Goal: Task Accomplishment & Management: Manage account settings

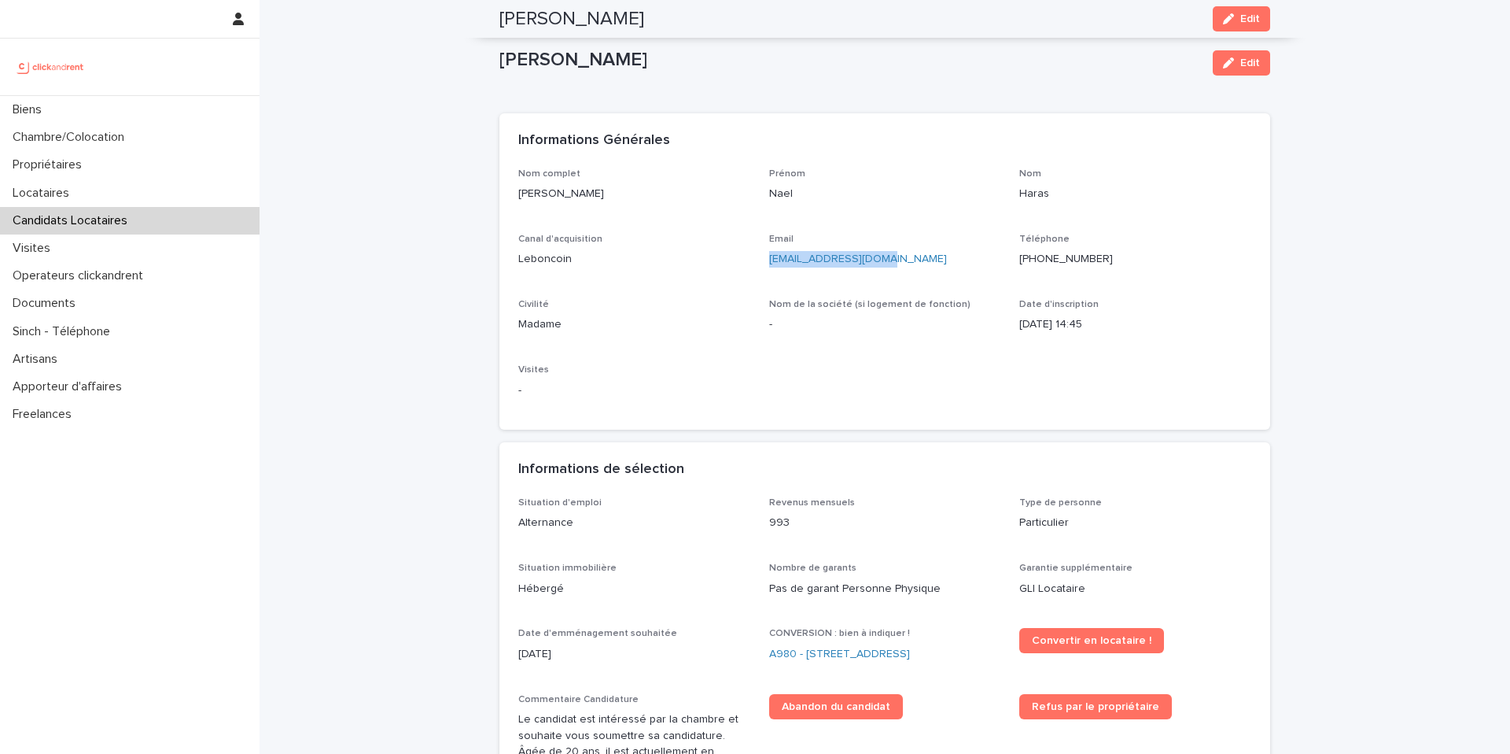
scroll to position [100, 0]
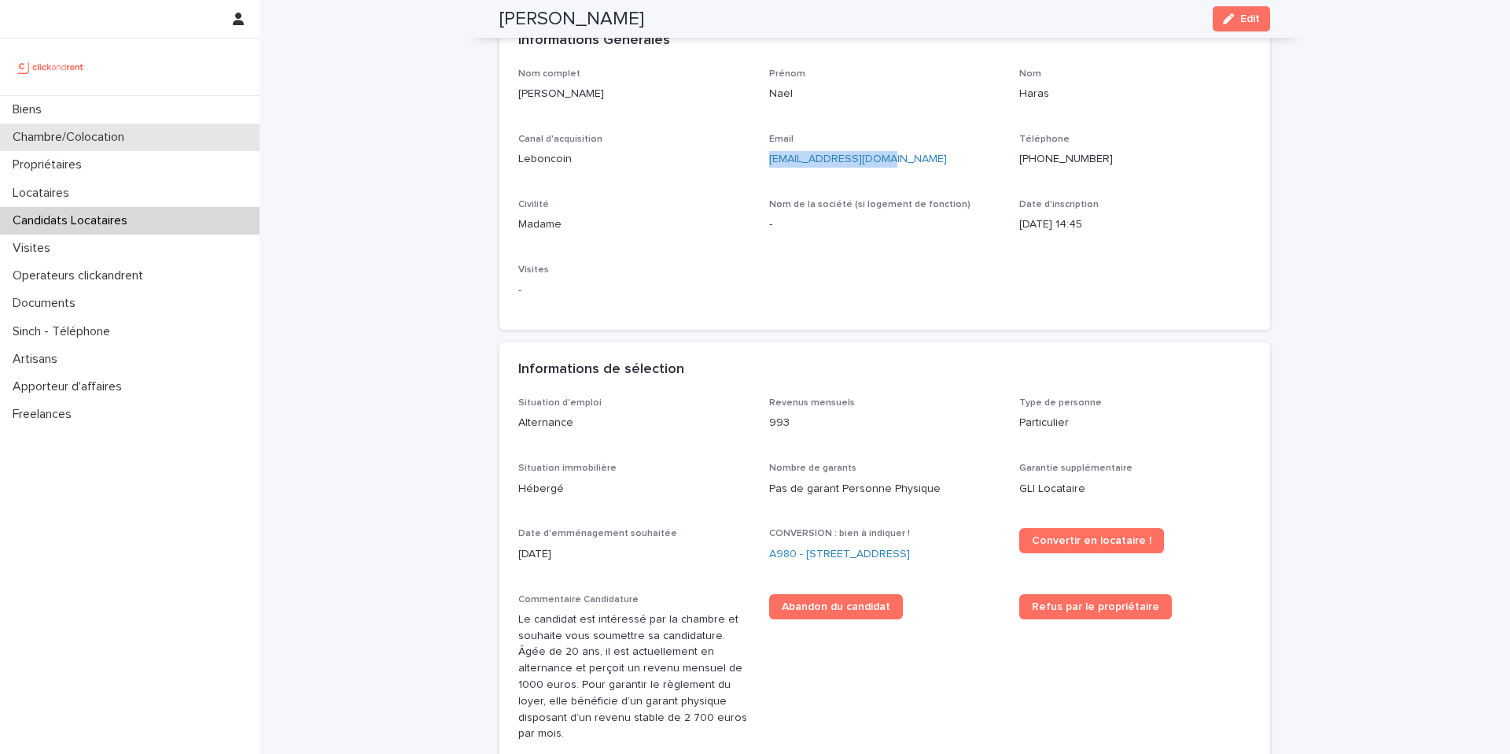
click at [137, 142] on p "Chambre/Colocation" at bounding box center [71, 137] width 131 height 15
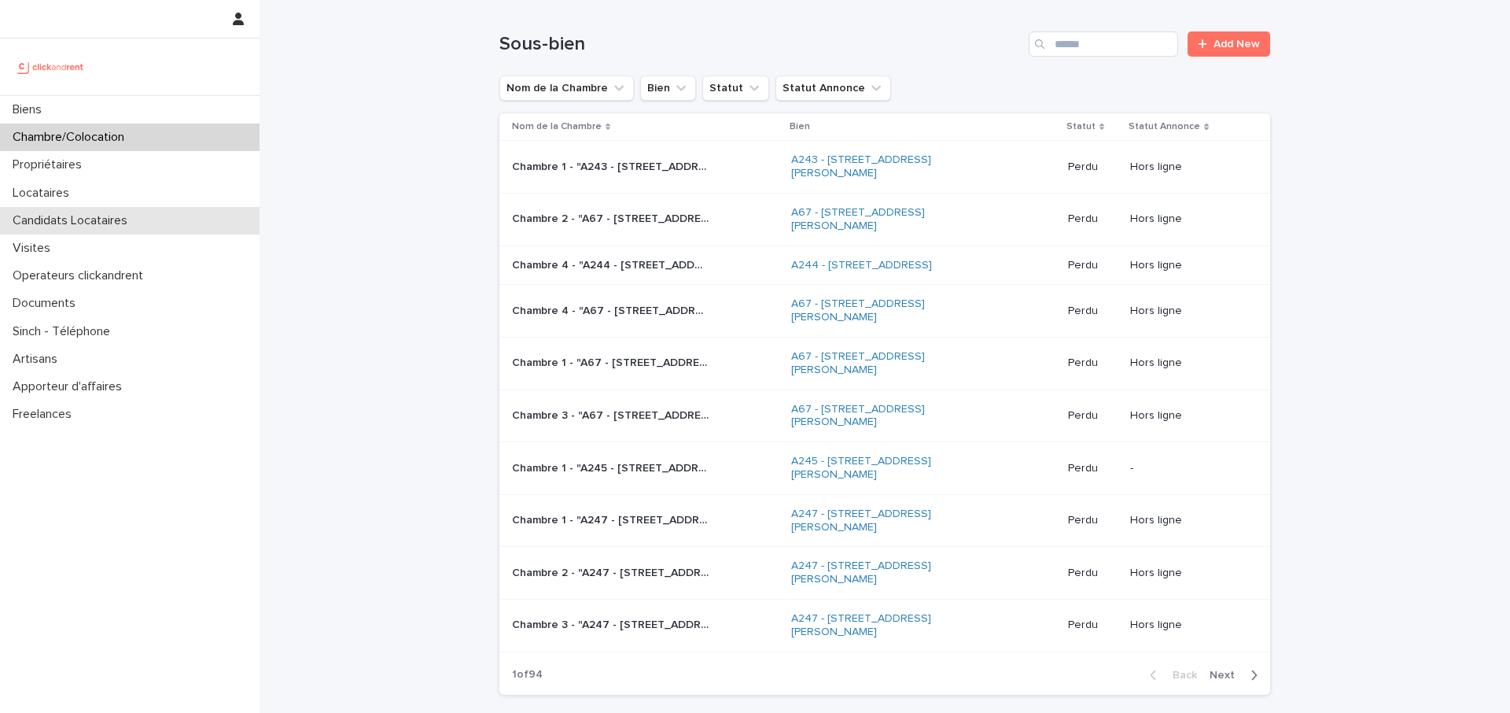
click at [80, 219] on p "Candidats Locataires" at bounding box center [73, 220] width 134 height 15
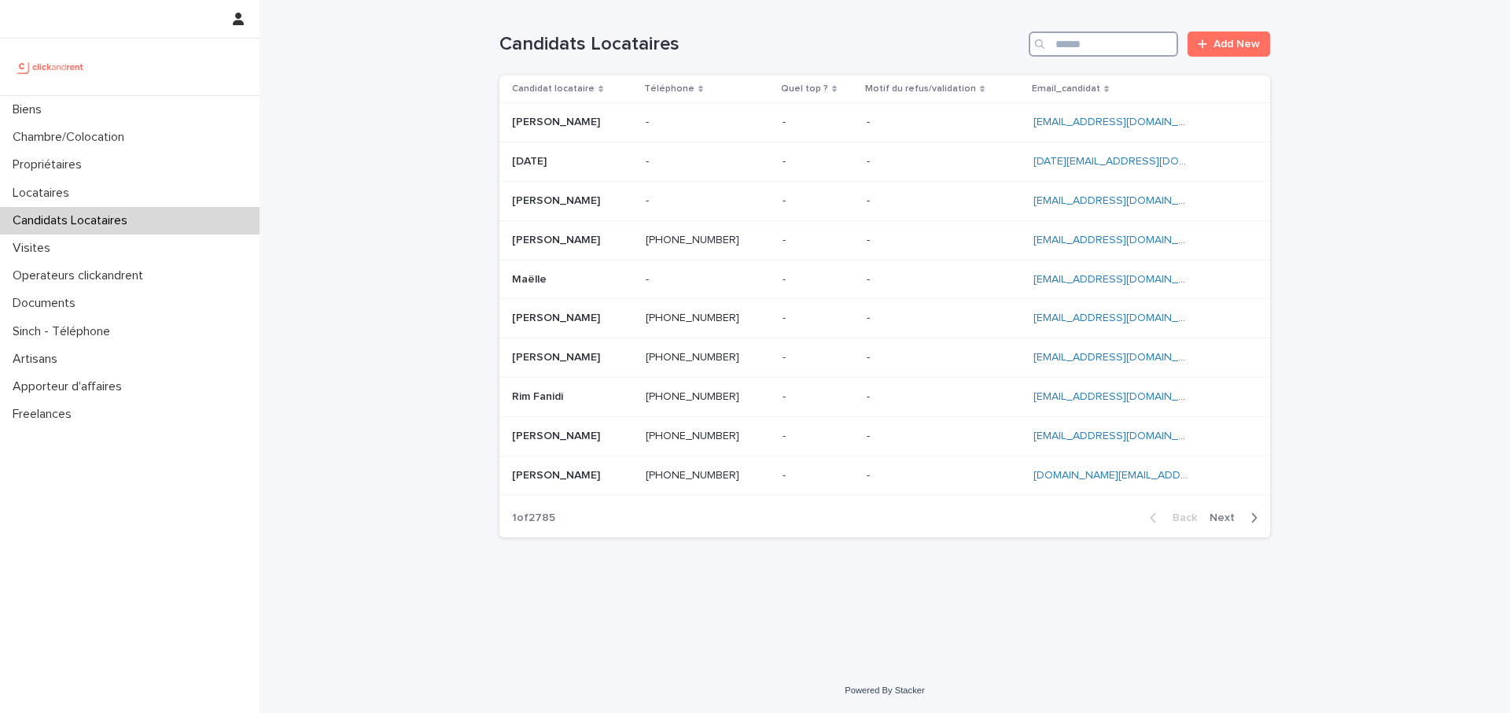
click at [1109, 50] on input "Search" at bounding box center [1103, 43] width 149 height 25
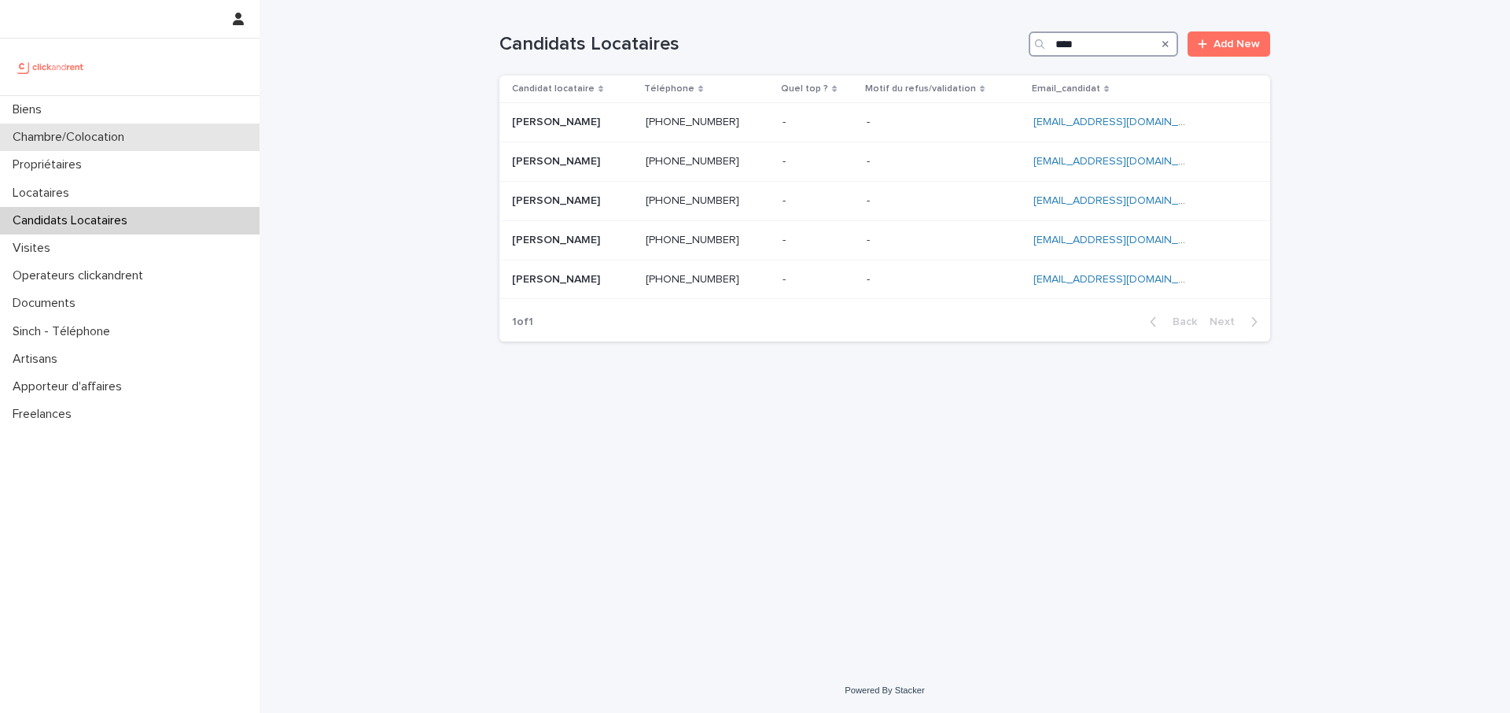
type input "****"
click at [96, 143] on p "Chambre/Colocation" at bounding box center [71, 137] width 131 height 15
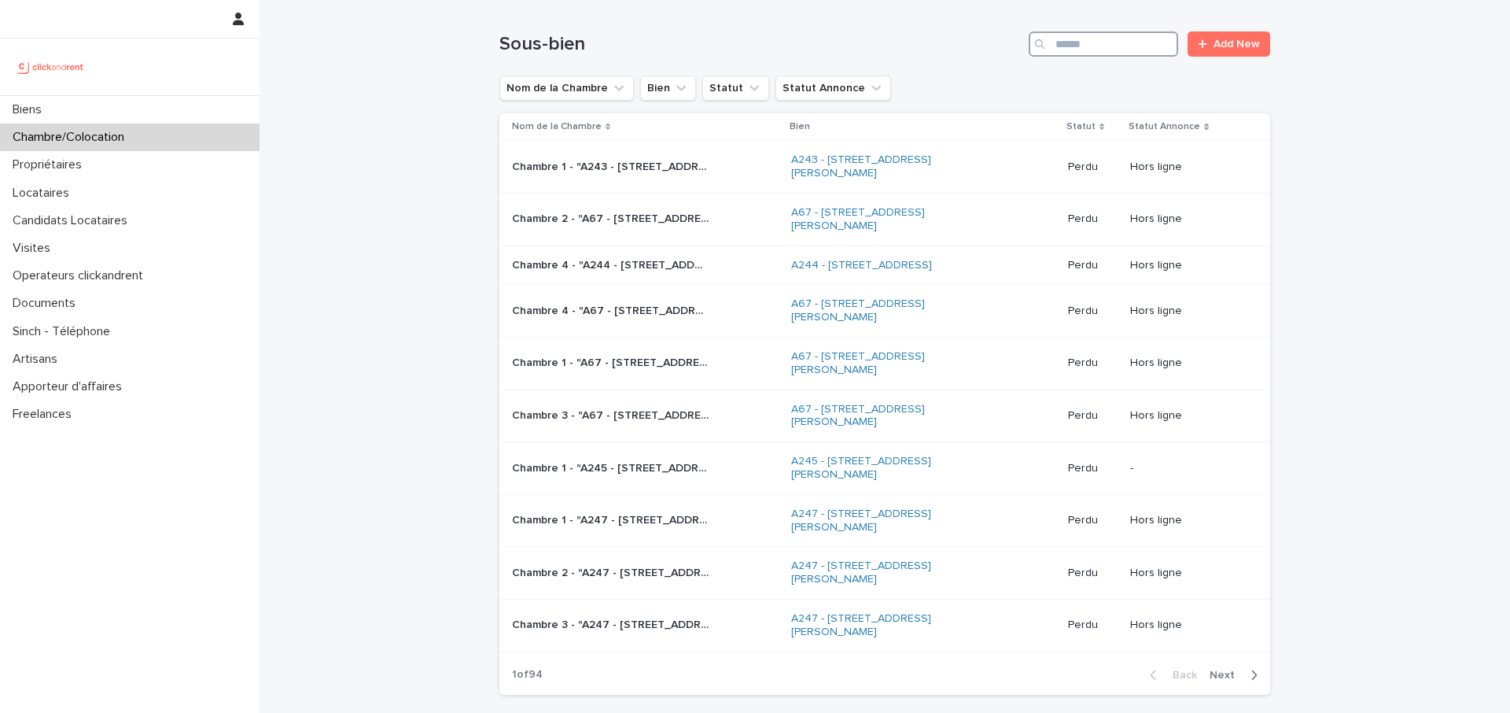
click at [1130, 55] on input "Search" at bounding box center [1103, 43] width 149 height 25
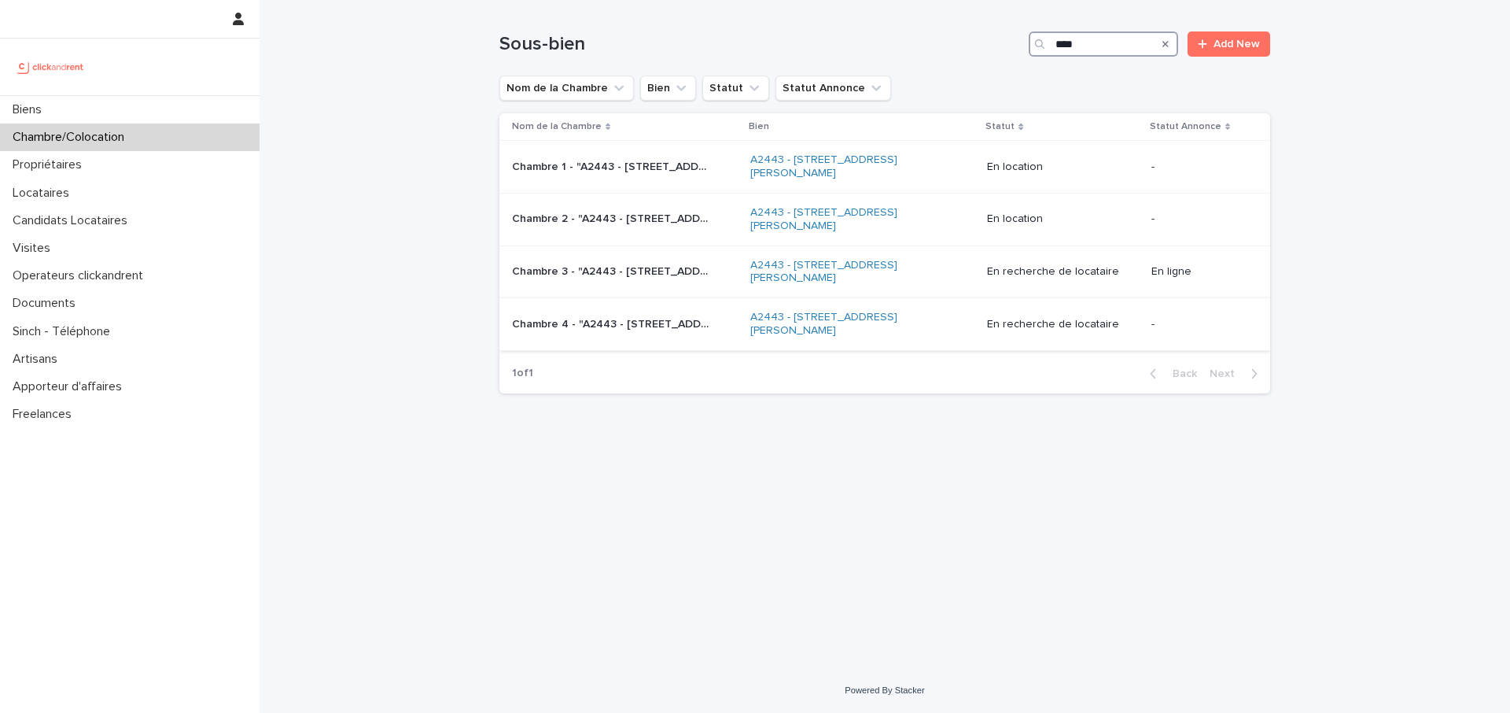
type input "****"
click at [658, 323] on p "Chambre 4 - "A2443 - 18 place Georges Pompidou, Noisy-le-Grand 93160"" at bounding box center [612, 323] width 200 height 17
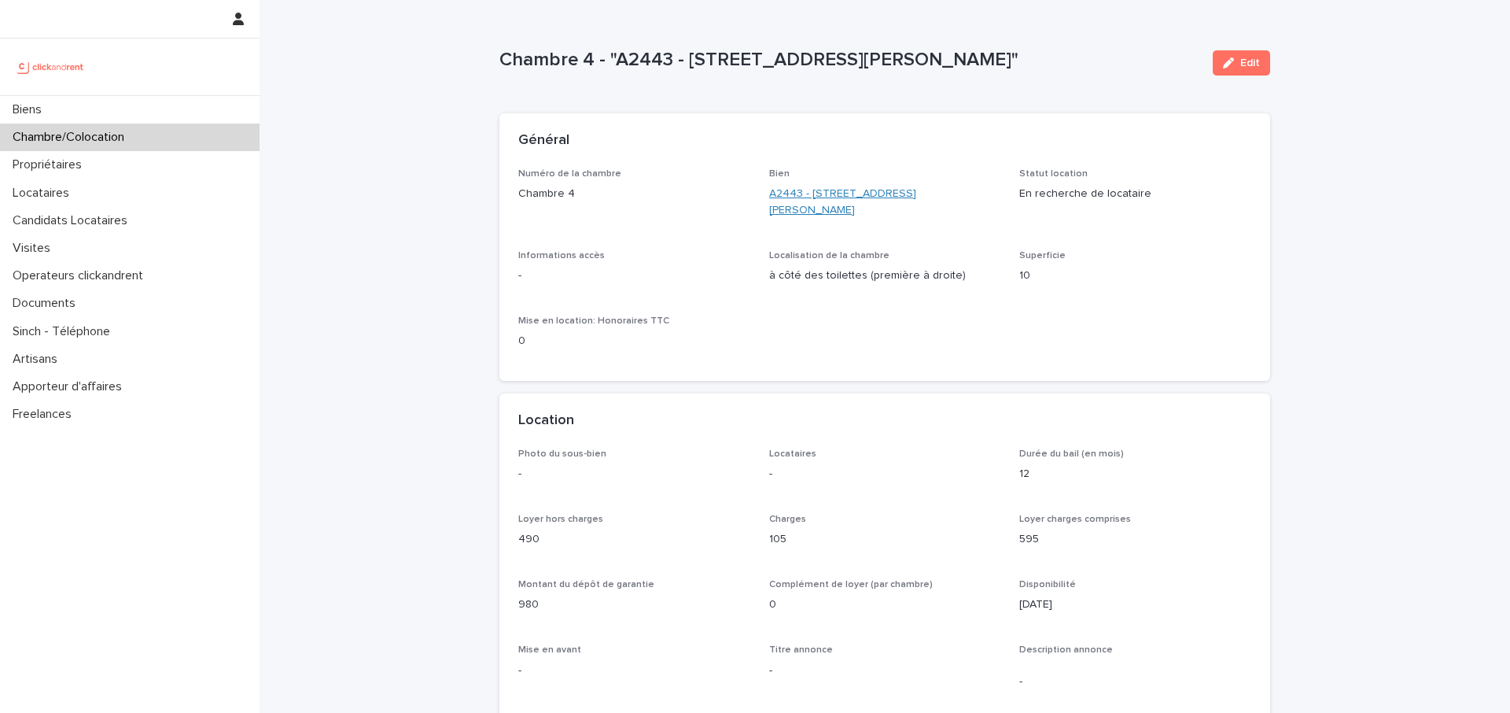
click at [809, 205] on link "A2443 - [STREET_ADDRESS][PERSON_NAME]" at bounding box center [885, 202] width 232 height 33
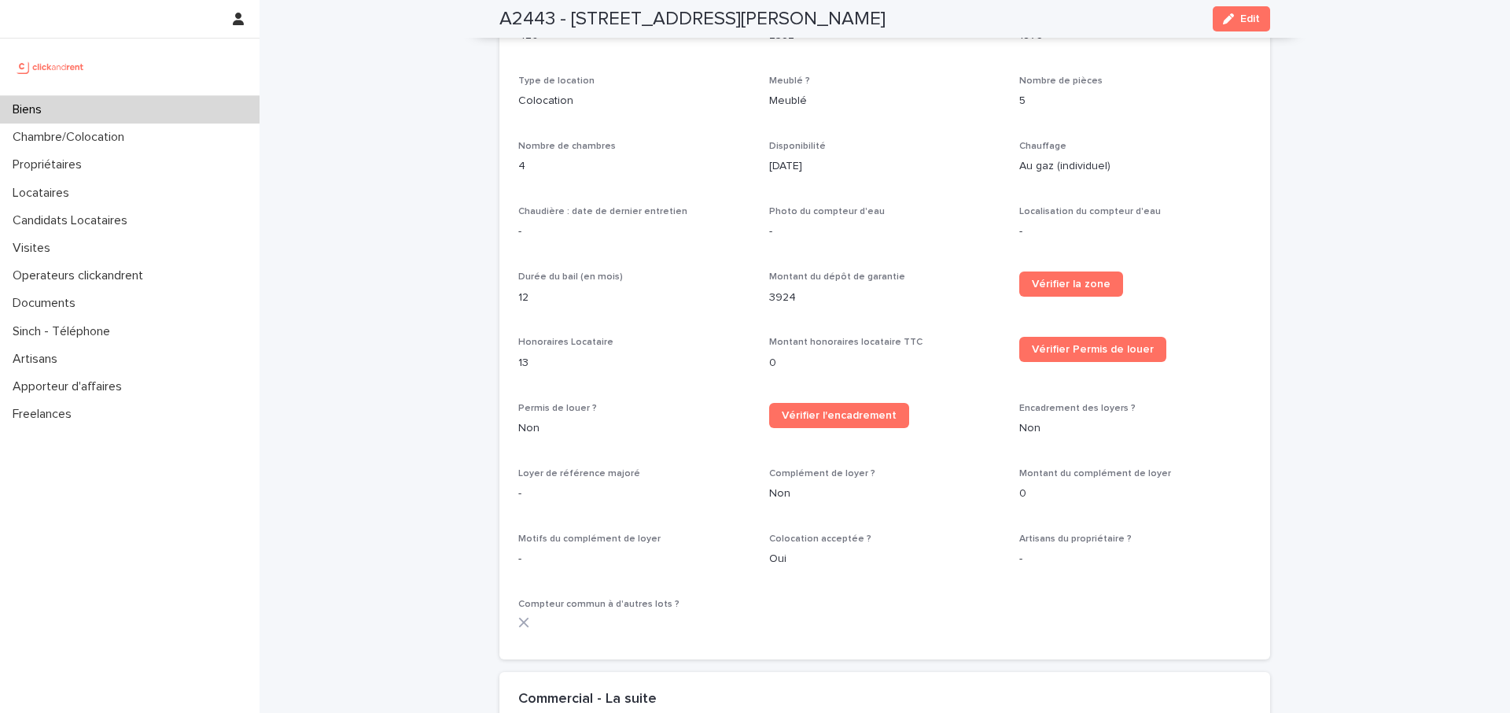
scroll to position [1999, 0]
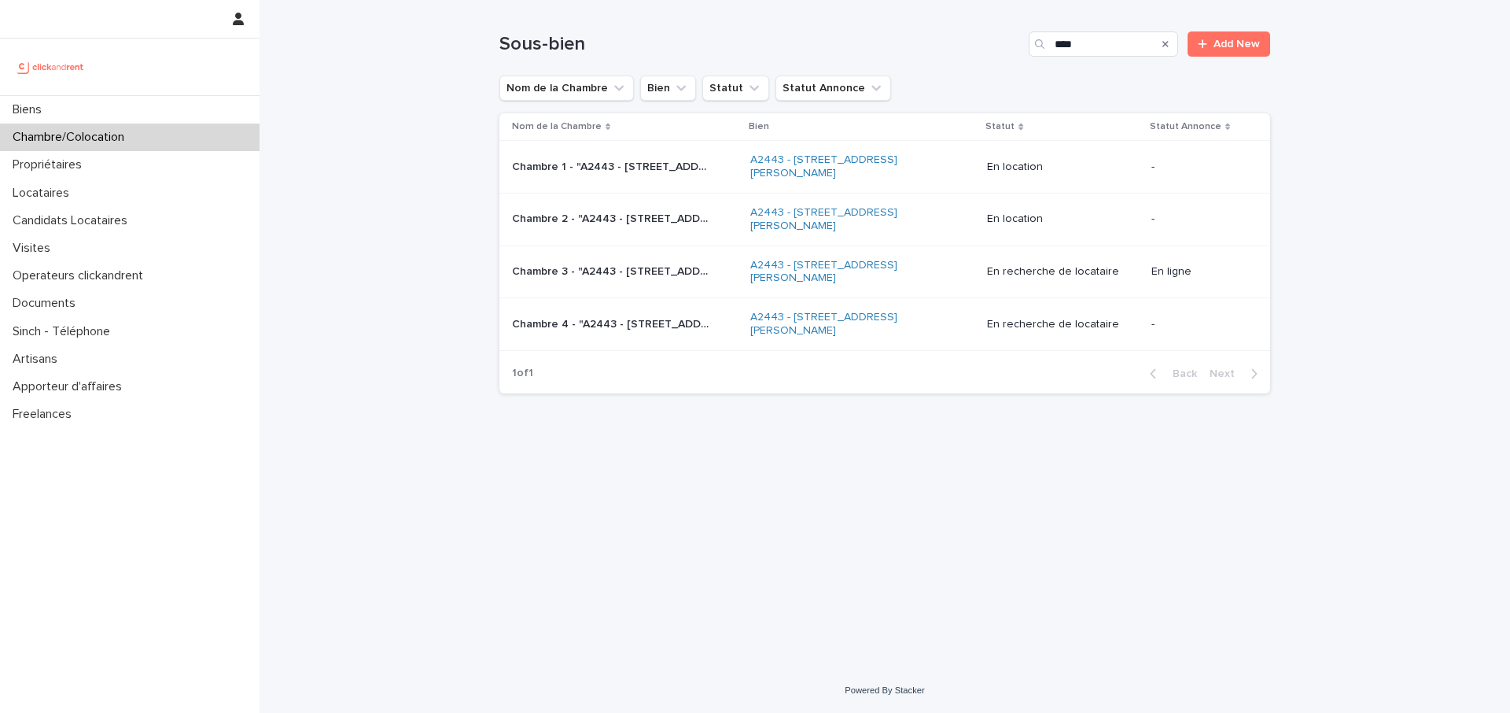
click at [680, 173] on p "Chambre 1 - "A2443 - 18 place Georges Pompidou, Noisy-le-Grand 93160"" at bounding box center [612, 165] width 200 height 17
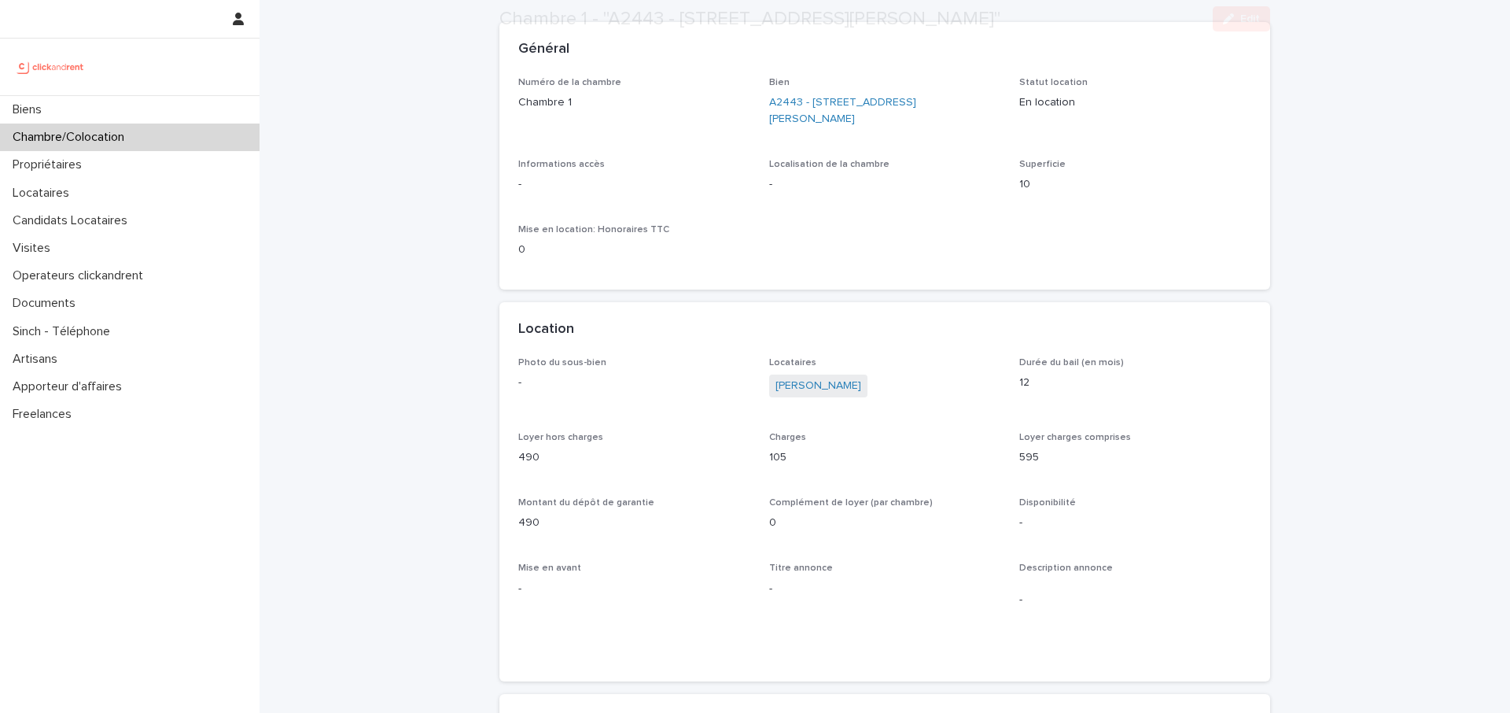
scroll to position [124, 0]
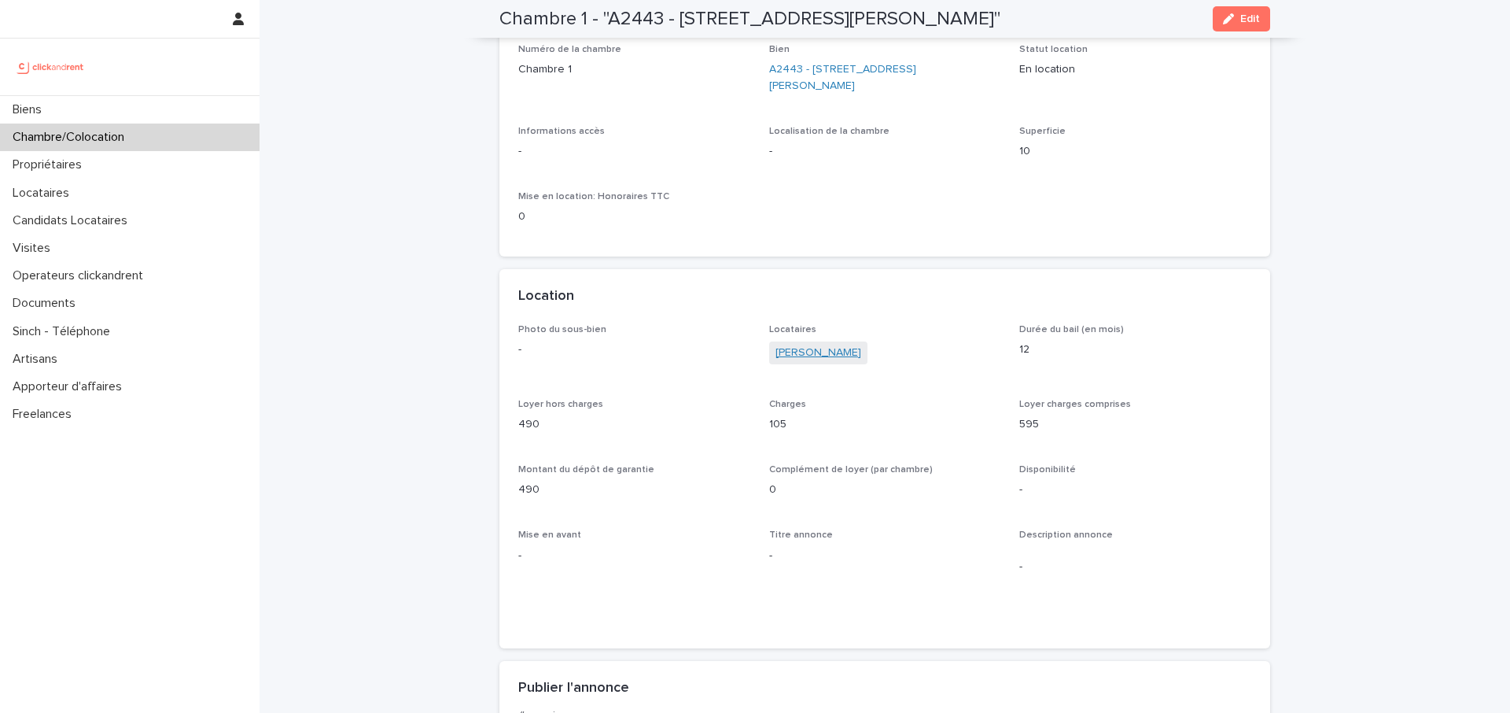
click at [820, 357] on link "Yao Blaise Koffi" at bounding box center [819, 353] width 86 height 17
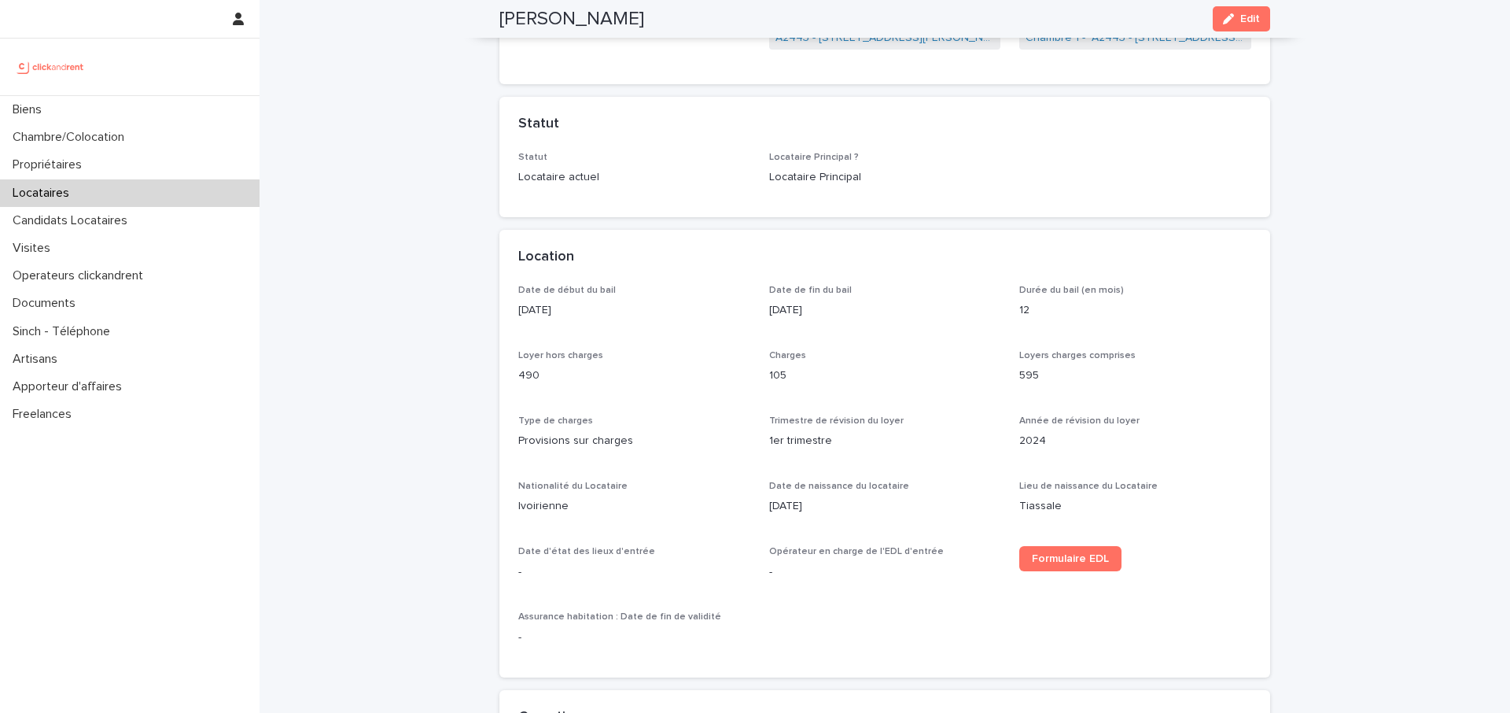
scroll to position [300, 0]
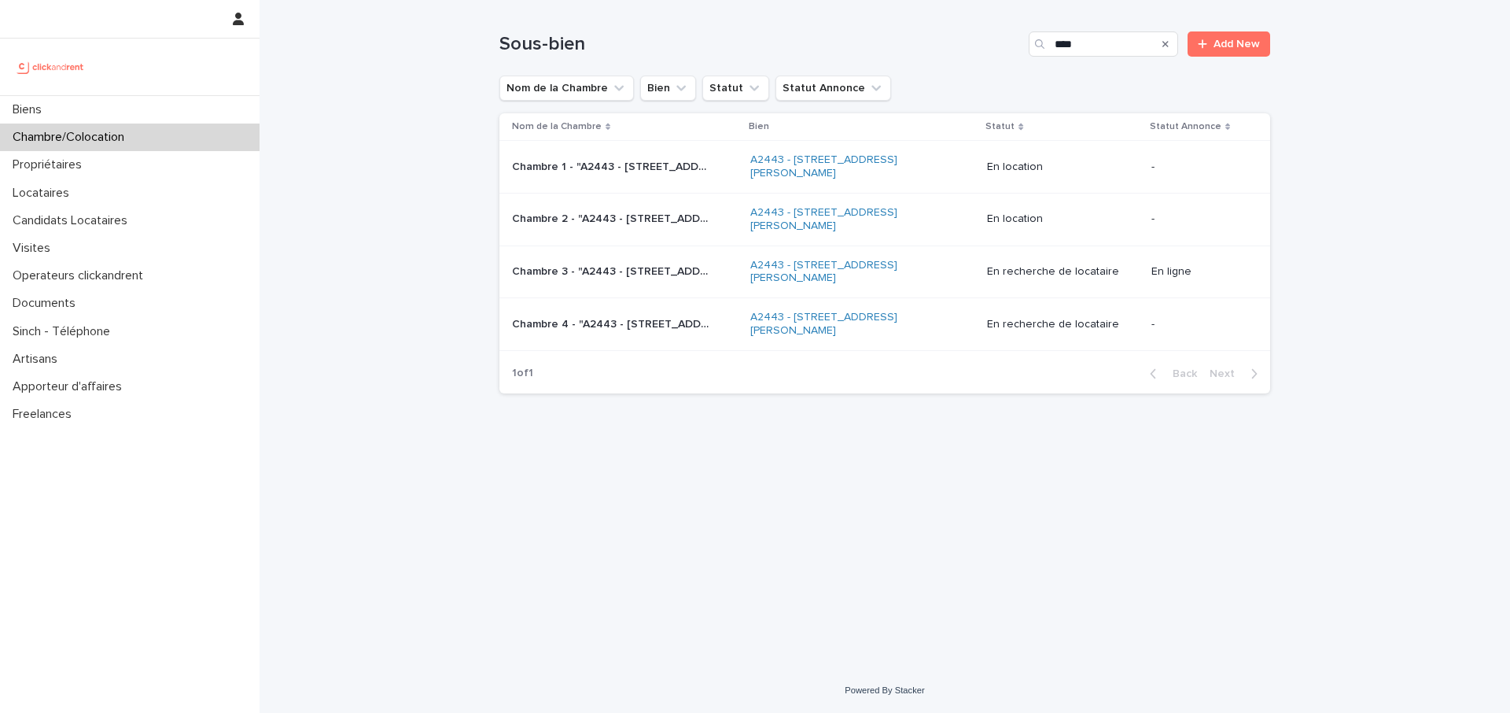
click at [659, 220] on p "Chambre 2 - "A2443 - [STREET_ADDRESS][PERSON_NAME]"" at bounding box center [612, 217] width 200 height 17
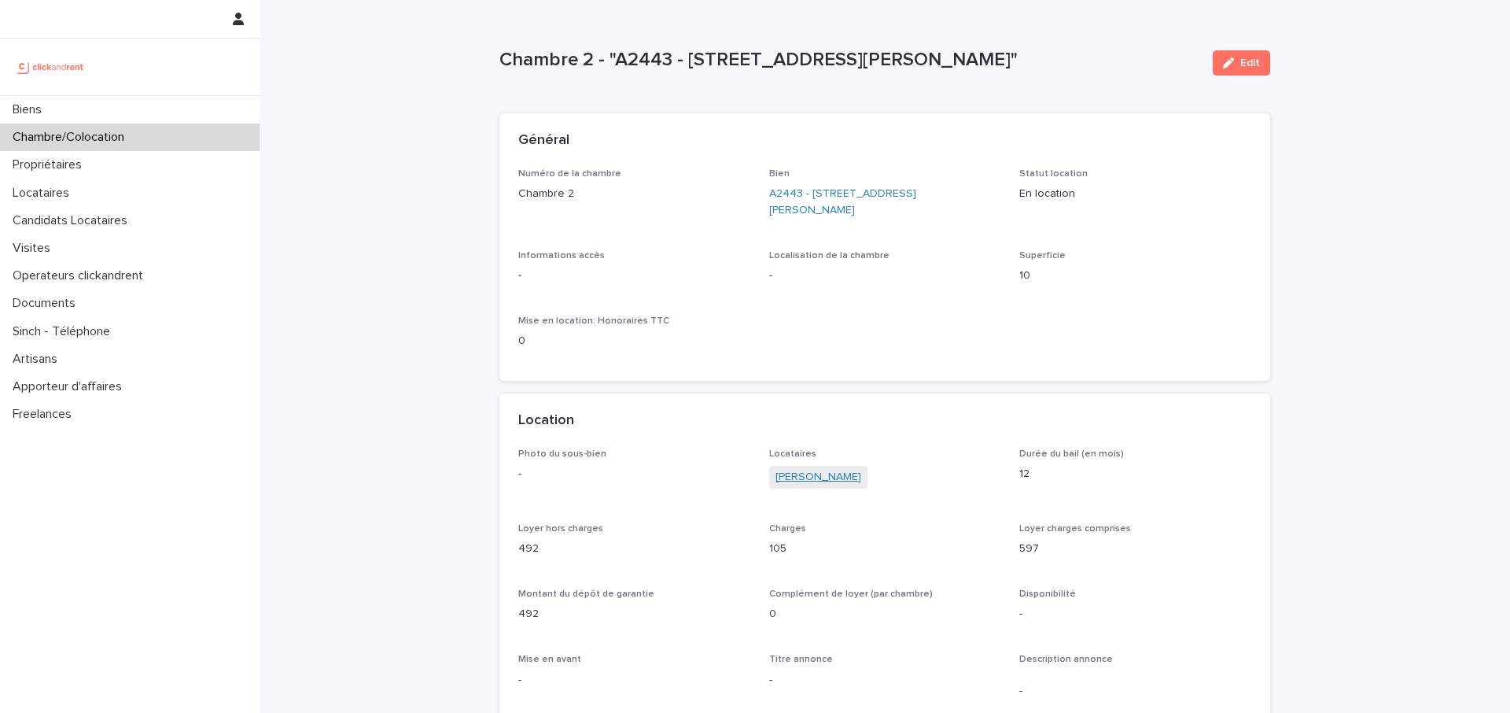
click at [808, 480] on link "[PERSON_NAME]" at bounding box center [819, 477] width 86 height 17
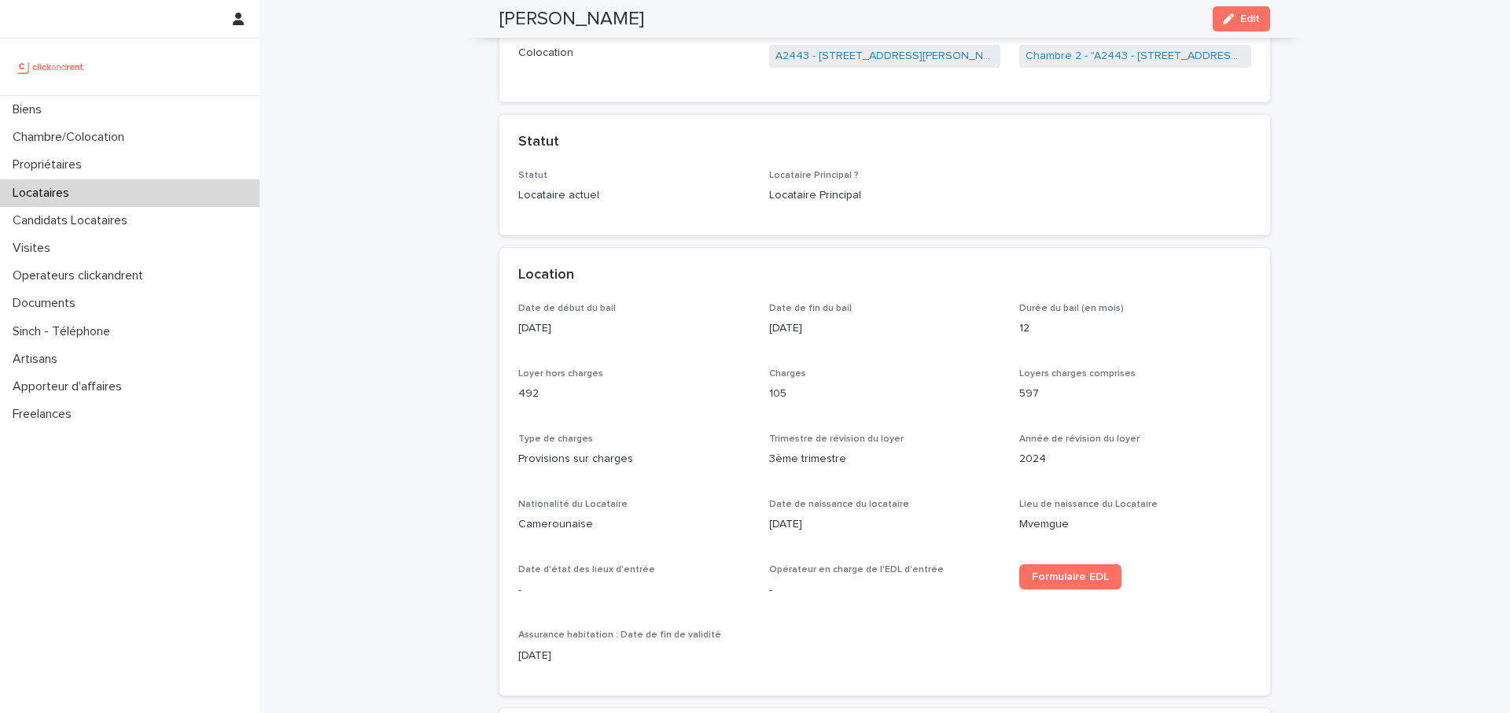
scroll to position [271, 0]
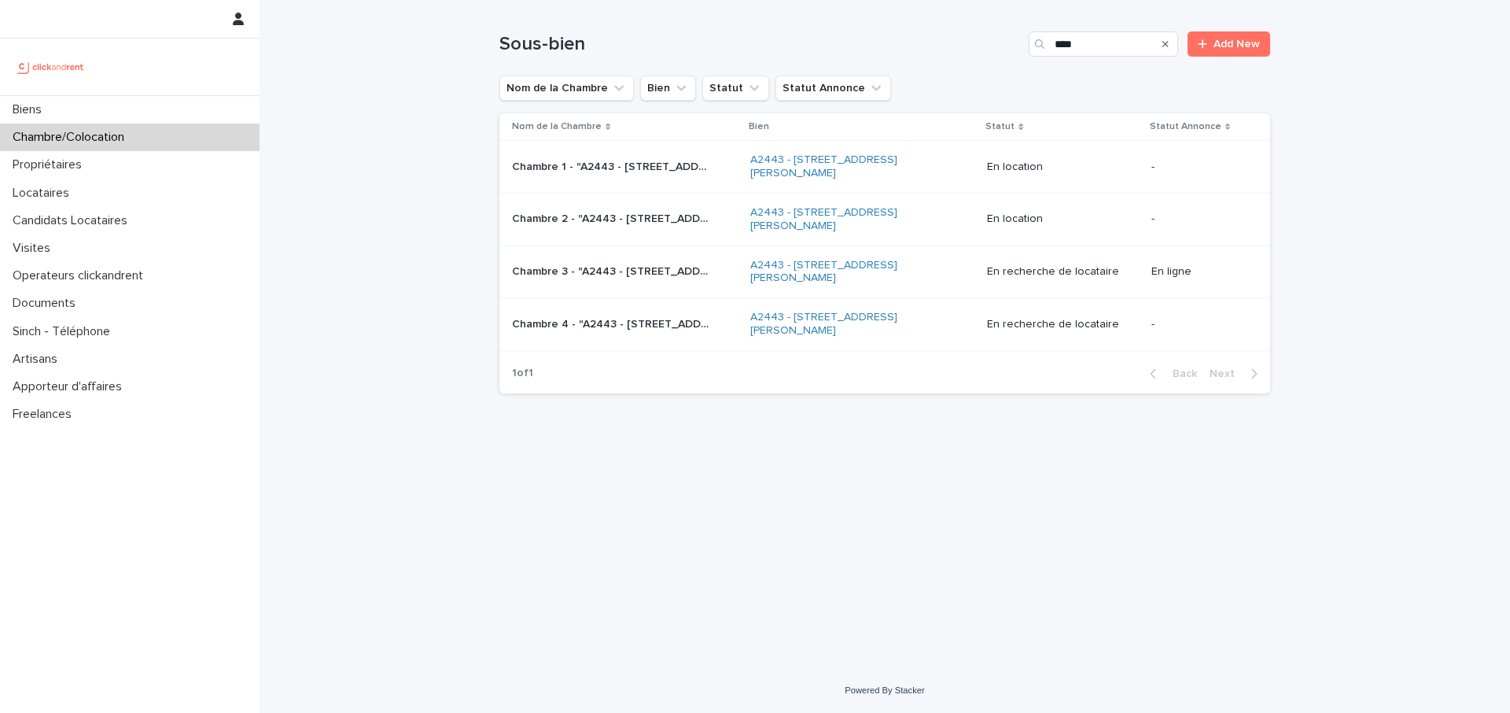
click at [636, 171] on p "Chambre 1 - "A2443 - 18 place Georges Pompidou, Noisy-le-Grand 93160"" at bounding box center [612, 165] width 200 height 17
click at [663, 223] on p "Chambre 2 - "A2443 - [STREET_ADDRESS][PERSON_NAME]"" at bounding box center [612, 217] width 200 height 17
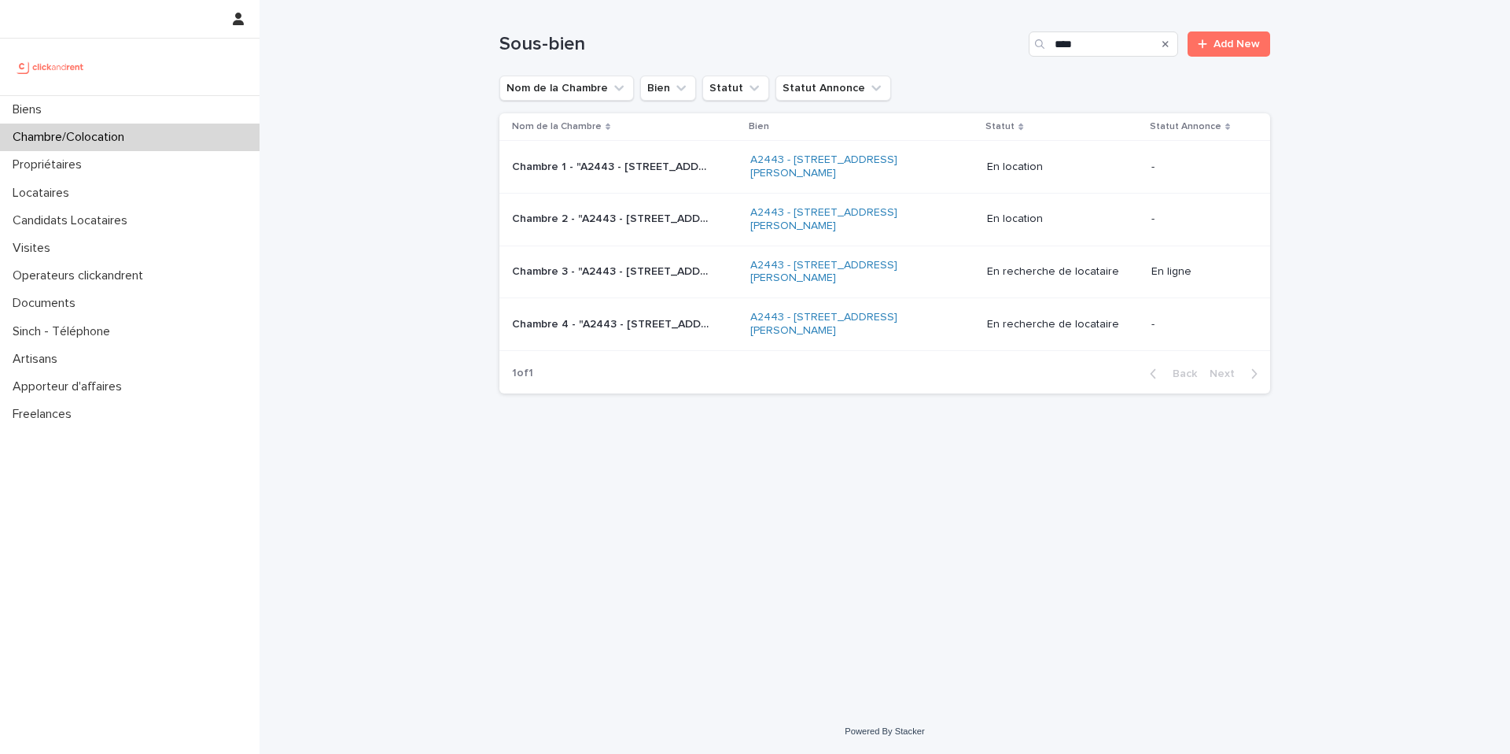
click at [642, 234] on td "Chambre 2 - "A2443 - 18 place Georges Pompidou, Noisy-le-Grand 93160" Chambre 2…" at bounding box center [622, 219] width 245 height 53
click at [704, 222] on p "Chambre 2 - "A2443 - [STREET_ADDRESS][PERSON_NAME]"" at bounding box center [612, 217] width 200 height 17
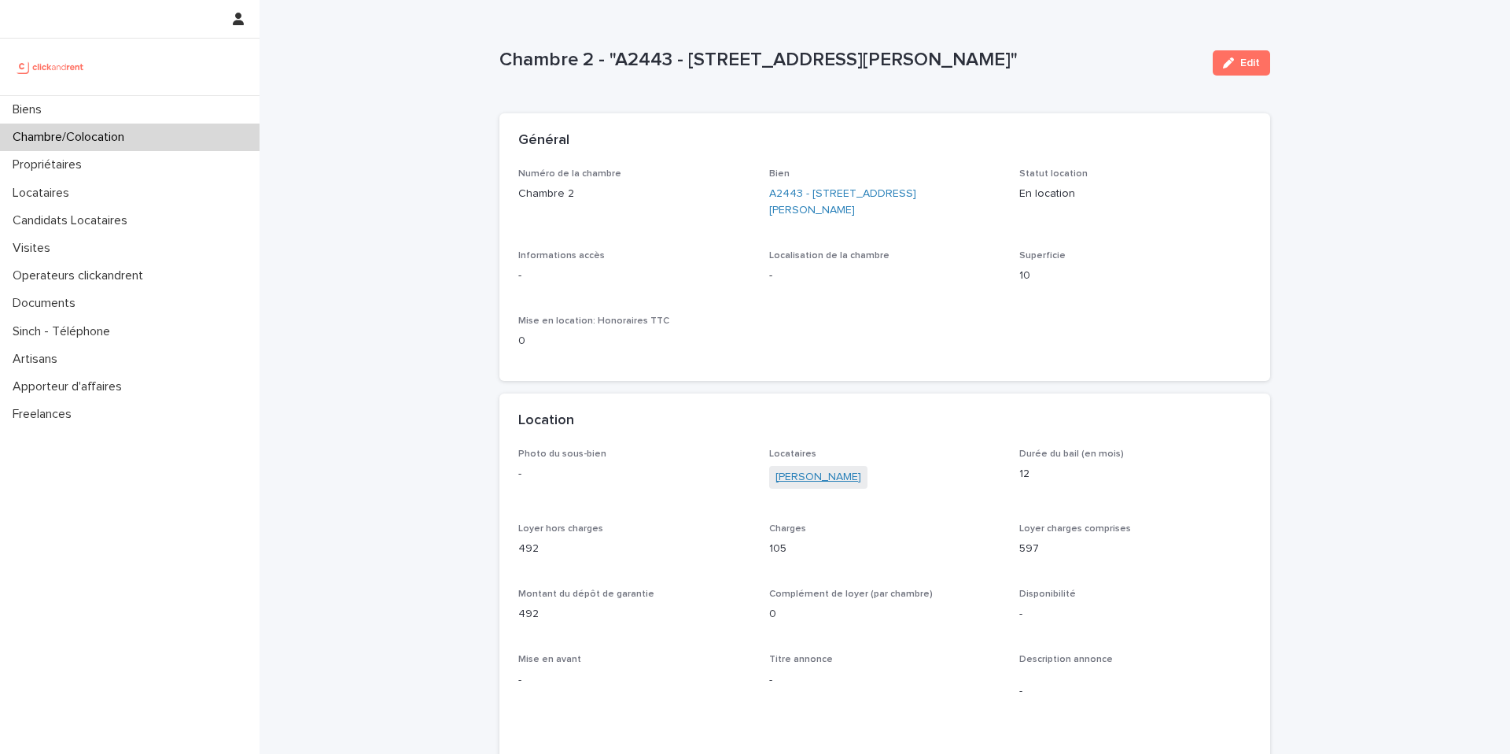
click at [839, 478] on link "[PERSON_NAME]" at bounding box center [819, 477] width 86 height 17
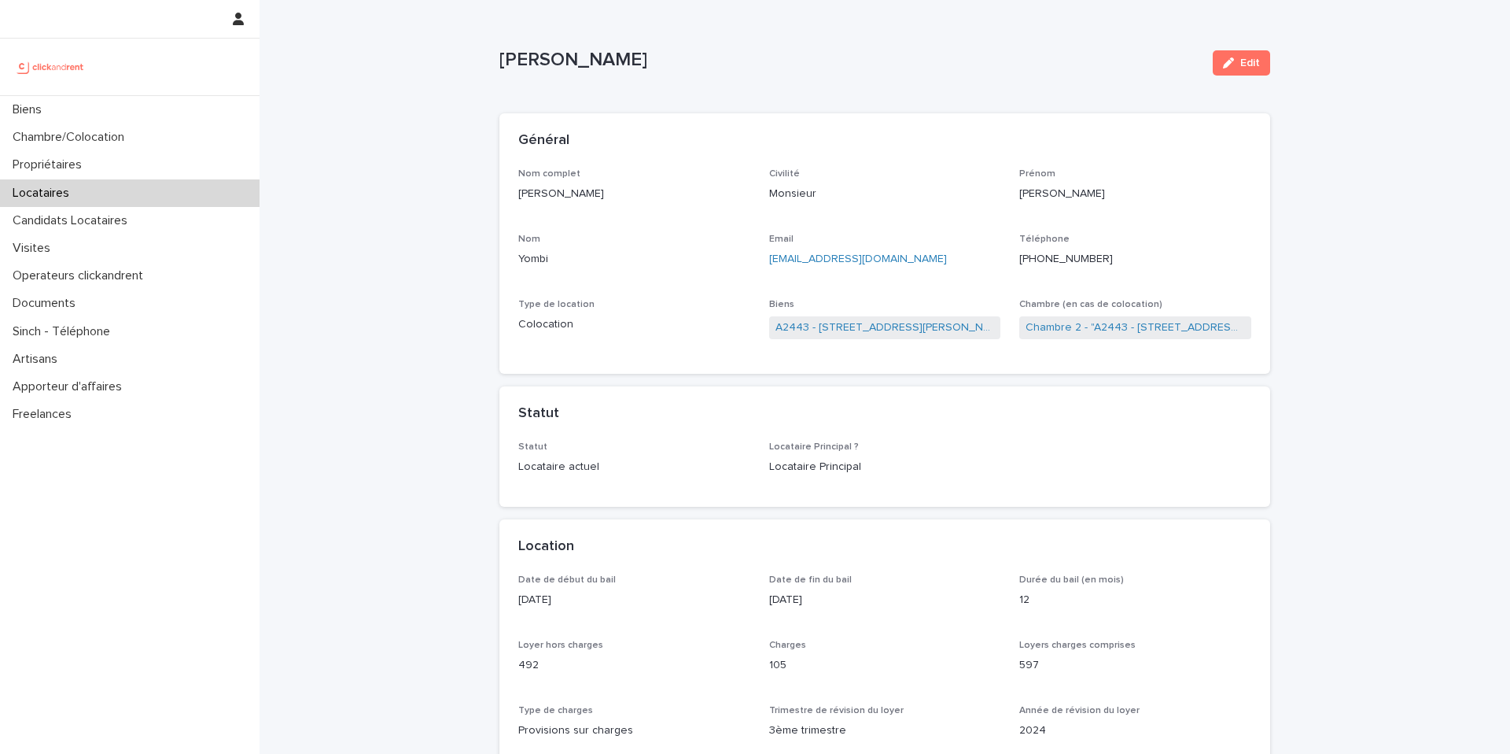
click at [1082, 256] on ringoverc2c-number-84e06f14122c "[PHONE_NUMBER]" at bounding box center [1066, 258] width 94 height 11
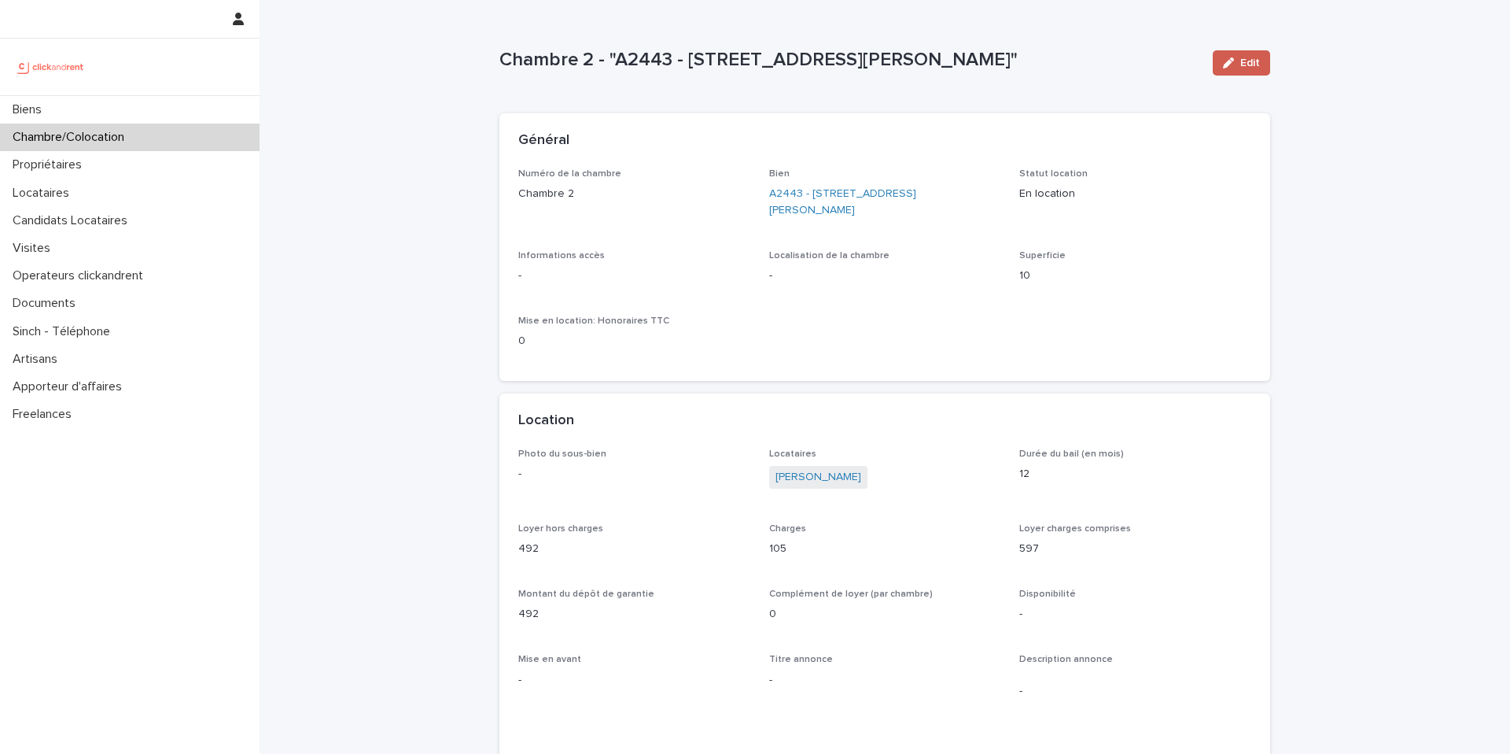
click at [1232, 64] on icon "button" at bounding box center [1228, 62] width 11 height 11
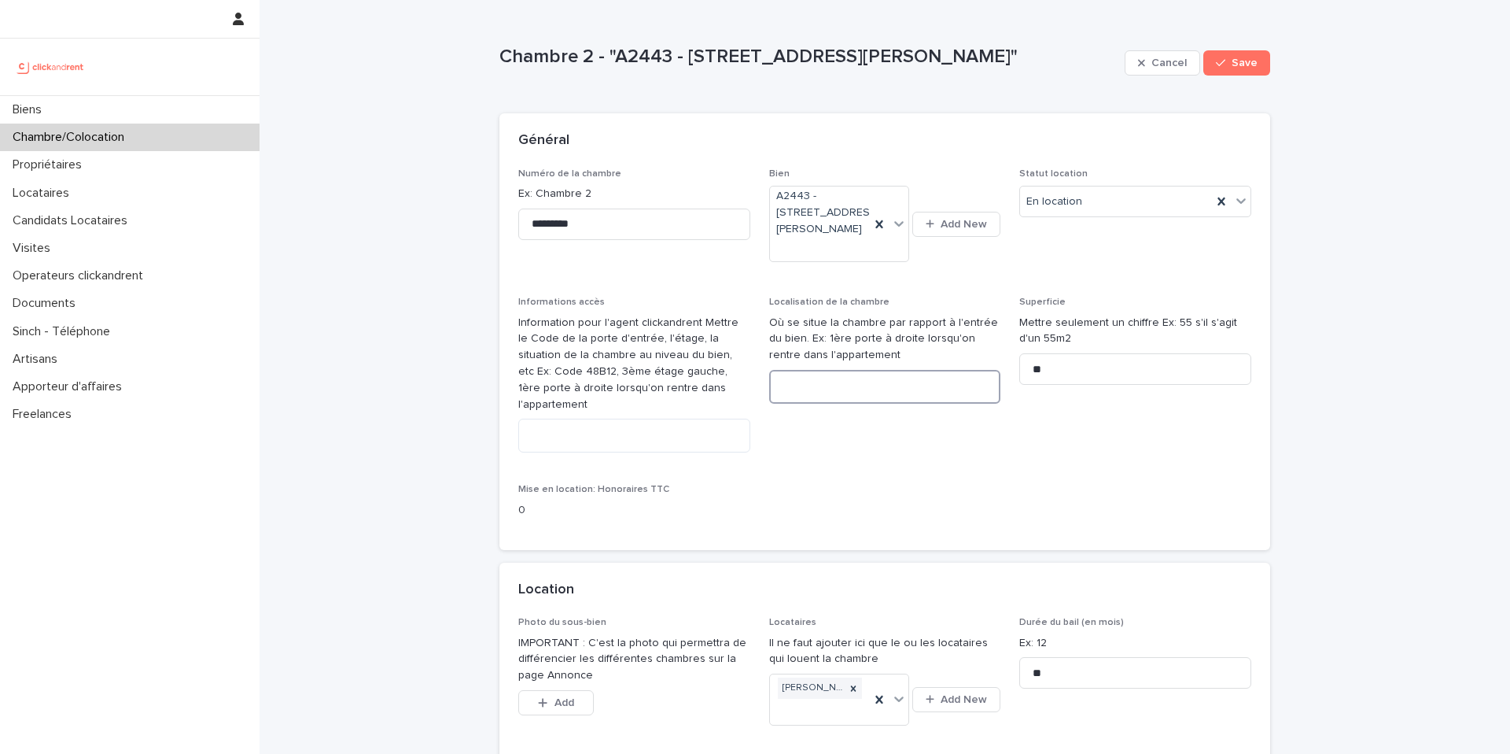
click at [876, 400] on textarea at bounding box center [885, 387] width 232 height 34
click at [831, 404] on textarea "**********" at bounding box center [885, 387] width 232 height 34
click at [0, 0] on lt-span "*" at bounding box center [0, 0] width 0 height 0
type textarea "**********"
click at [1248, 72] on button "Save" at bounding box center [1237, 62] width 67 height 25
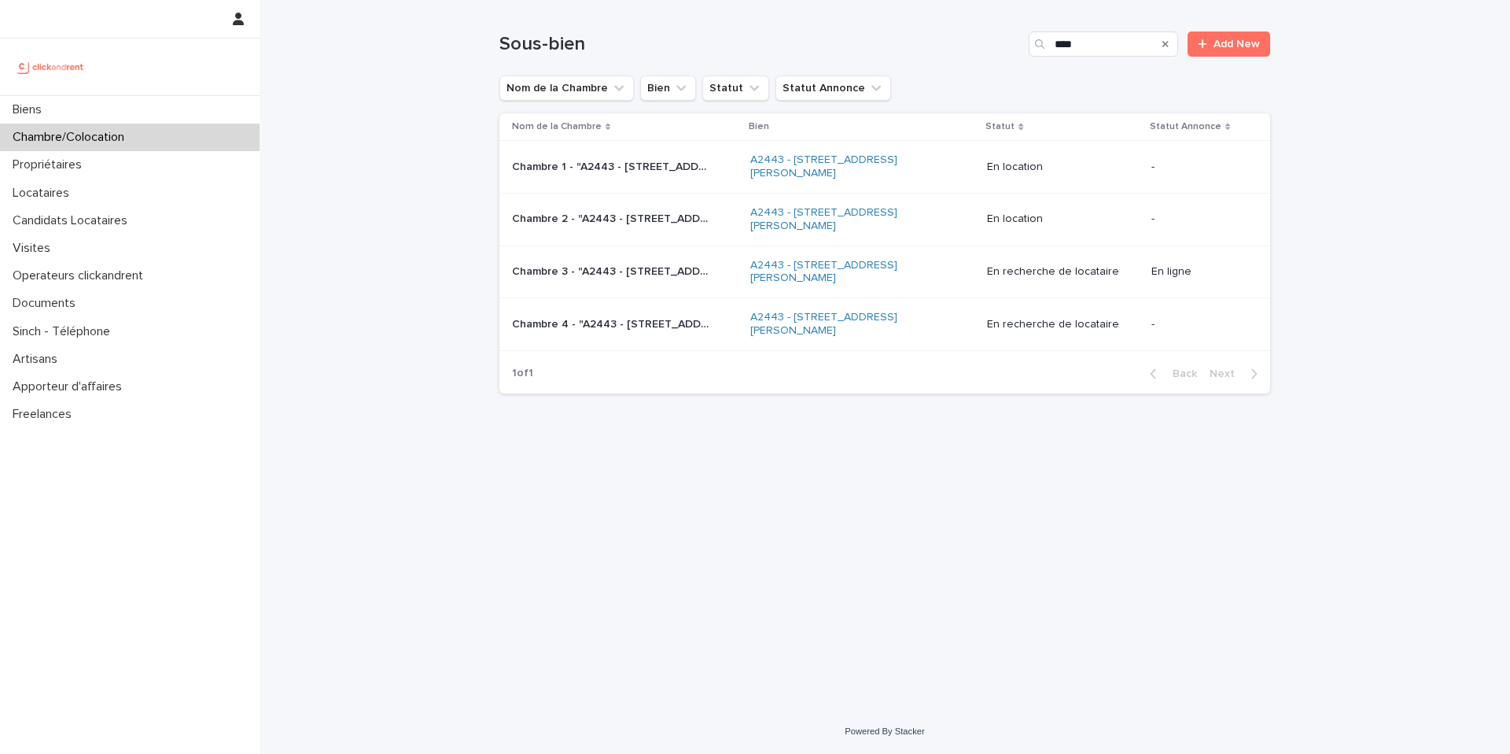
click at [628, 225] on p "Chambre 2 - "A2443 - [STREET_ADDRESS][PERSON_NAME]"" at bounding box center [612, 217] width 200 height 17
click at [607, 221] on p "Chambre 2 - "A2443 - [STREET_ADDRESS][PERSON_NAME]"" at bounding box center [612, 217] width 200 height 17
click at [692, 191] on td "Chambre 1 - "A2443 - 18 place Georges Pompidou, Noisy-le-Grand 93160" Chambre 1…" at bounding box center [622, 167] width 245 height 53
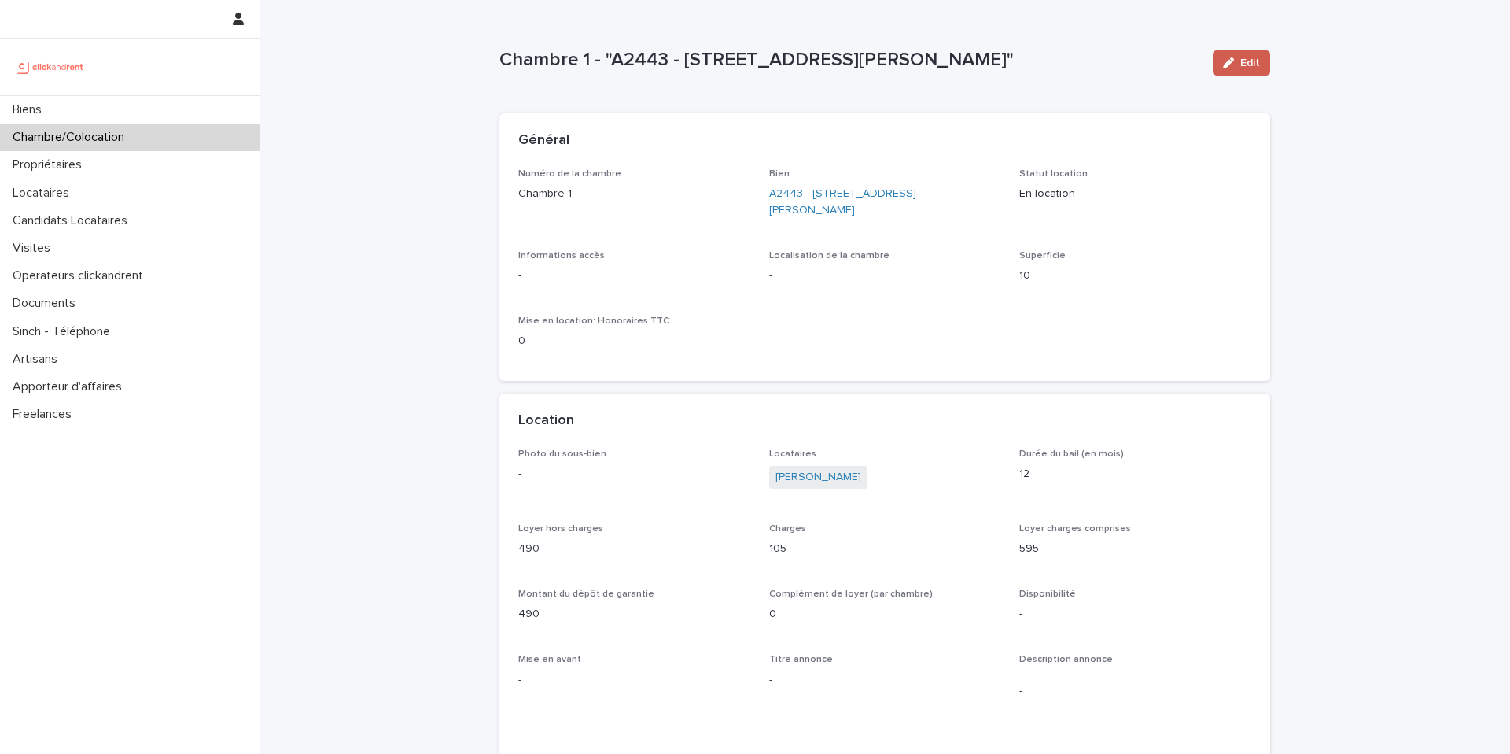
click at [1249, 68] on span "Edit" at bounding box center [1251, 62] width 20 height 11
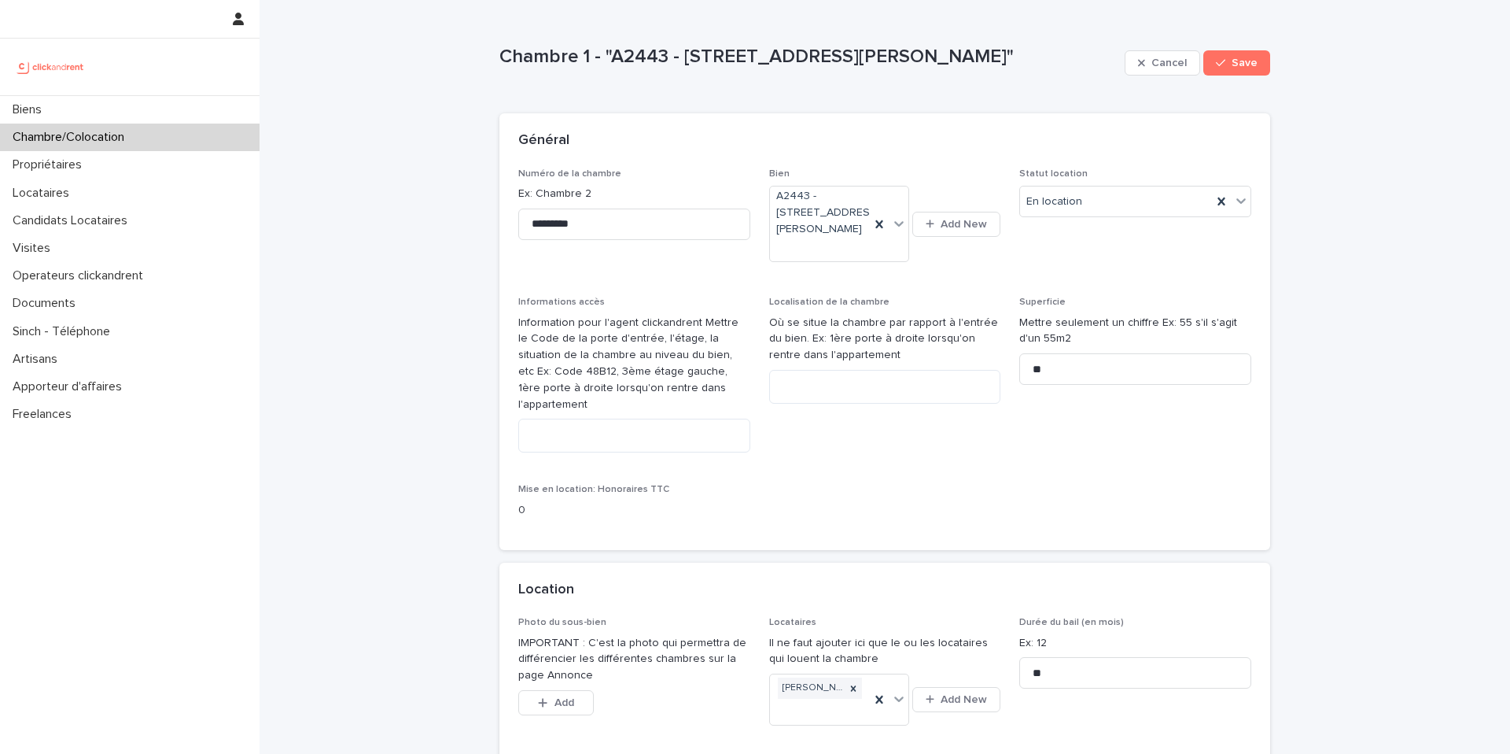
click at [829, 416] on div "Localisation de la chambre Où se situe la chambre par rapport à l'entrée du bie…" at bounding box center [885, 357] width 232 height 120
click at [838, 404] on textarea at bounding box center [885, 387] width 232 height 34
type textarea "**********"
click at [1245, 74] on button "Save" at bounding box center [1237, 62] width 67 height 25
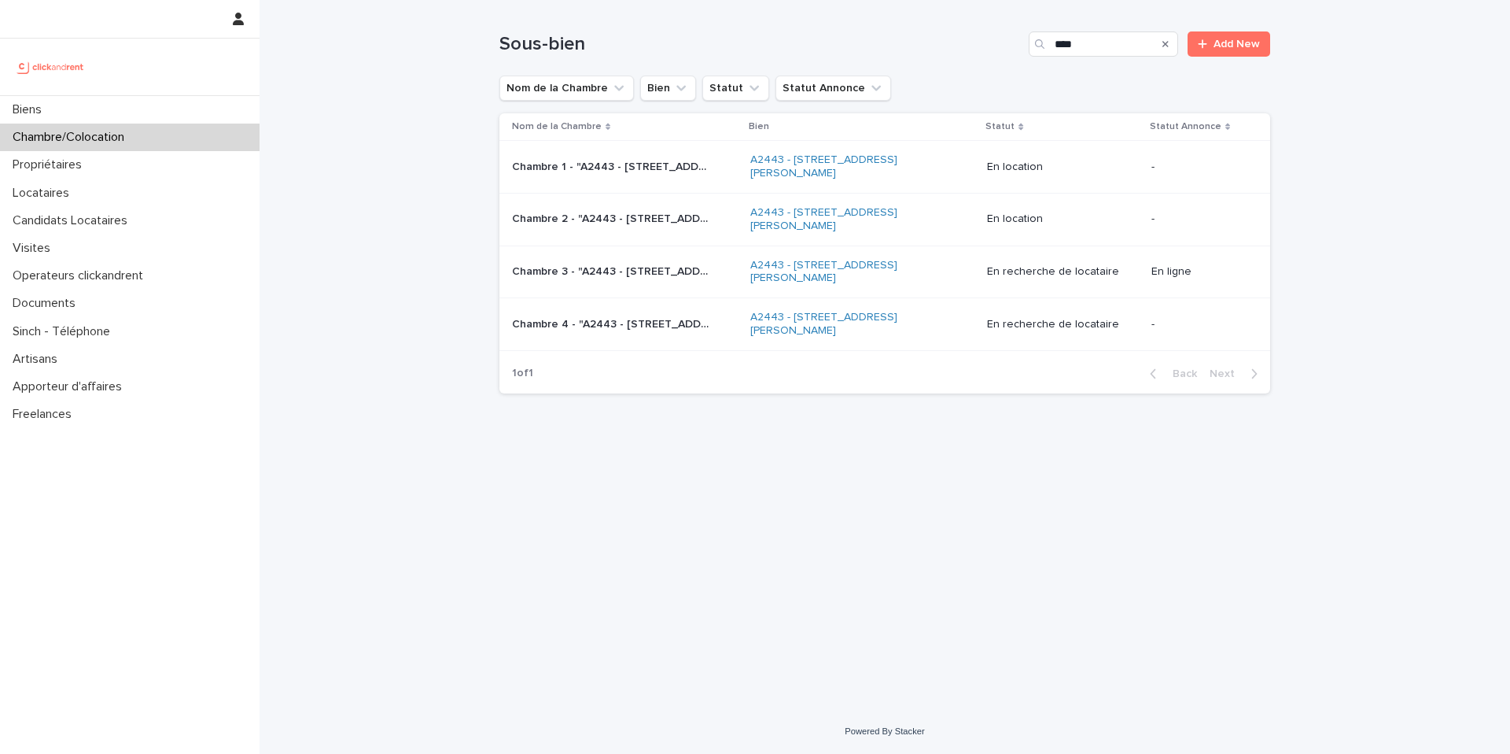
click at [655, 227] on div "Chambre 2 - "A2443 - 18 place Georges Pompidou, Noisy-le-Grand 93160" Chambre 2…" at bounding box center [625, 219] width 226 height 26
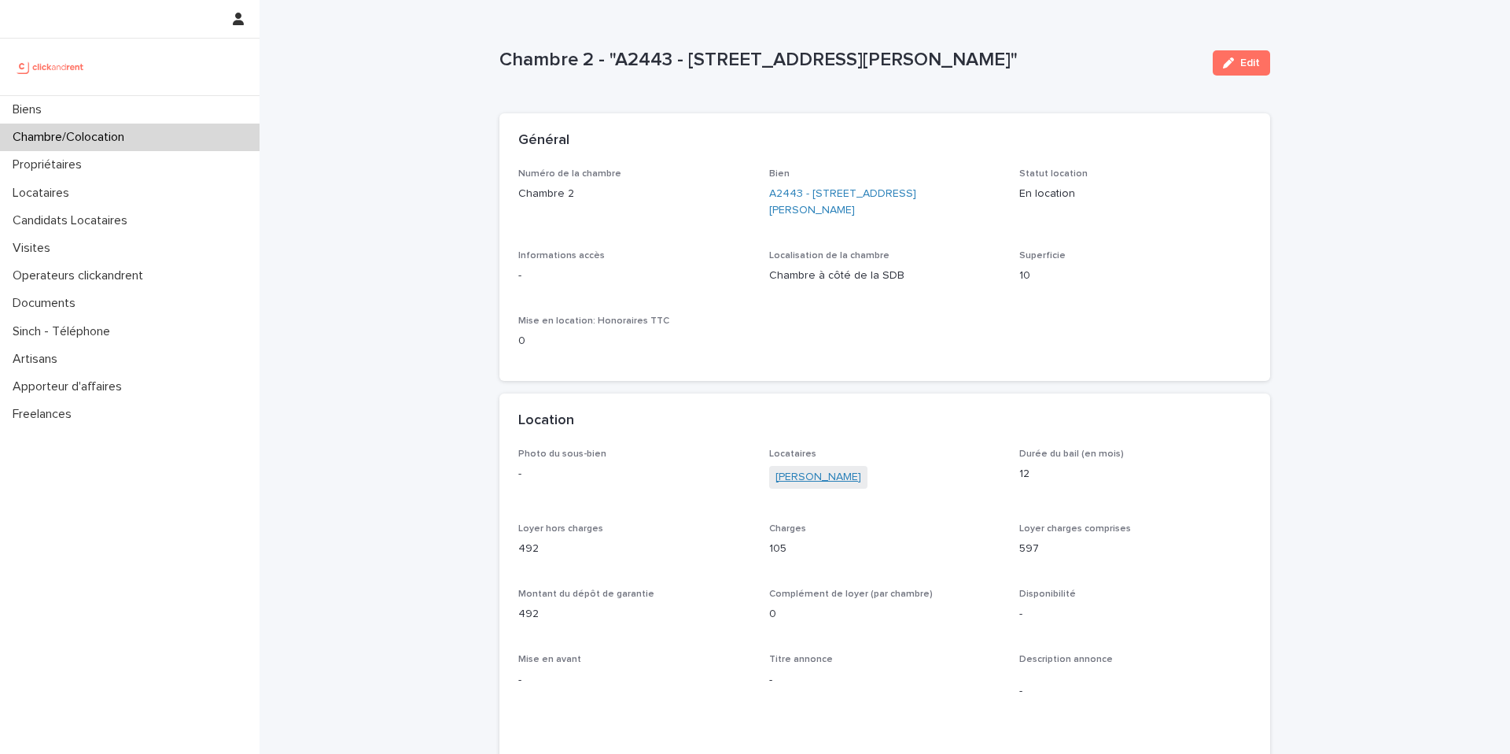
click at [826, 480] on link "[PERSON_NAME]" at bounding box center [819, 477] width 86 height 17
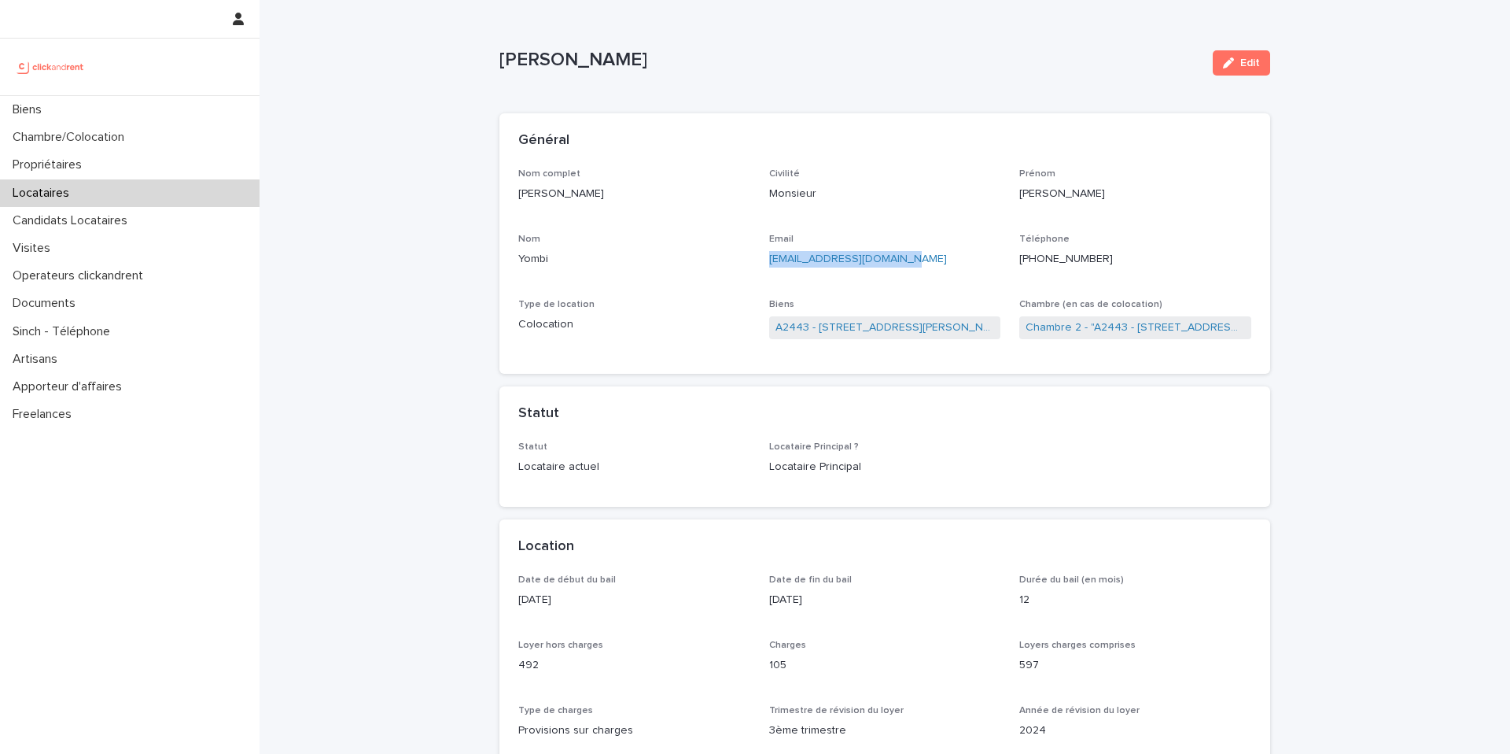
drag, startPoint x: 915, startPoint y: 260, endPoint x: 761, endPoint y: 260, distance: 154.2
click at [761, 260] on div "Nom complet Hermann Yombi Civilité Monsieur Prénom Hermann Nom Yombi Email legr…" at bounding box center [884, 261] width 733 height 187
copy link "[EMAIL_ADDRESS][DOMAIN_NAME]"
drag, startPoint x: 1108, startPoint y: 257, endPoint x: 1038, endPoint y: 257, distance: 70.0
click at [1037, 257] on p "[PHONE_NUMBER]" at bounding box center [1135, 259] width 232 height 17
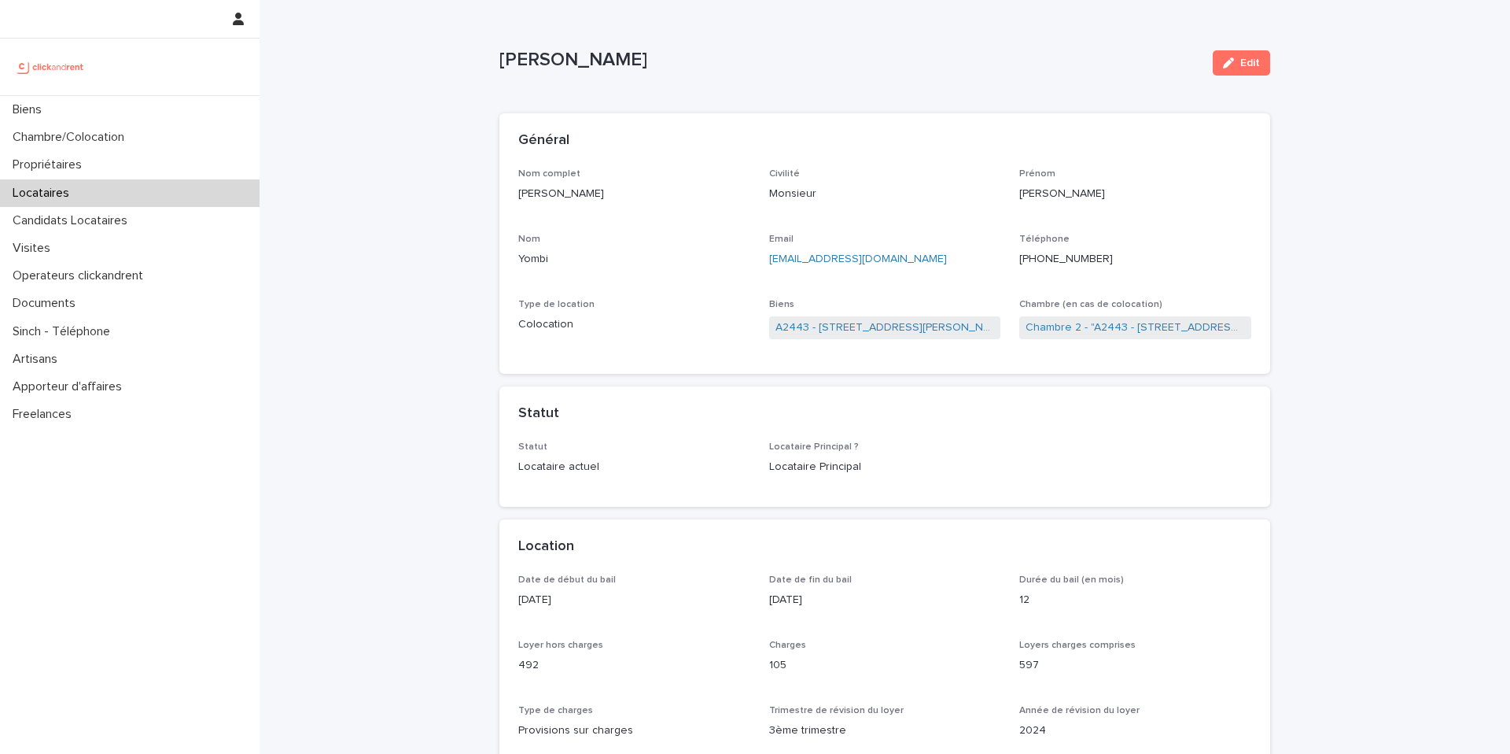
click at [1106, 261] on p "[PHONE_NUMBER]" at bounding box center [1135, 259] width 232 height 17
drag, startPoint x: 1106, startPoint y: 261, endPoint x: 1034, endPoint y: 255, distance: 71.9
click at [1034, 255] on p "[PHONE_NUMBER]" at bounding box center [1135, 259] width 232 height 17
copy ringoverc2c-number-84e06f14122c "[PHONE_NUMBER]"
click at [93, 218] on p "Candidats Locataires" at bounding box center [73, 220] width 134 height 15
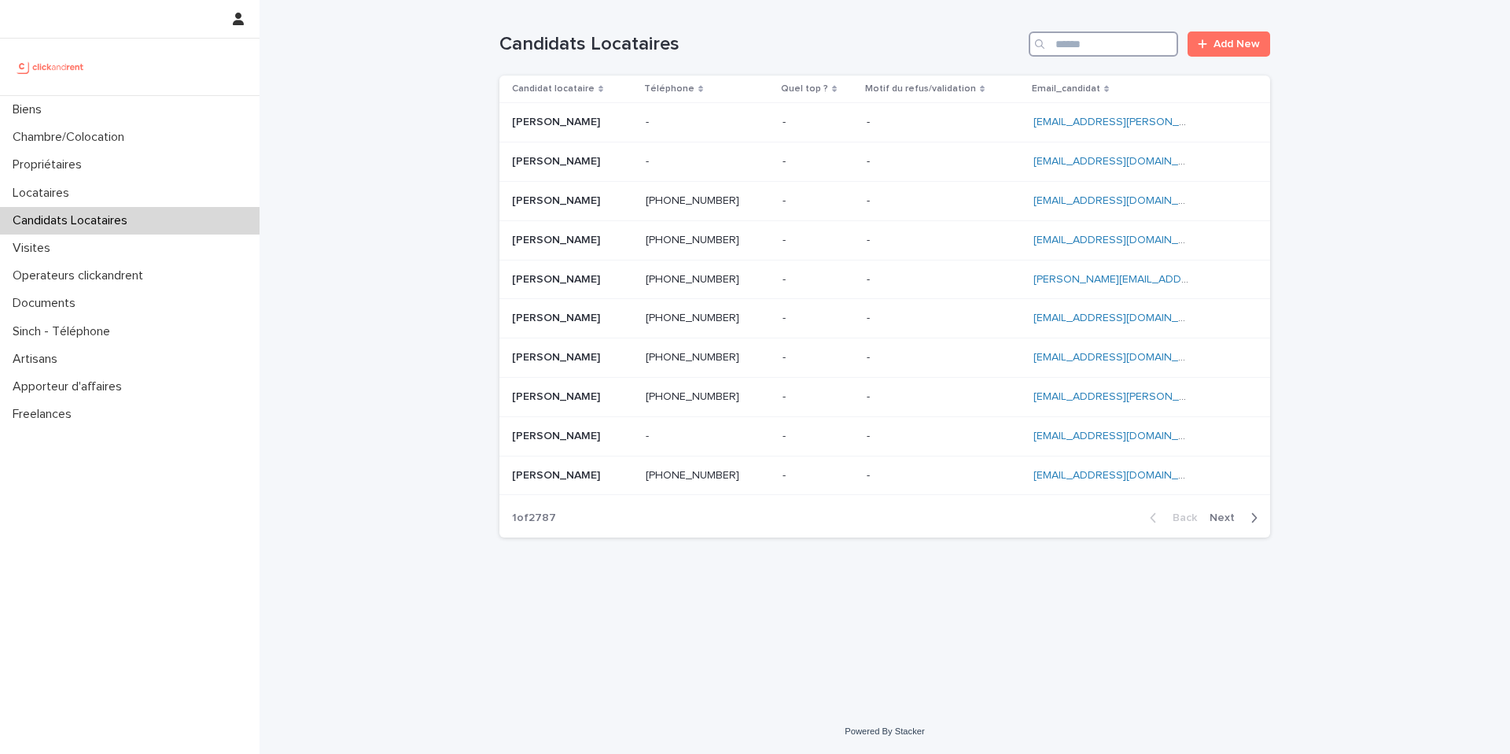
click at [1114, 53] on input "Search" at bounding box center [1103, 43] width 149 height 25
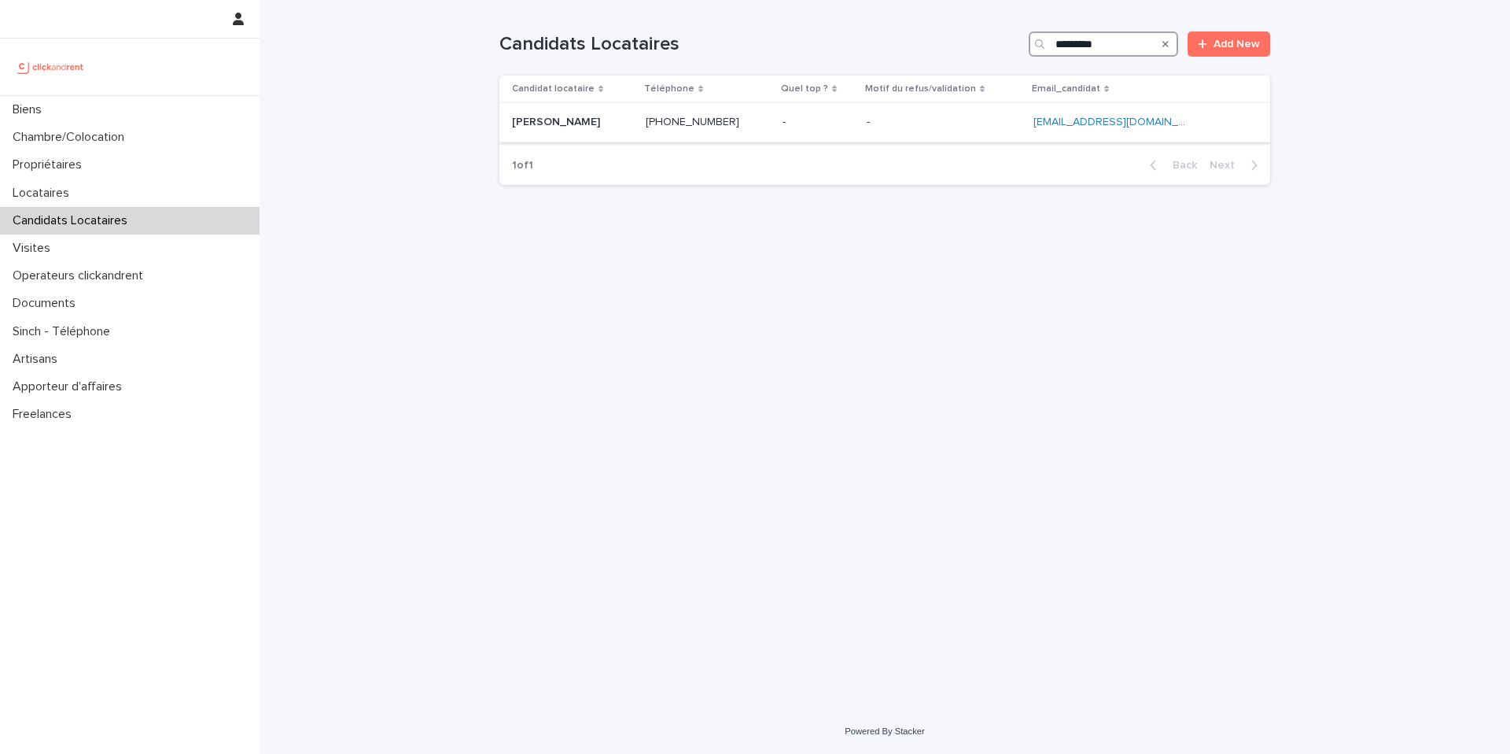
type input "*********"
click at [633, 119] on p at bounding box center [572, 122] width 121 height 13
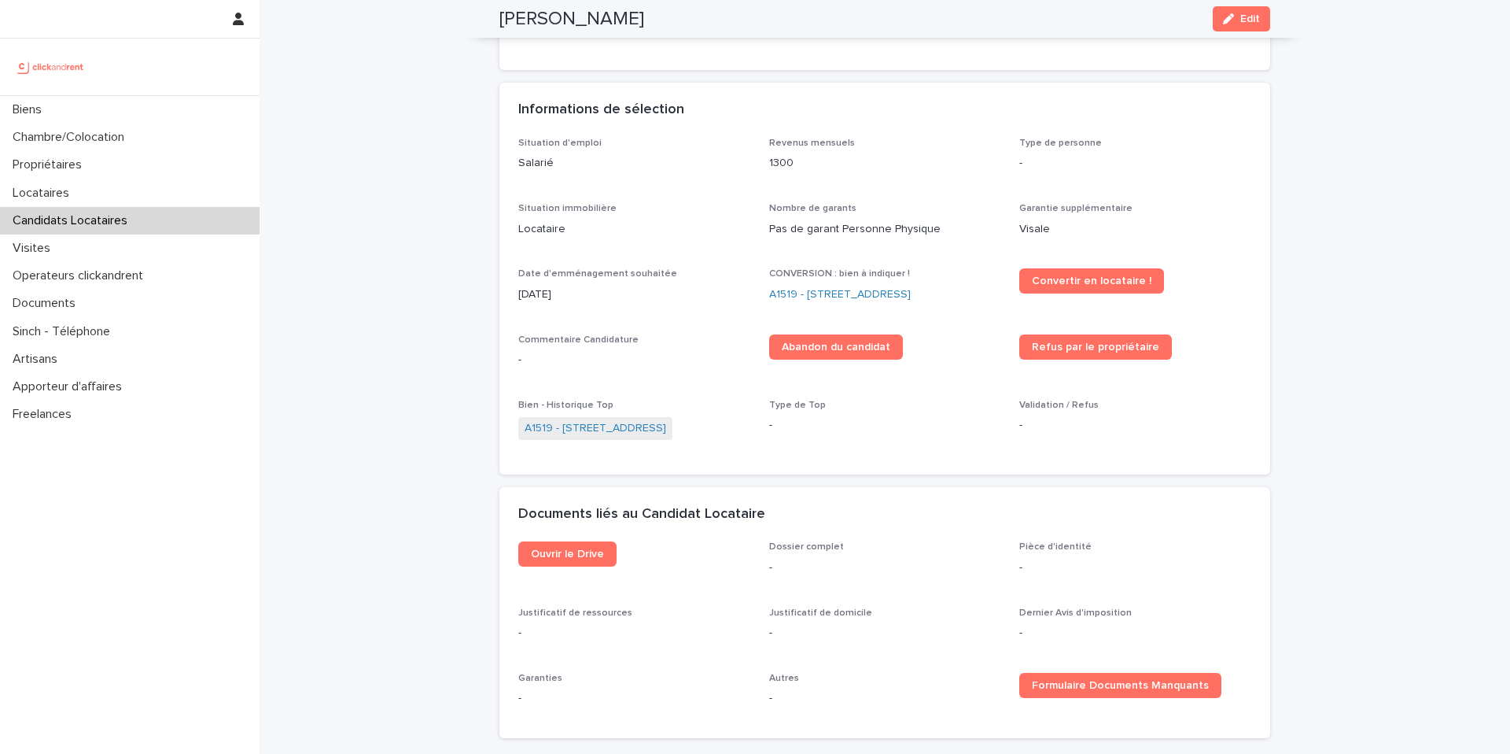
scroll to position [407, 0]
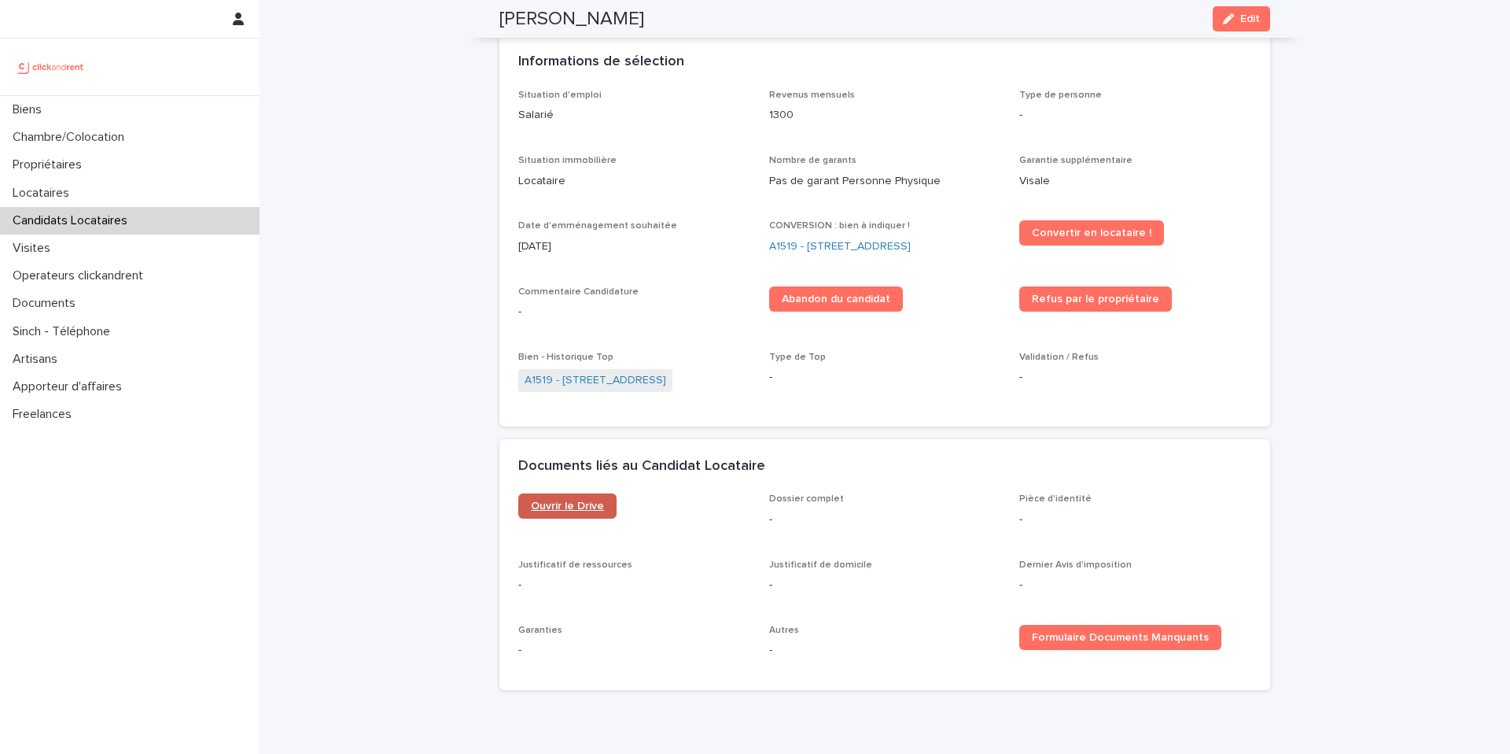
click at [564, 506] on span "Ouvrir le Drive" at bounding box center [567, 505] width 73 height 11
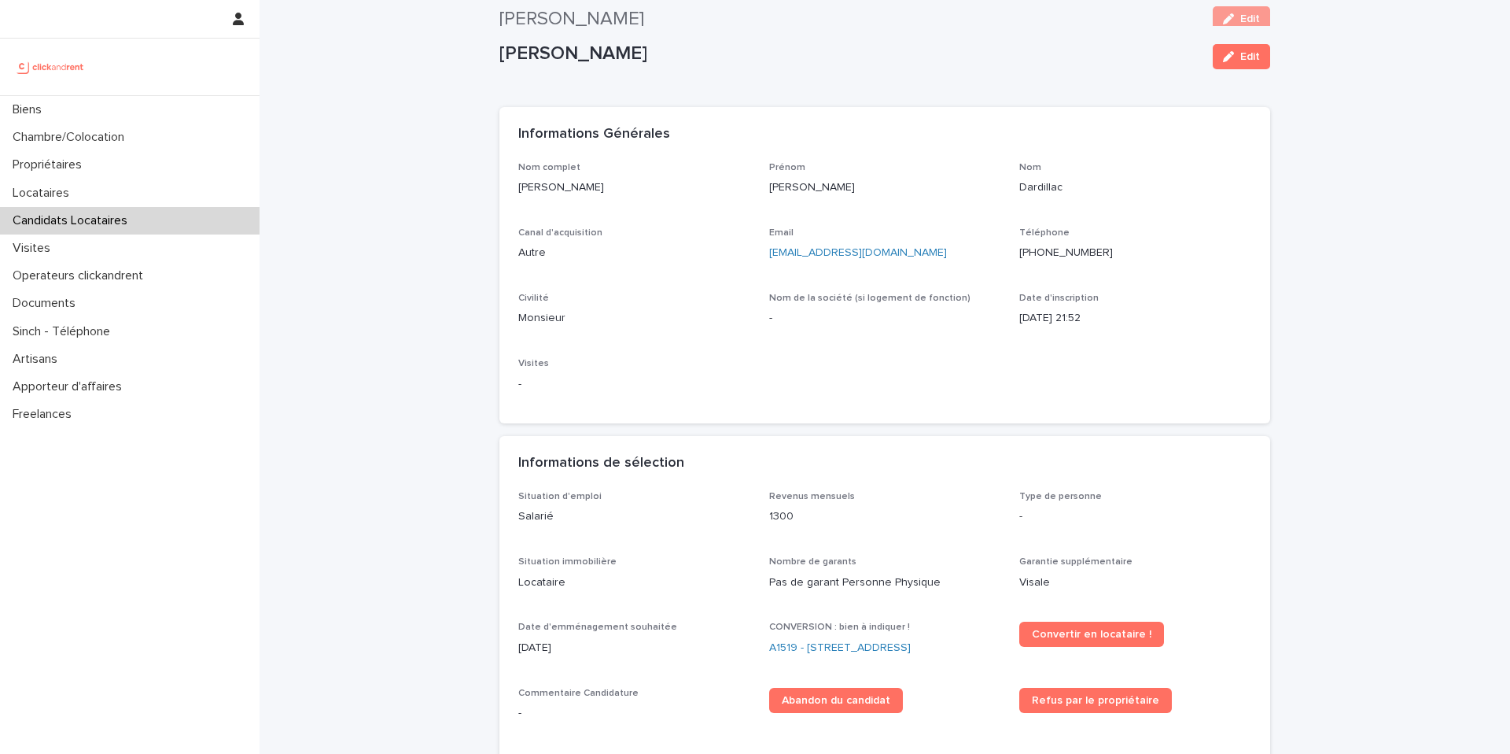
scroll to position [0, 0]
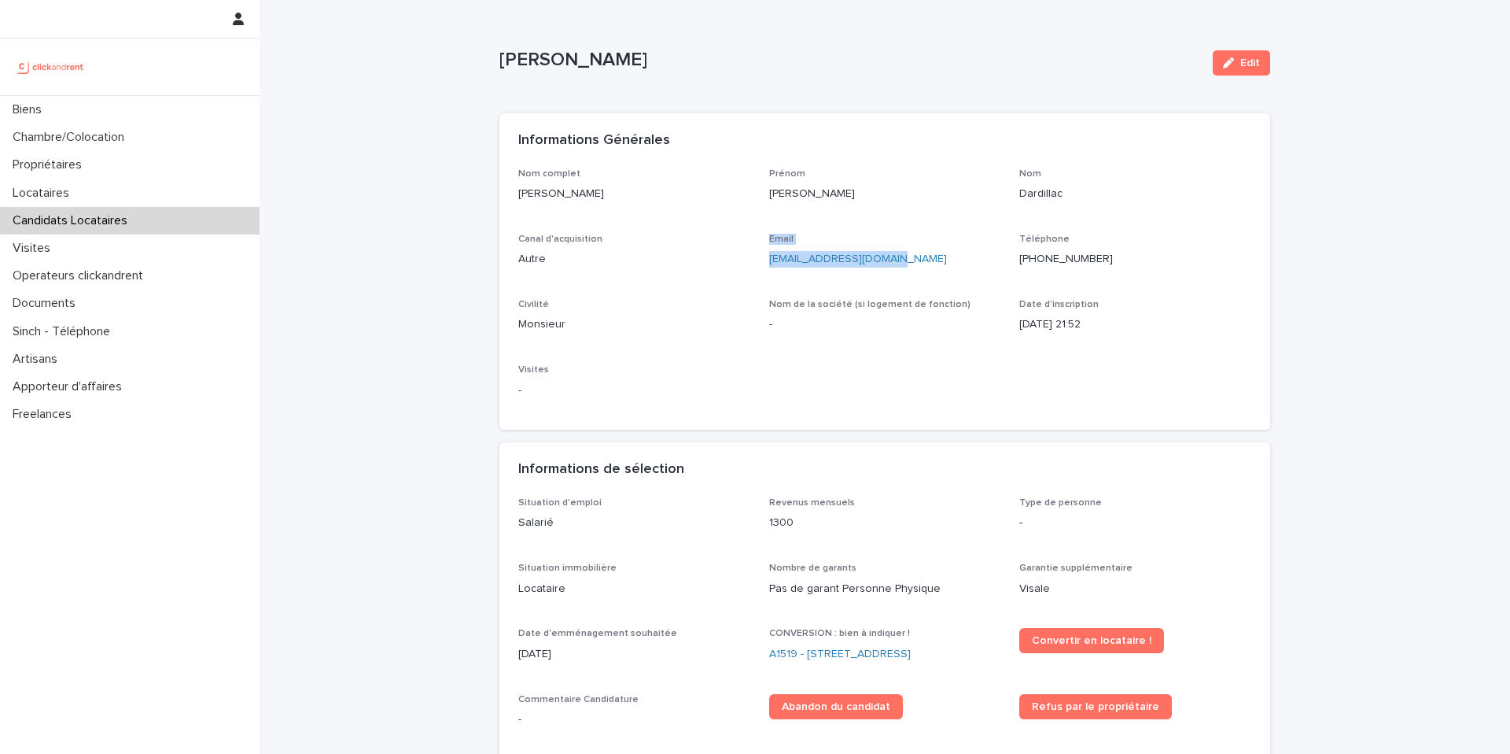
drag, startPoint x: 885, startPoint y: 259, endPoint x: 751, endPoint y: 262, distance: 133.8
click at [751, 262] on div "Nom complet Jean-baptiste Dardillac Prénom Jean-baptiste Nom Dardillac Canal d'…" at bounding box center [884, 289] width 733 height 243
click at [878, 264] on p "jb.dardillac@orange.fr" at bounding box center [885, 259] width 232 height 17
drag, startPoint x: 878, startPoint y: 264, endPoint x: 761, endPoint y: 260, distance: 117.3
click at [761, 260] on div "Nom complet Jean-baptiste Dardillac Prénom Jean-baptiste Nom Dardillac Canal d'…" at bounding box center [884, 289] width 733 height 243
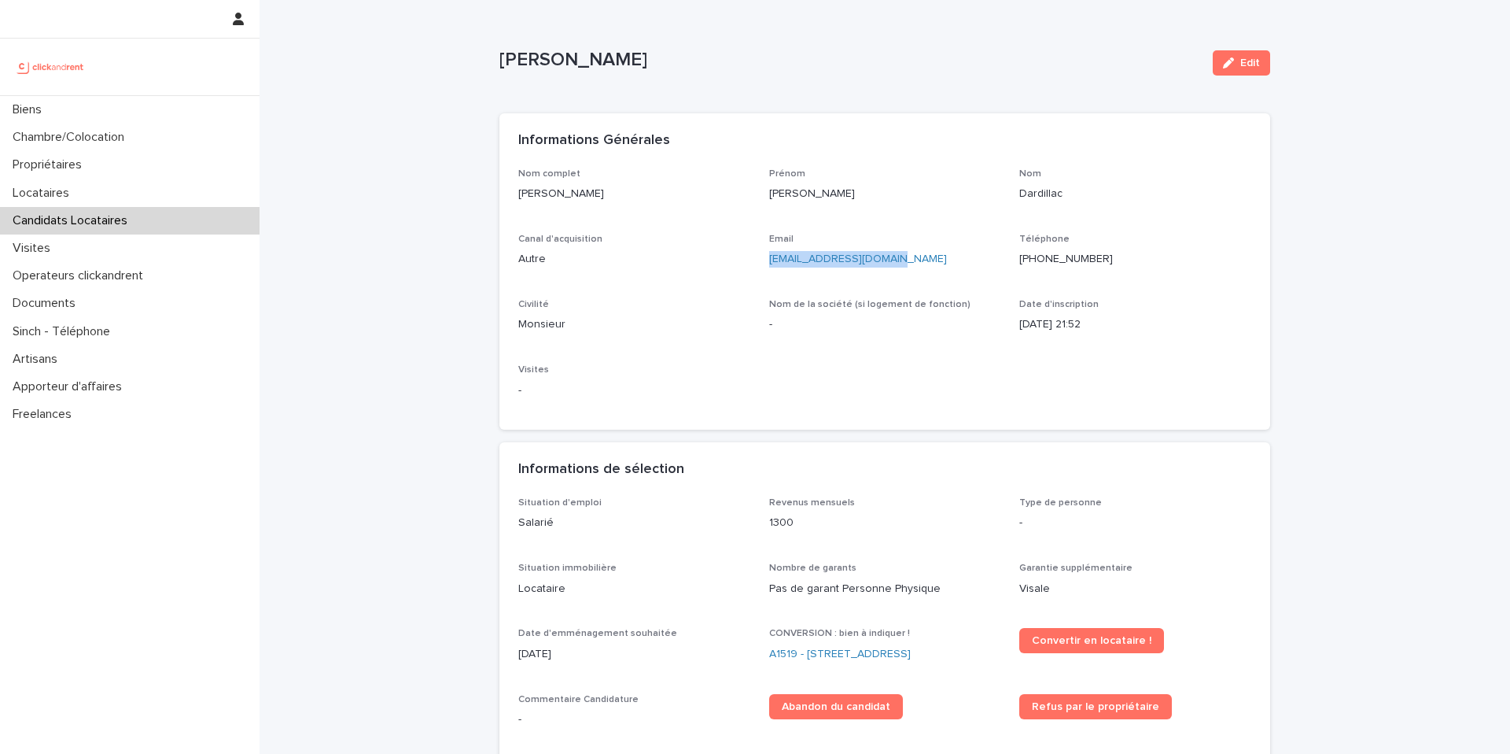
copy link "jb.dardillac@orange.fr"
click at [1064, 260] on ringoverc2c-number-84e06f14122c "+33648006665" at bounding box center [1066, 258] width 94 height 11
click at [1233, 73] on button "Edit" at bounding box center [1241, 62] width 57 height 25
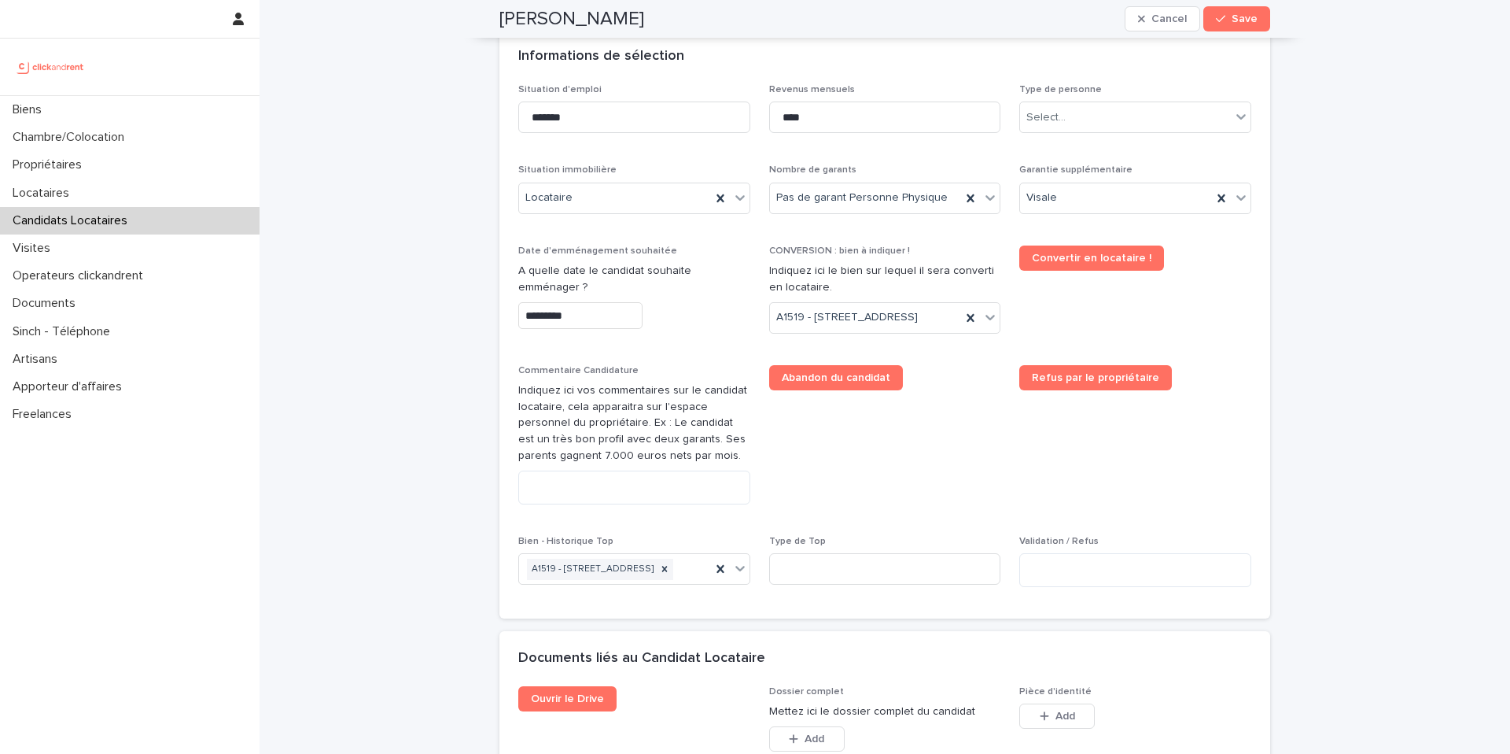
scroll to position [589, 0]
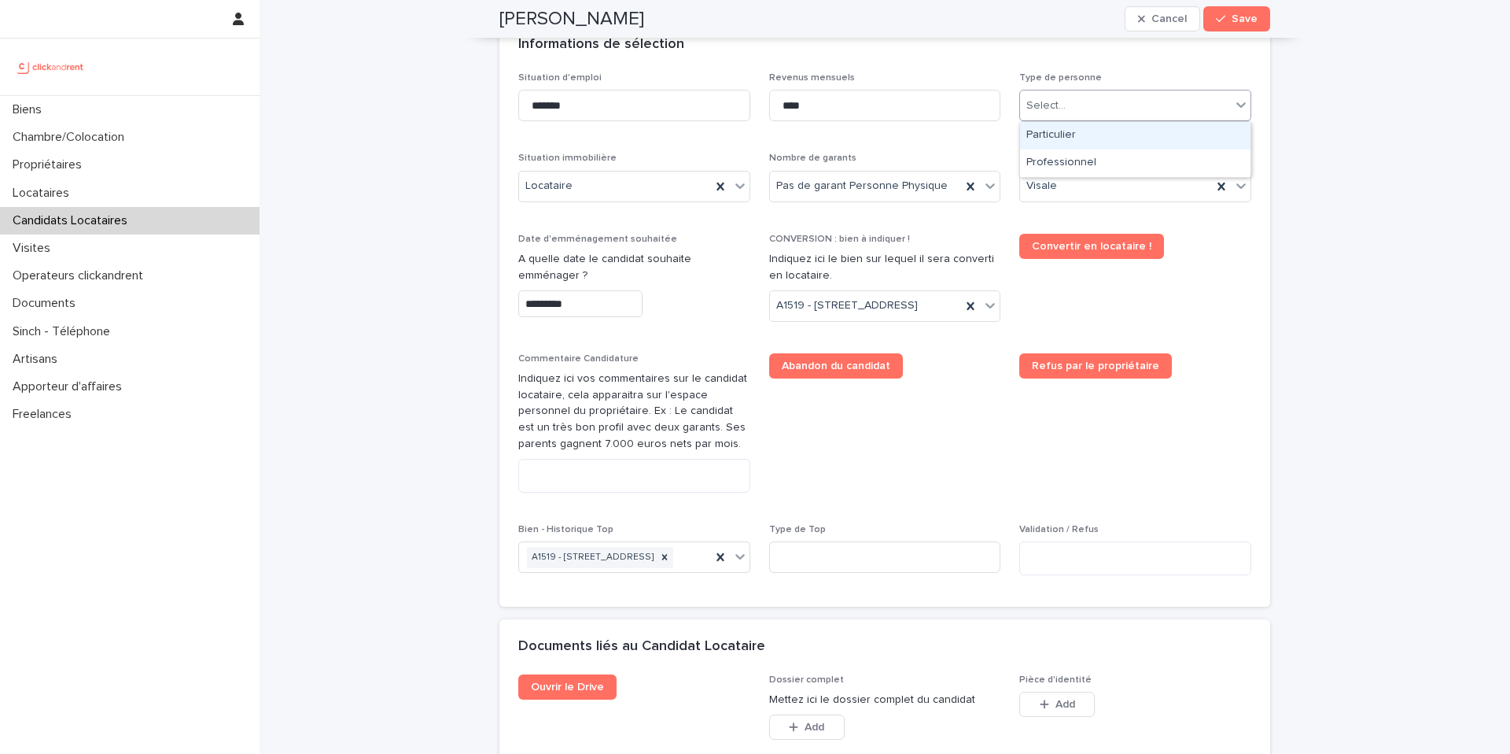
click at [1121, 111] on div "Select..." at bounding box center [1125, 106] width 211 height 26
click at [1093, 131] on div "Particulier" at bounding box center [1135, 136] width 230 height 28
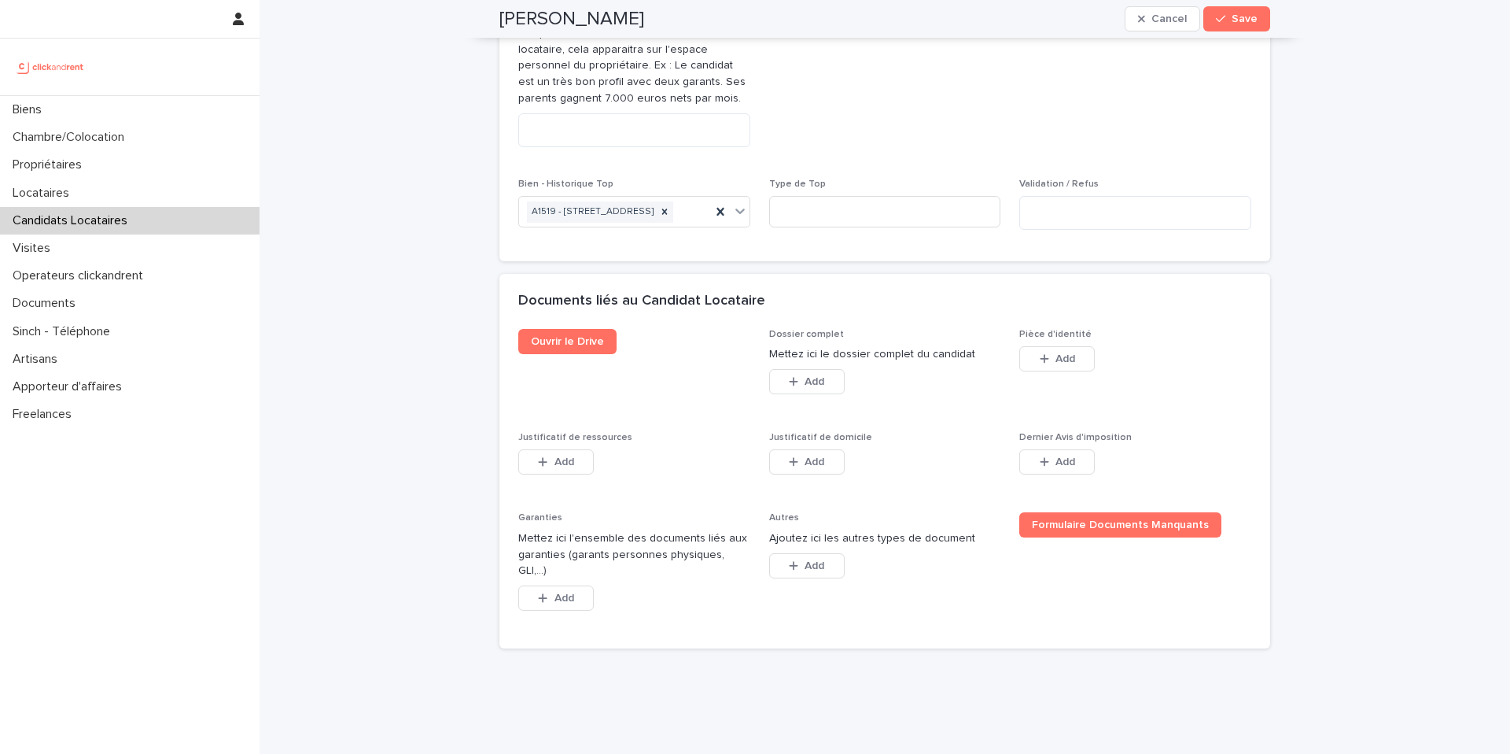
scroll to position [995, 0]
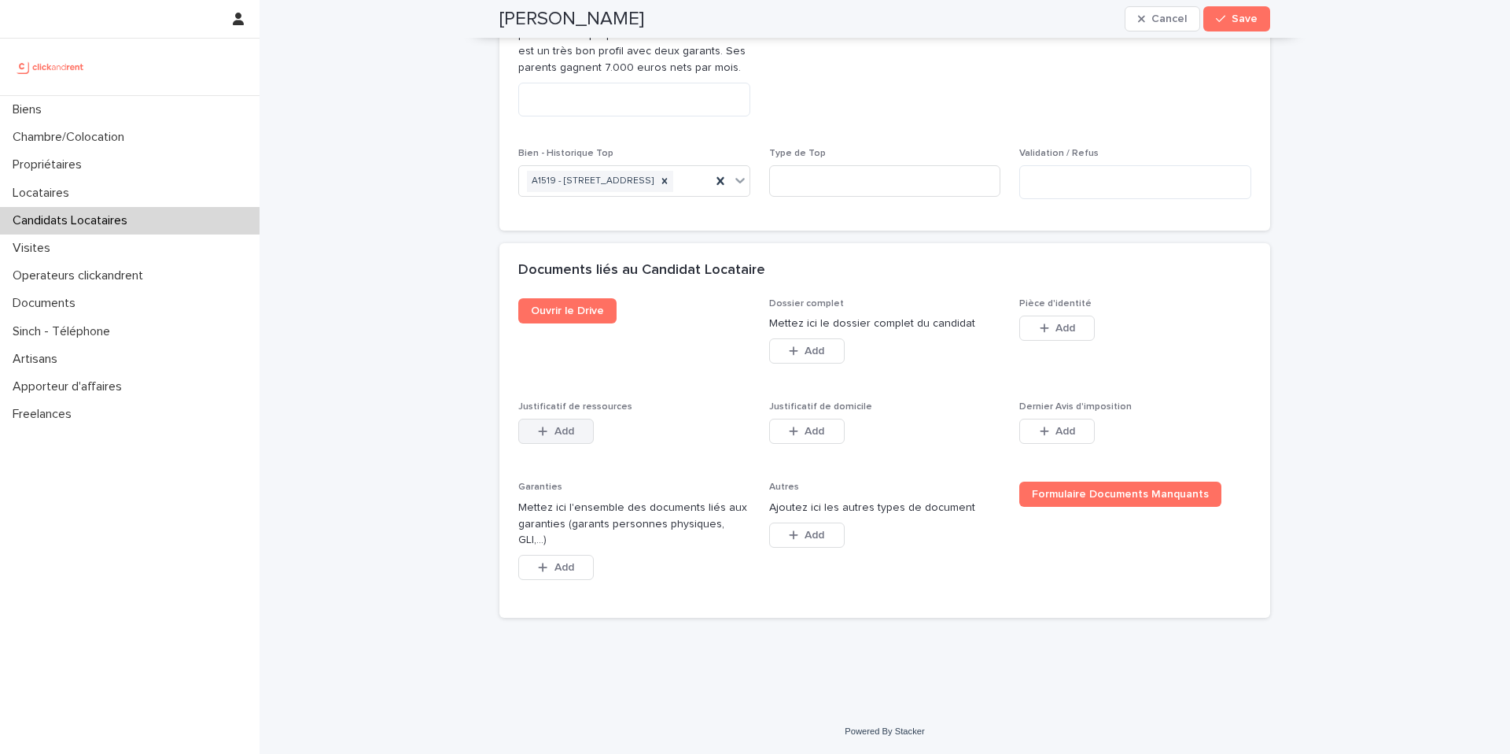
click at [567, 437] on span "Add" at bounding box center [565, 431] width 20 height 11
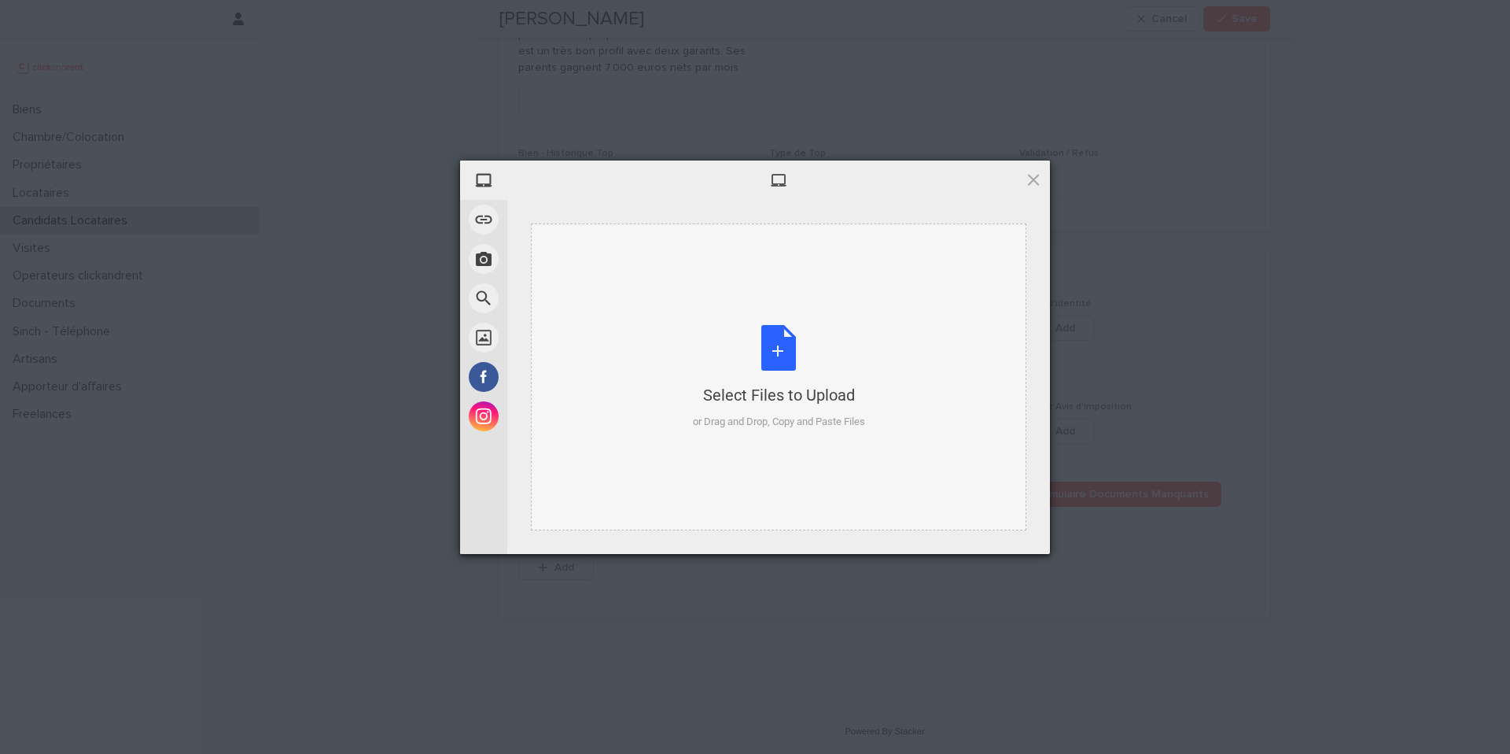
click at [778, 352] on div "Select Files to Upload or Drag and Drop, Copy and Paste Files" at bounding box center [779, 377] width 172 height 105
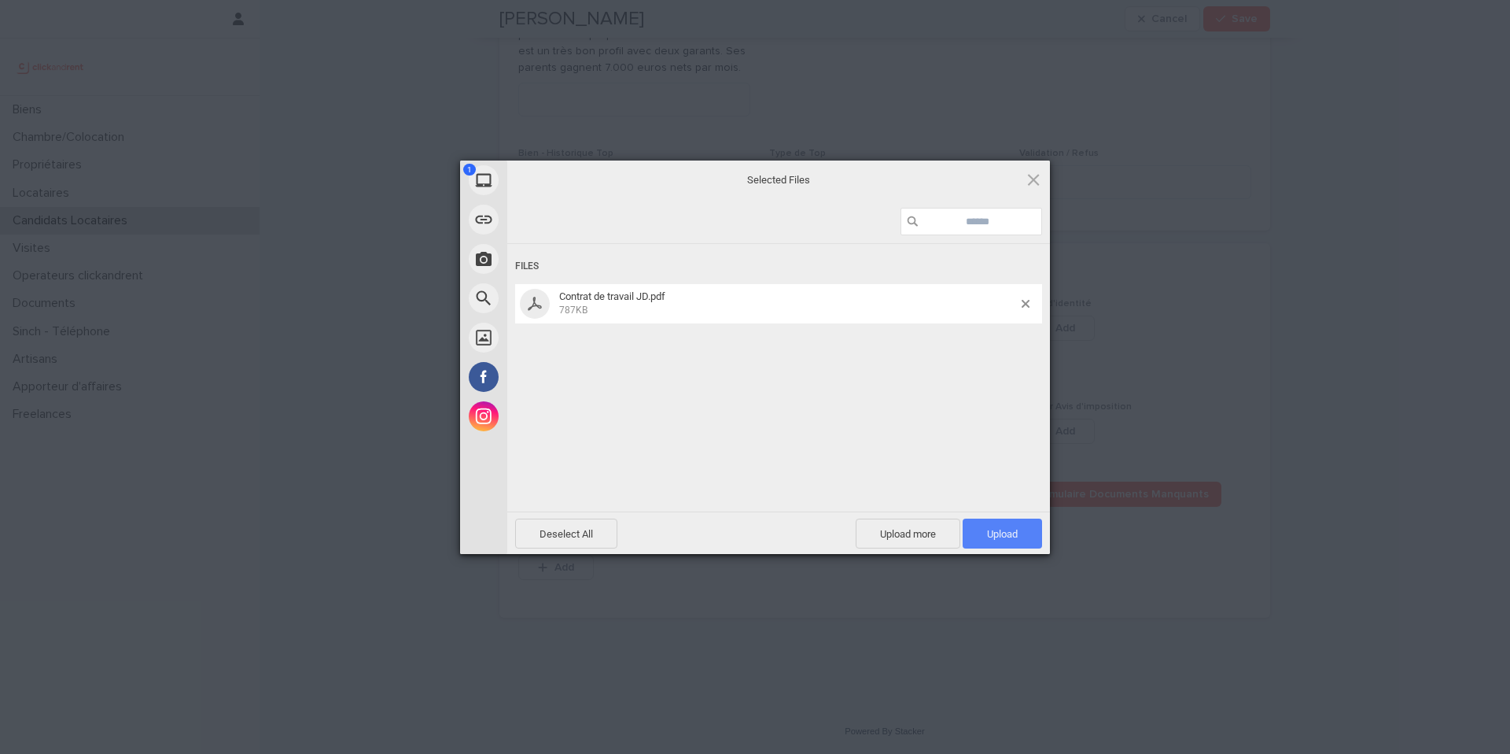
click at [1011, 535] on span "Upload 1" at bounding box center [1002, 534] width 31 height 12
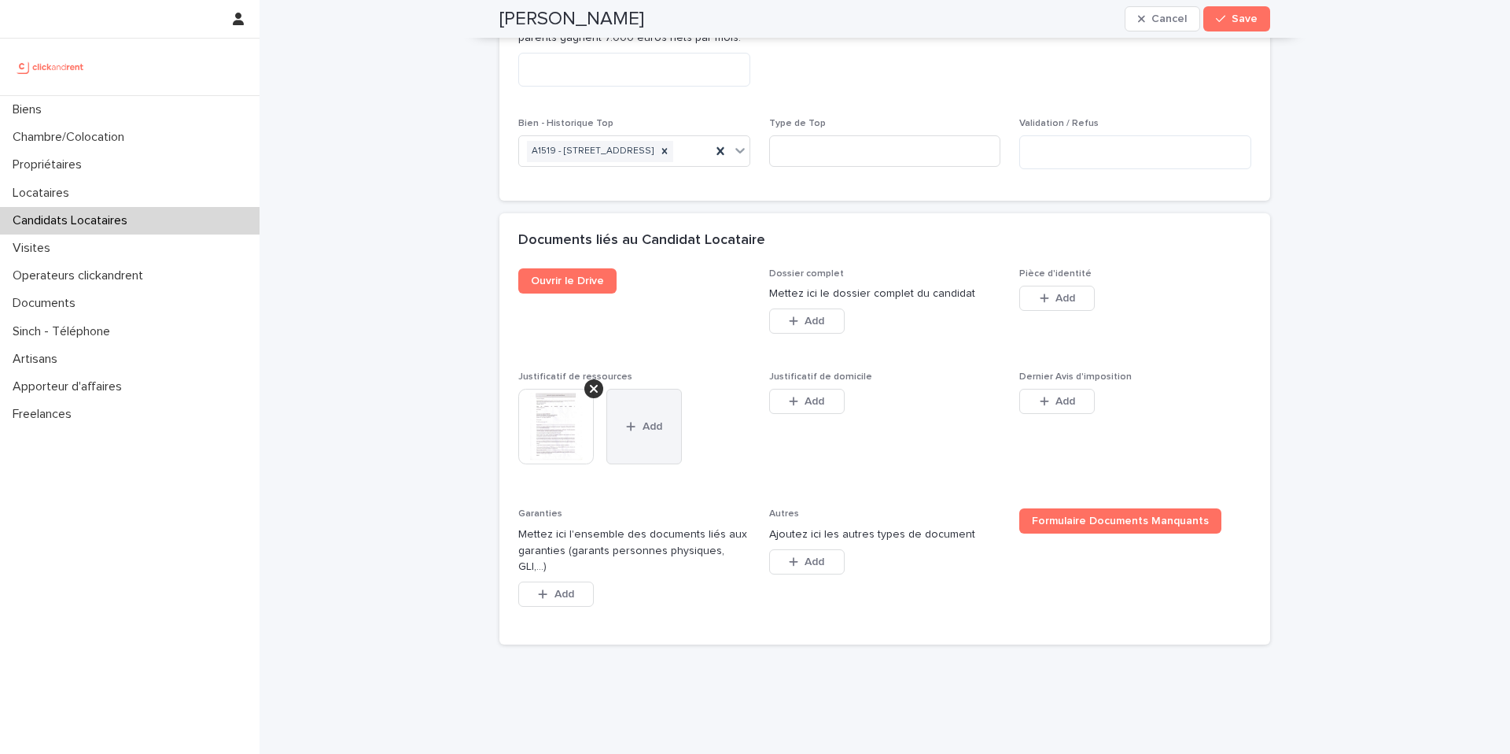
click at [652, 432] on span "Add" at bounding box center [653, 426] width 20 height 11
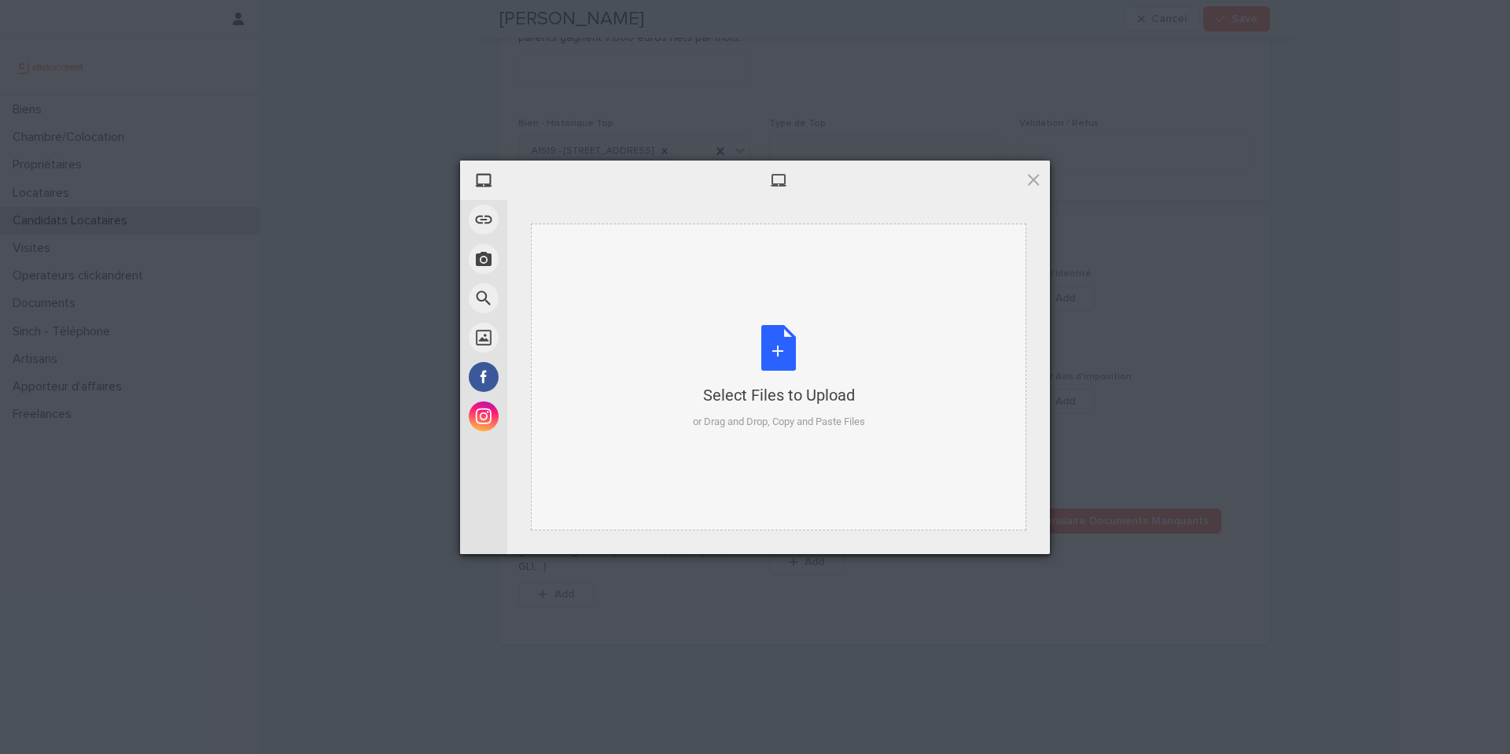
click at [776, 351] on div "Select Files to Upload or Drag and Drop, Copy and Paste Files" at bounding box center [779, 377] width 172 height 105
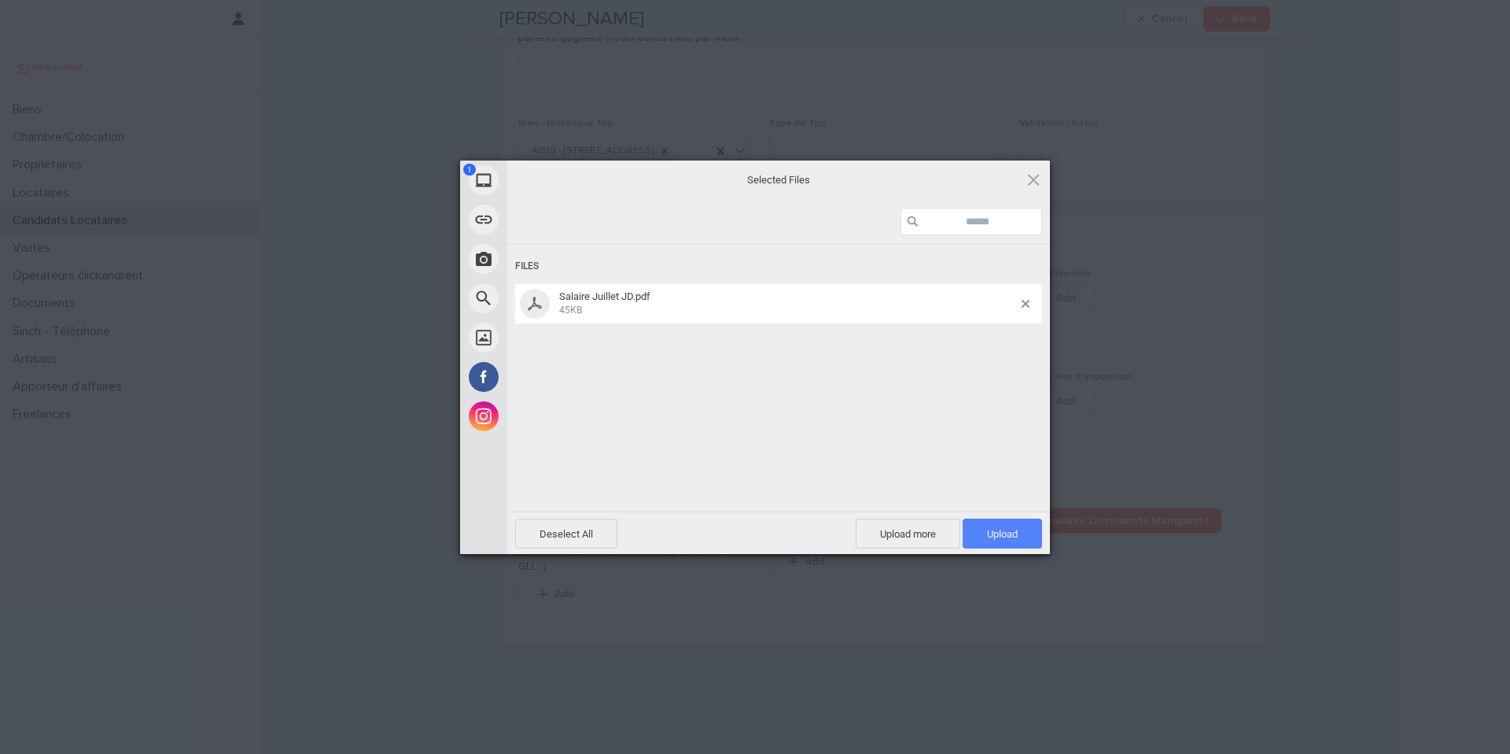
click at [1009, 531] on span "Upload 1" at bounding box center [1002, 534] width 31 height 12
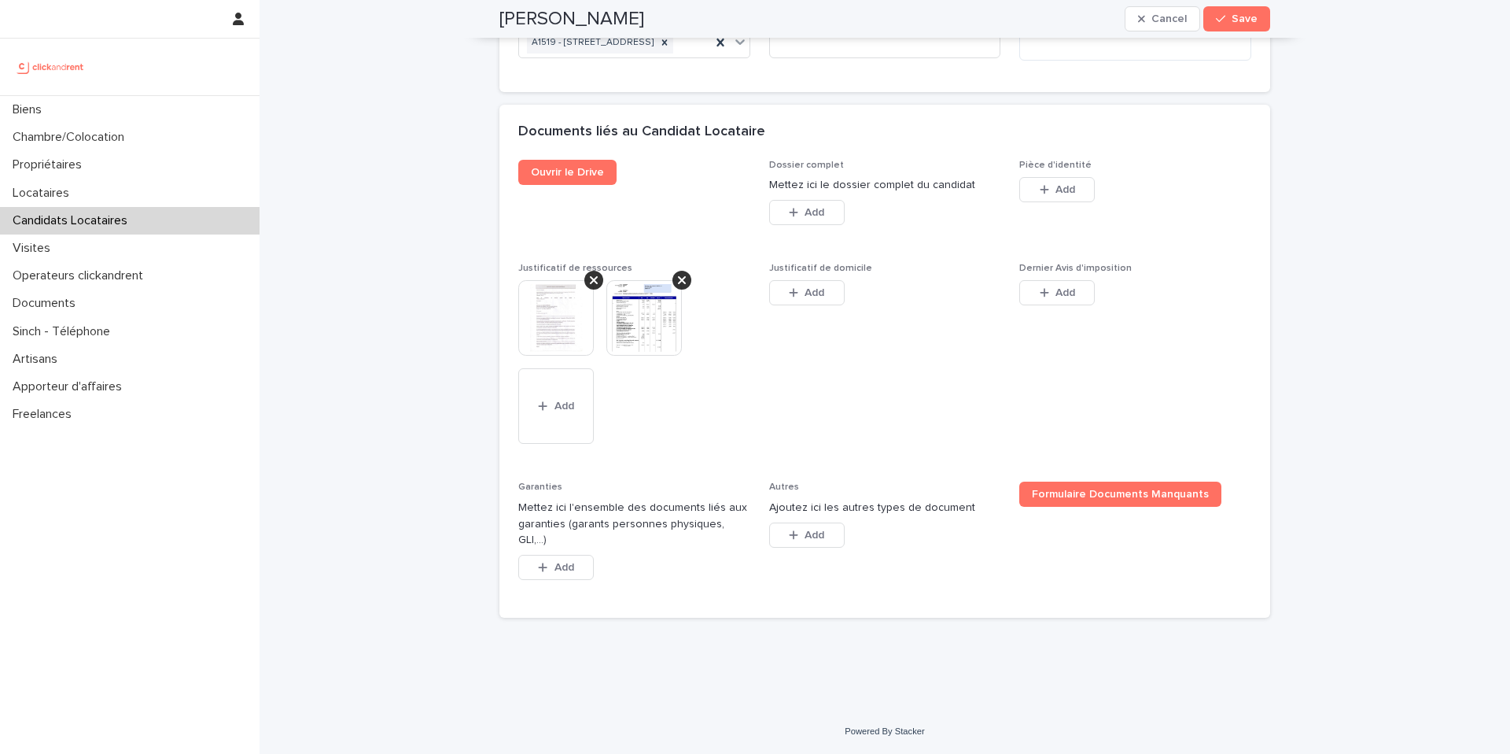
scroll to position [1134, 0]
click at [566, 572] on span "Add" at bounding box center [565, 567] width 20 height 11
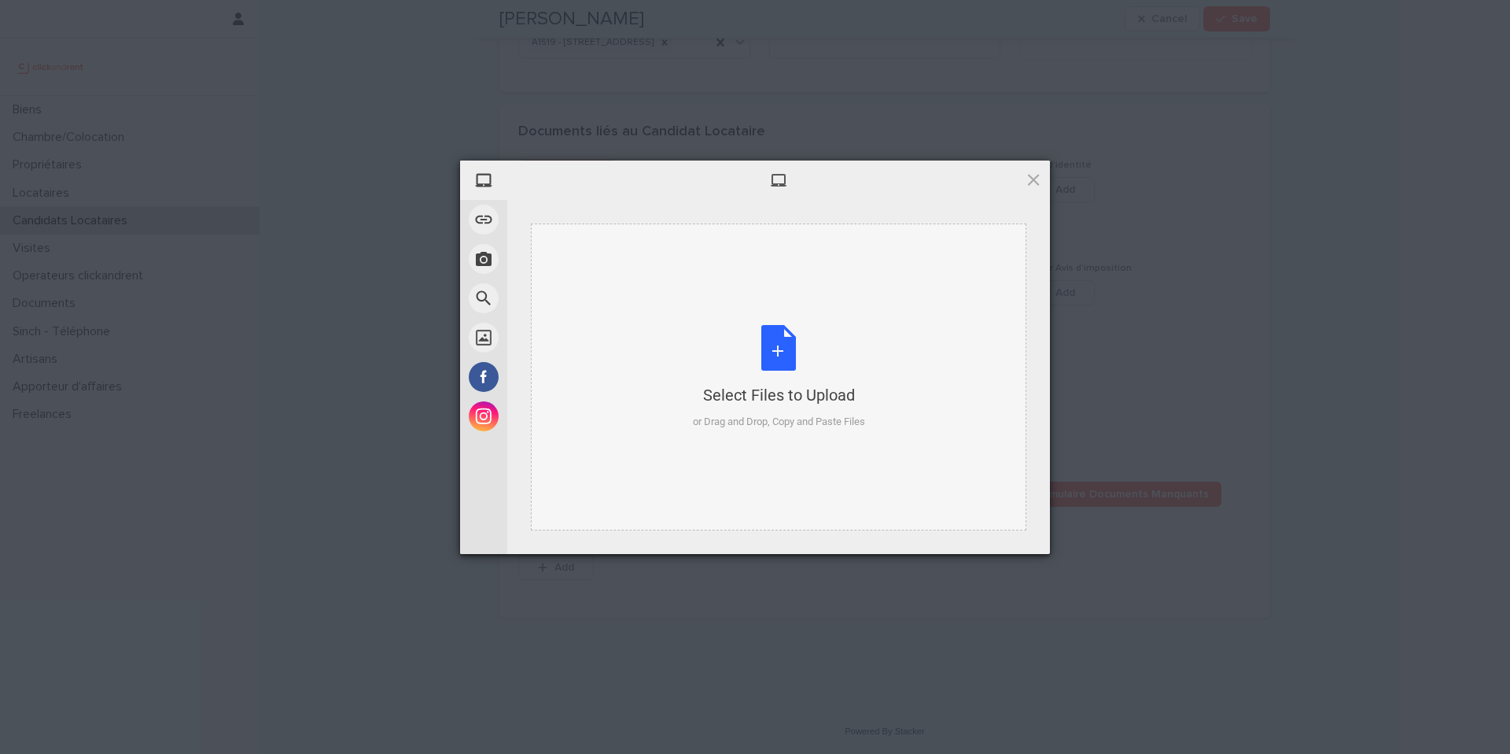
click at [781, 347] on div "Select Files to Upload or Drag and Drop, Copy and Paste Files" at bounding box center [779, 377] width 172 height 105
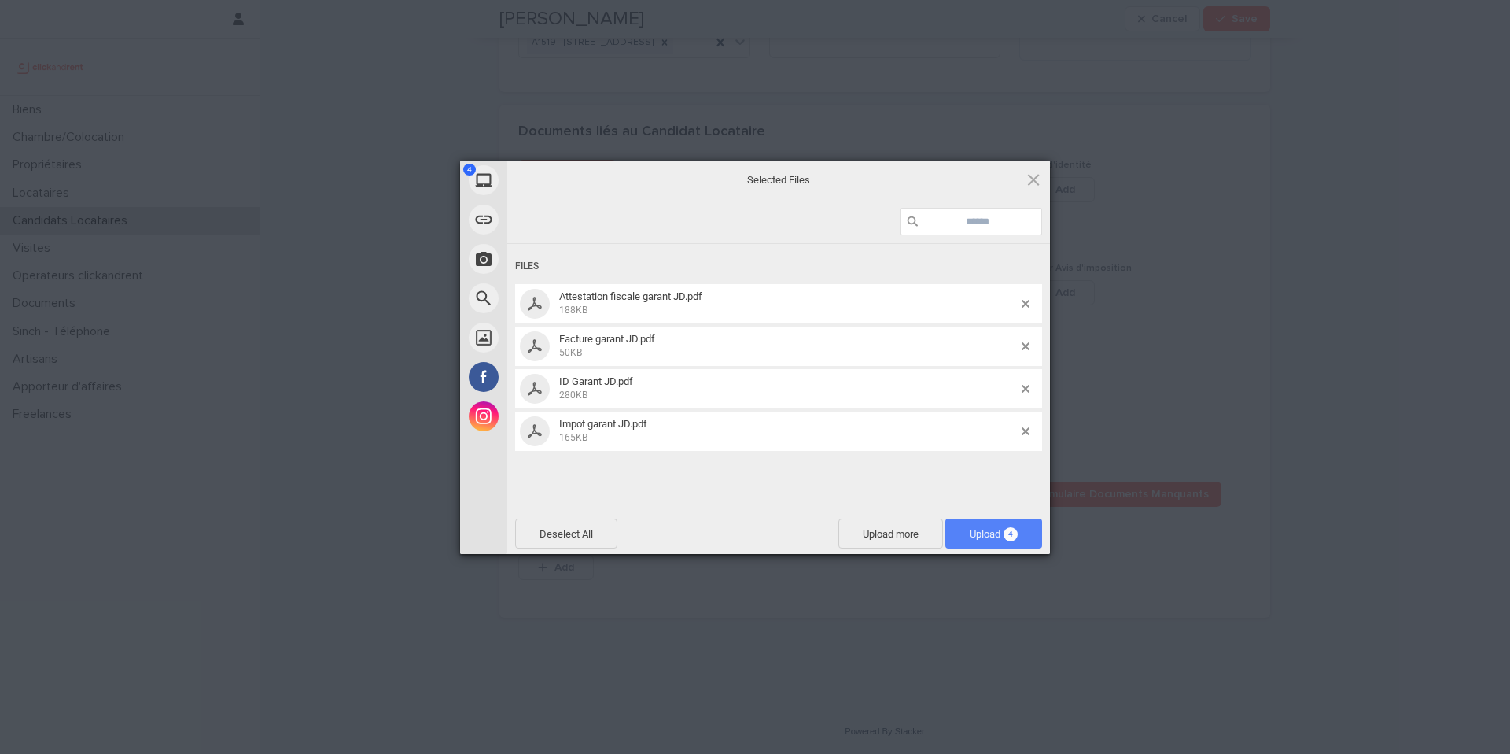
click at [985, 531] on span "Upload 4" at bounding box center [994, 534] width 48 height 12
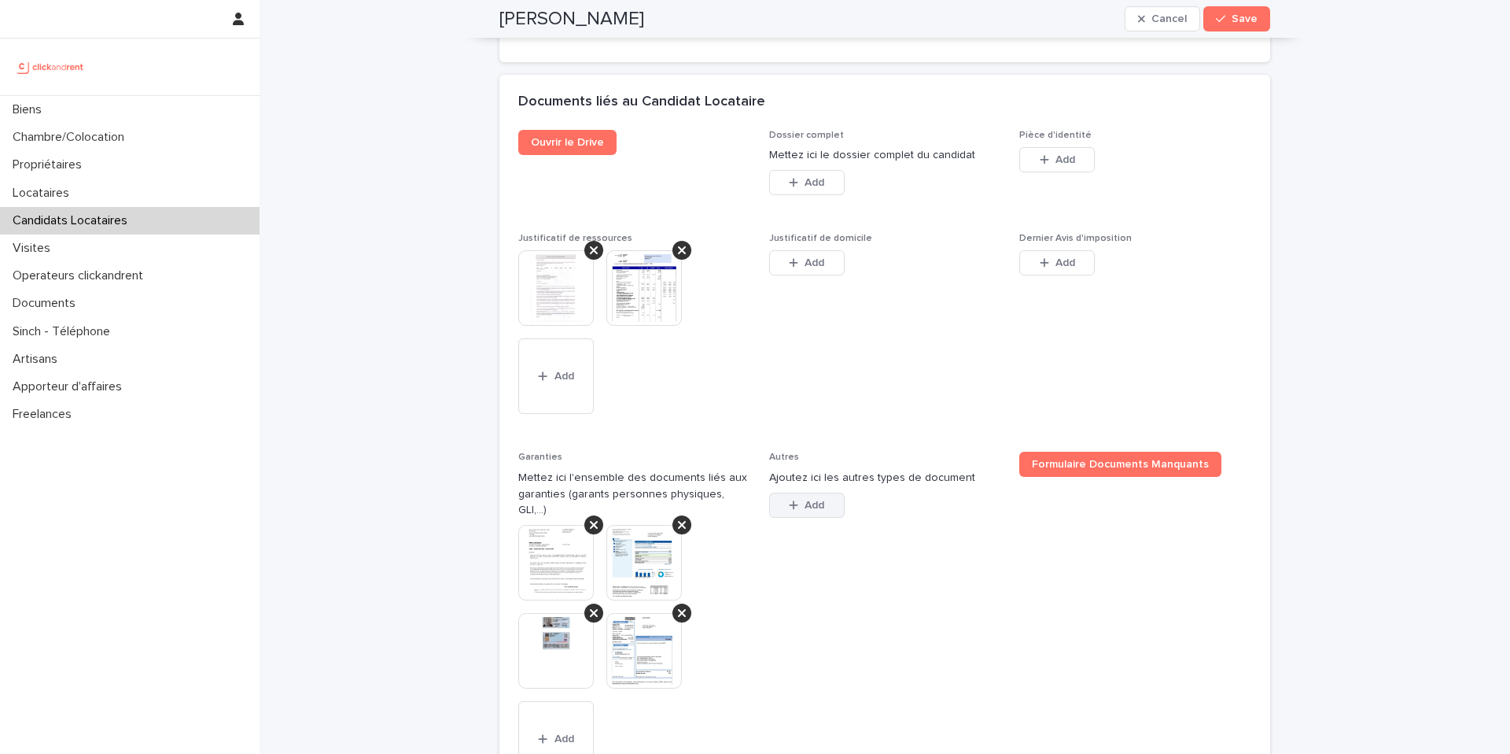
click at [828, 518] on button "Add" at bounding box center [807, 504] width 76 height 25
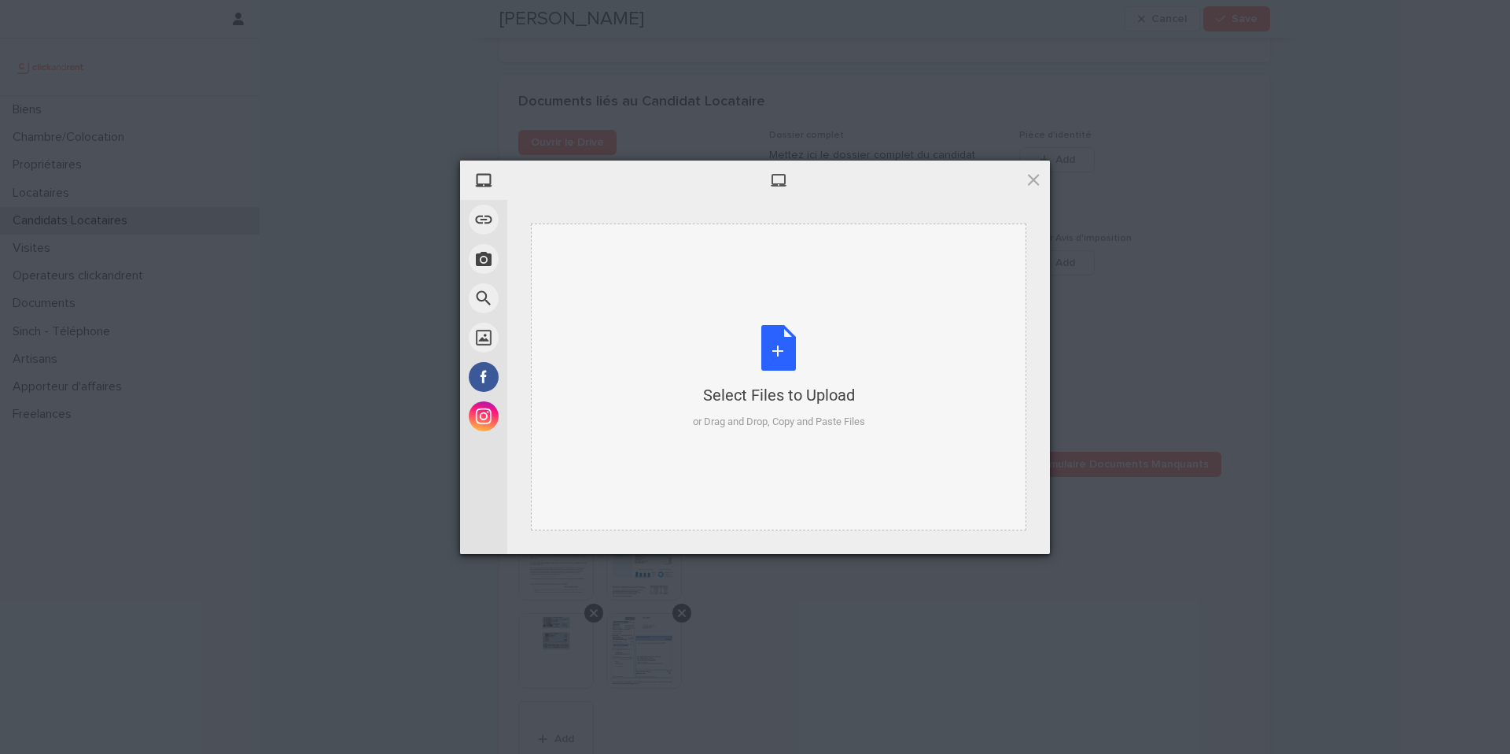
click at [784, 349] on div "Select Files to Upload or Drag and Drop, Copy and Paste Files" at bounding box center [779, 377] width 172 height 105
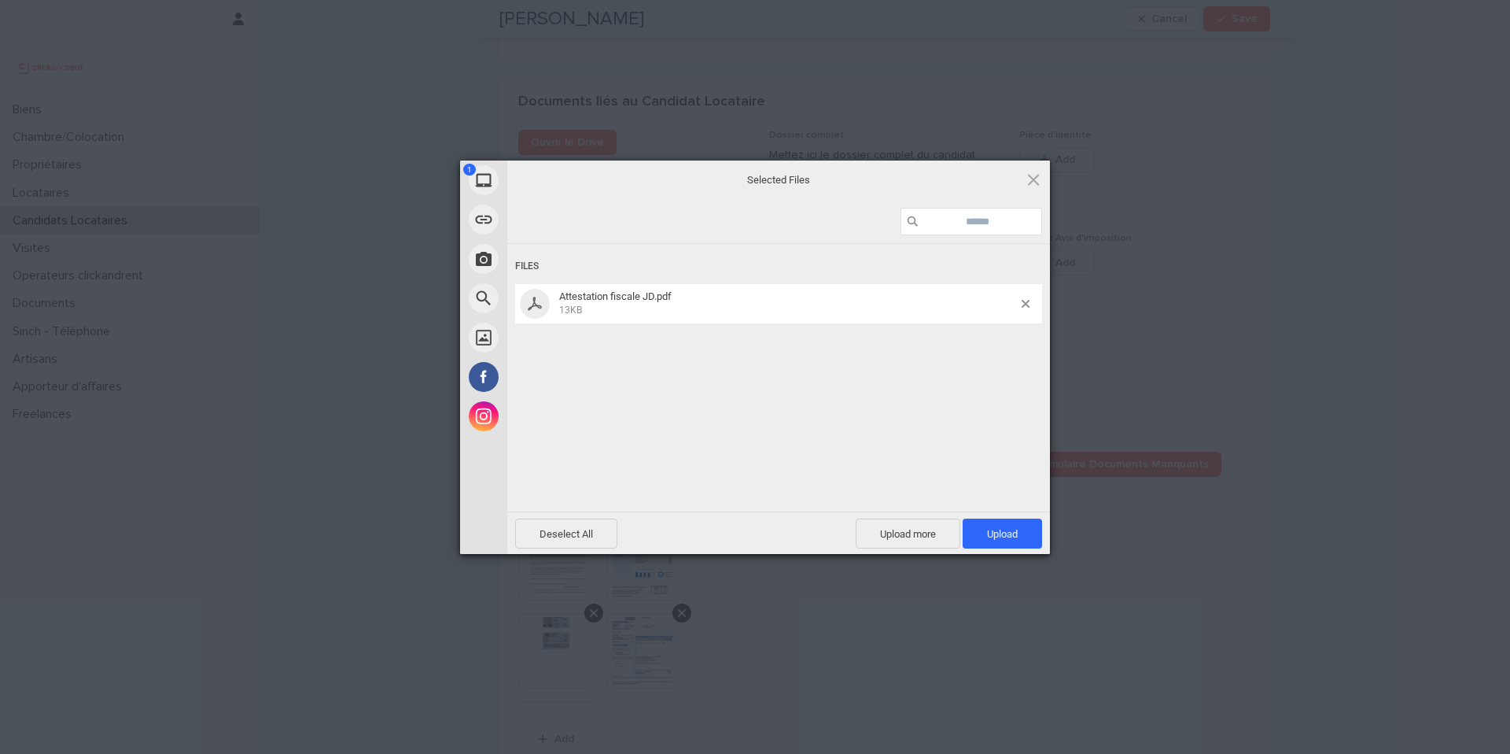
click at [1008, 536] on span "Upload 1" at bounding box center [1002, 534] width 31 height 12
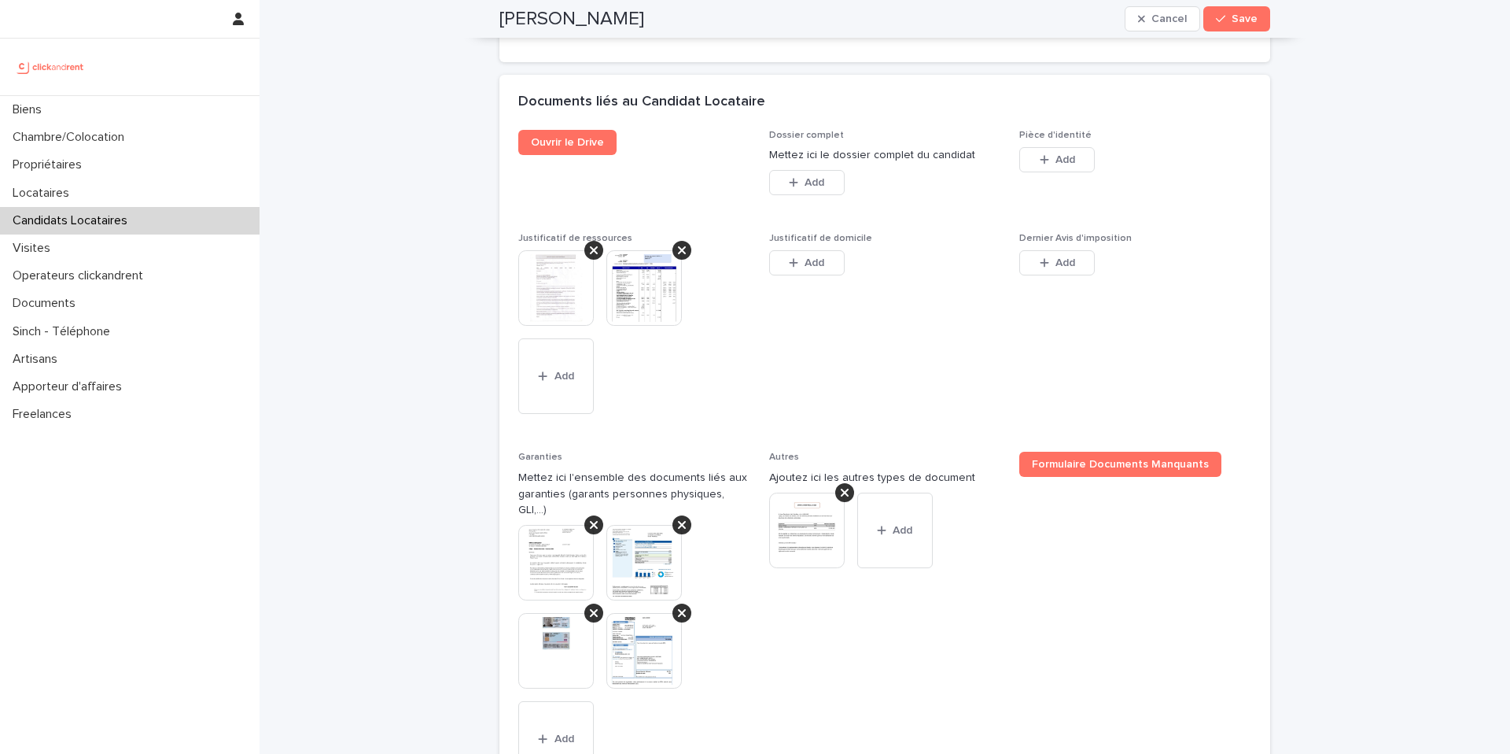
click at [805, 568] on img at bounding box center [807, 530] width 76 height 76
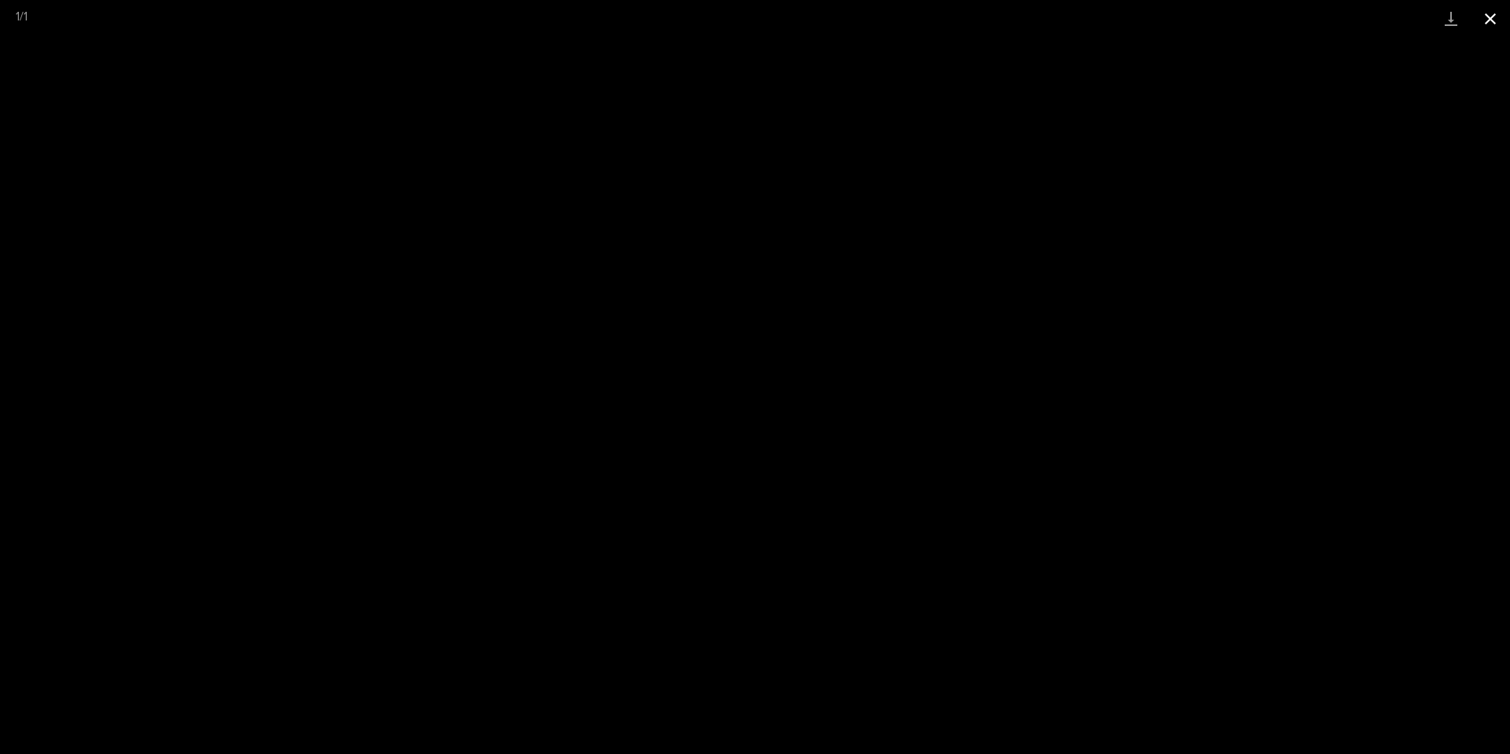
click at [1489, 14] on button "Close gallery" at bounding box center [1490, 18] width 39 height 37
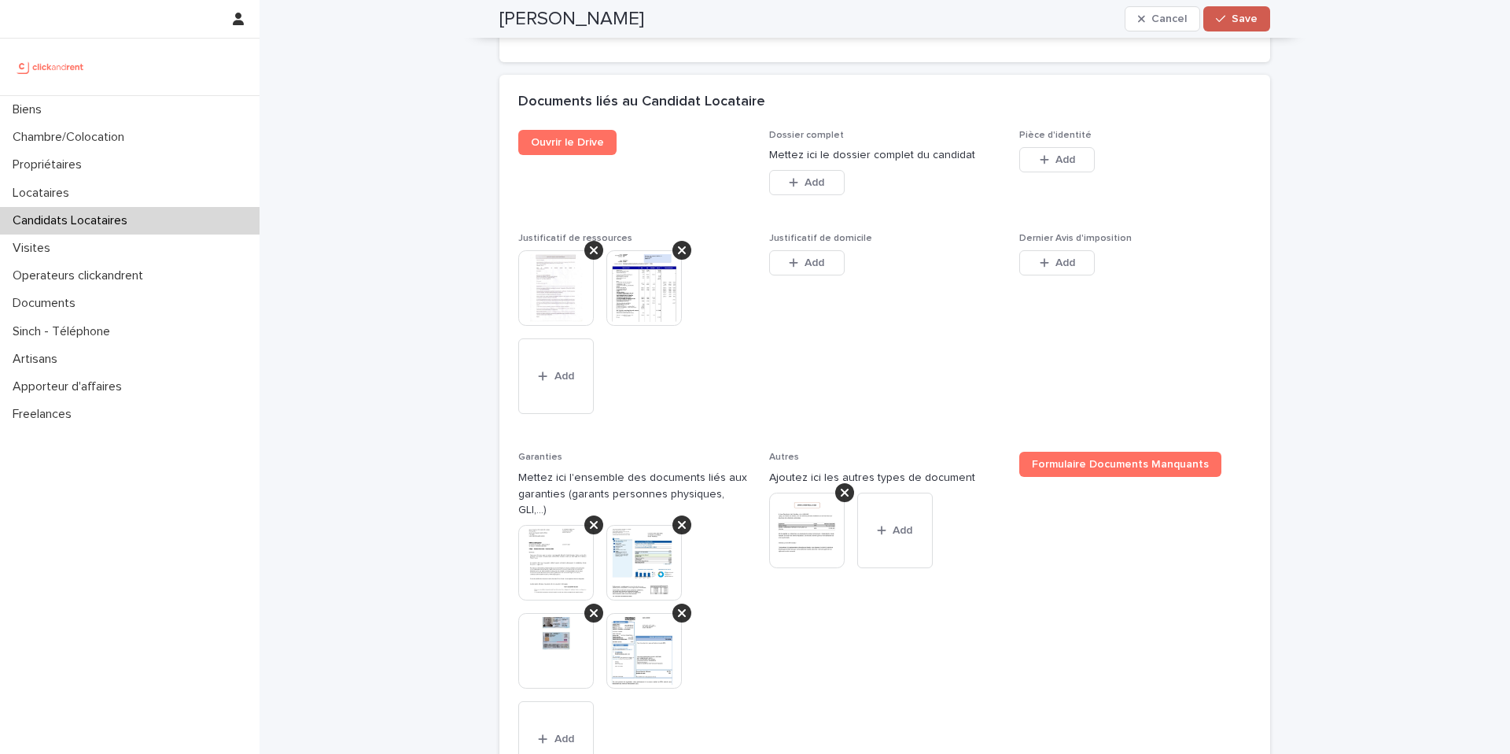
click at [1263, 25] on button "Save" at bounding box center [1237, 18] width 67 height 25
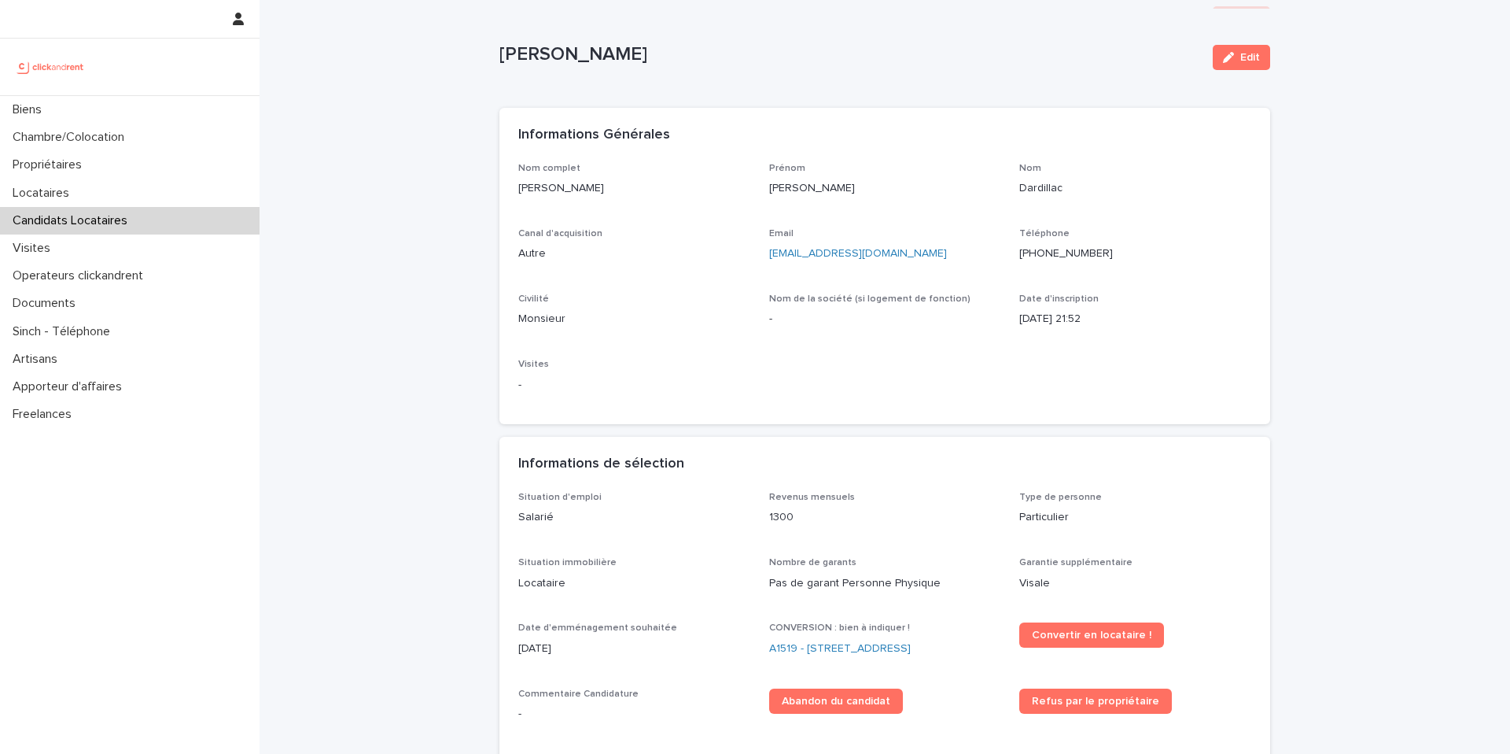
scroll to position [0, 0]
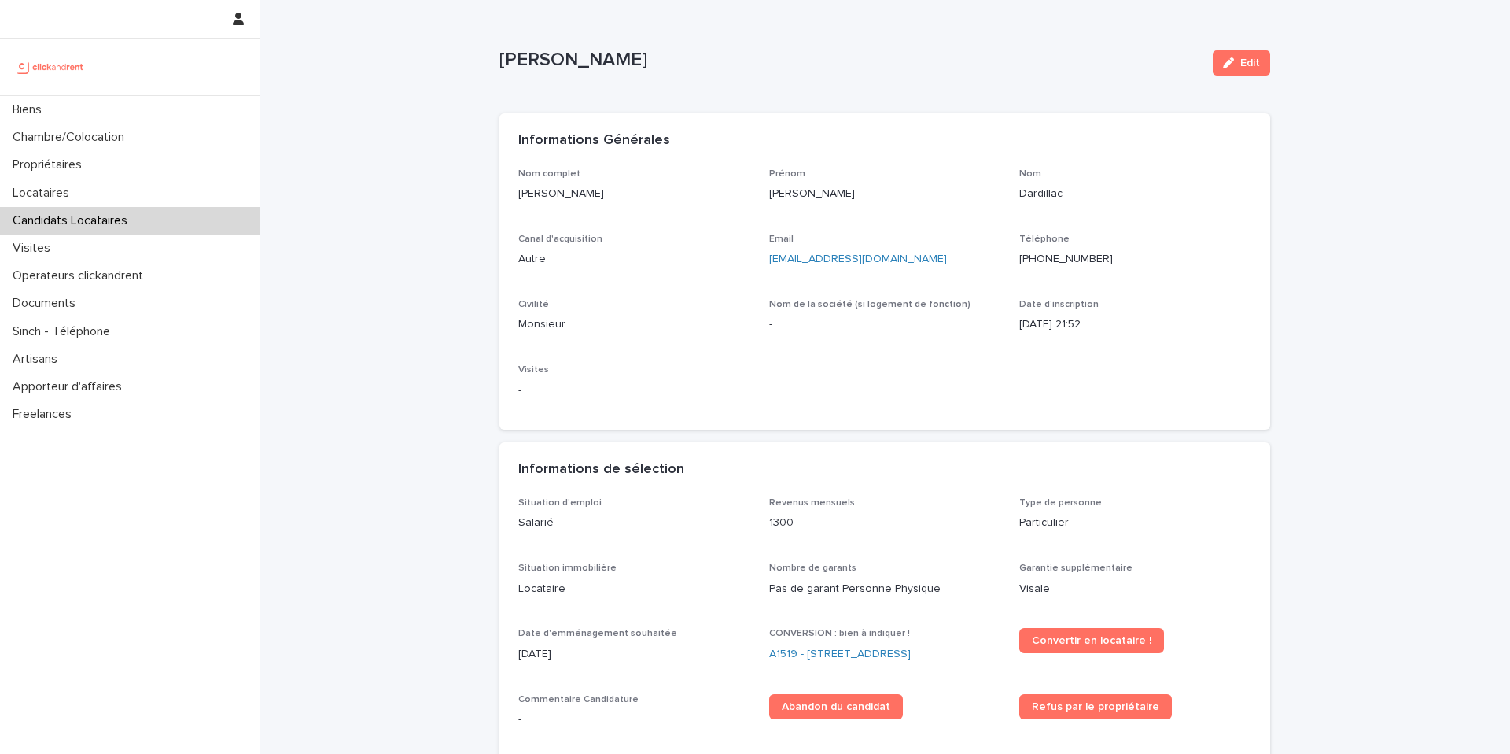
click at [129, 218] on p "Candidats Locataires" at bounding box center [73, 220] width 134 height 15
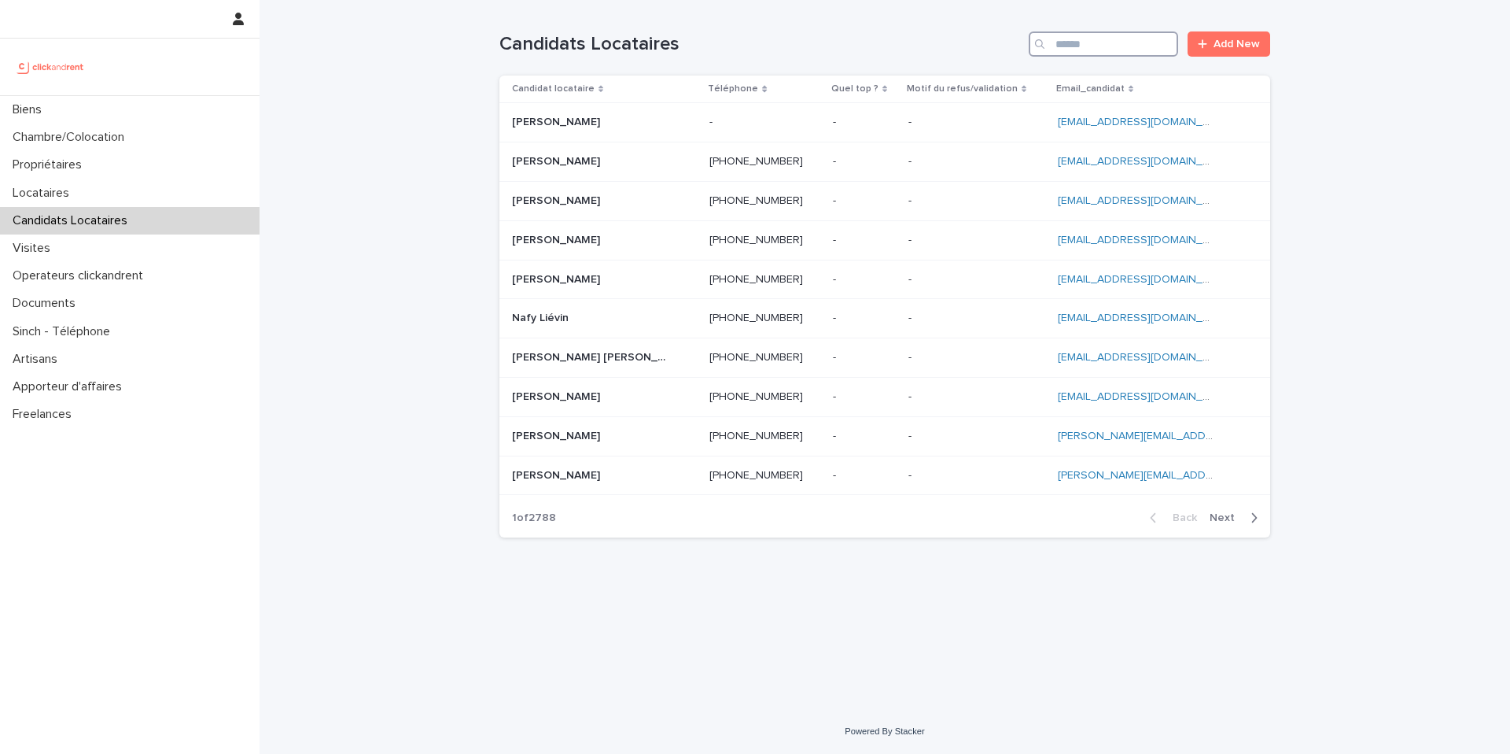
click at [1101, 45] on input "Search" at bounding box center [1103, 43] width 149 height 25
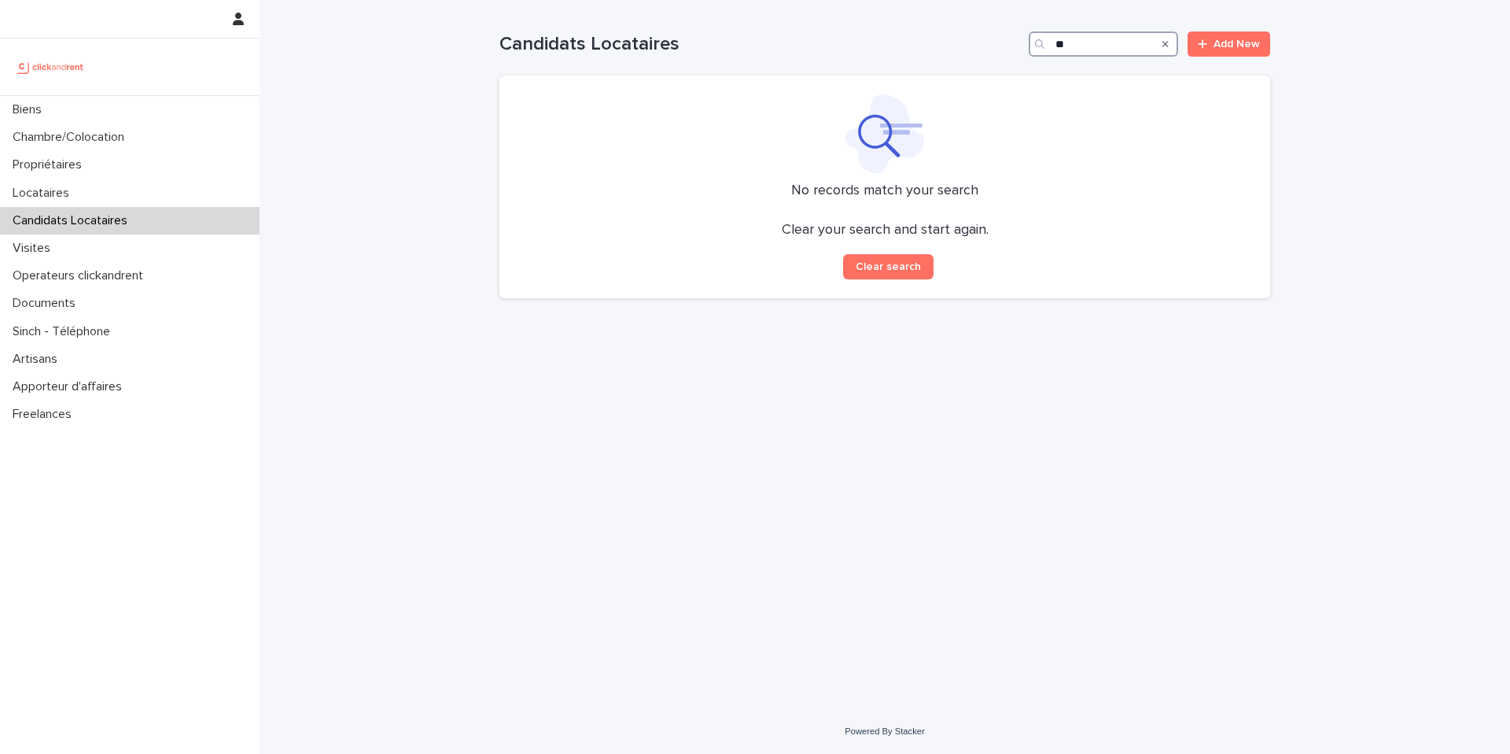
type input "*"
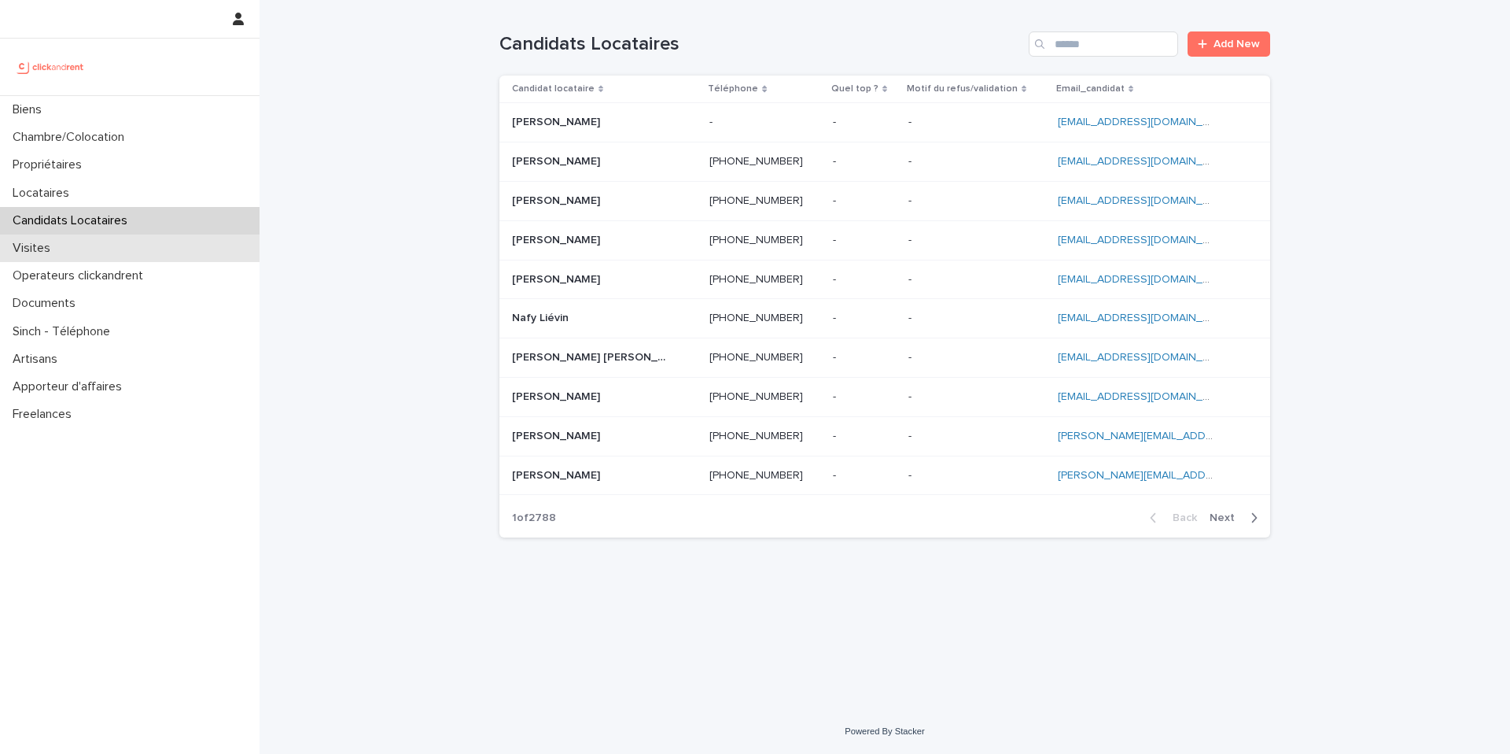
click at [64, 258] on div "Visites" at bounding box center [130, 248] width 260 height 28
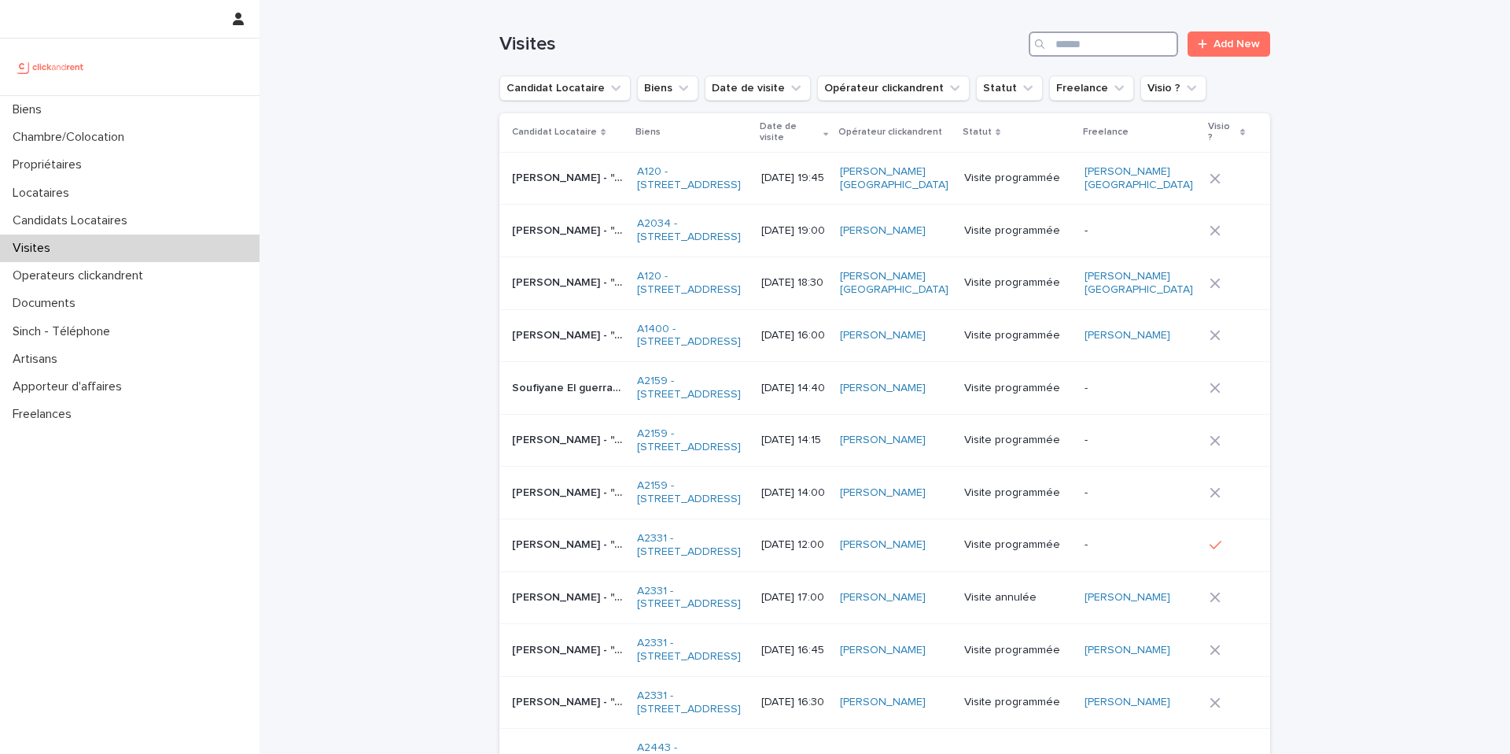
click at [1110, 47] on input "Search" at bounding box center [1103, 43] width 149 height 25
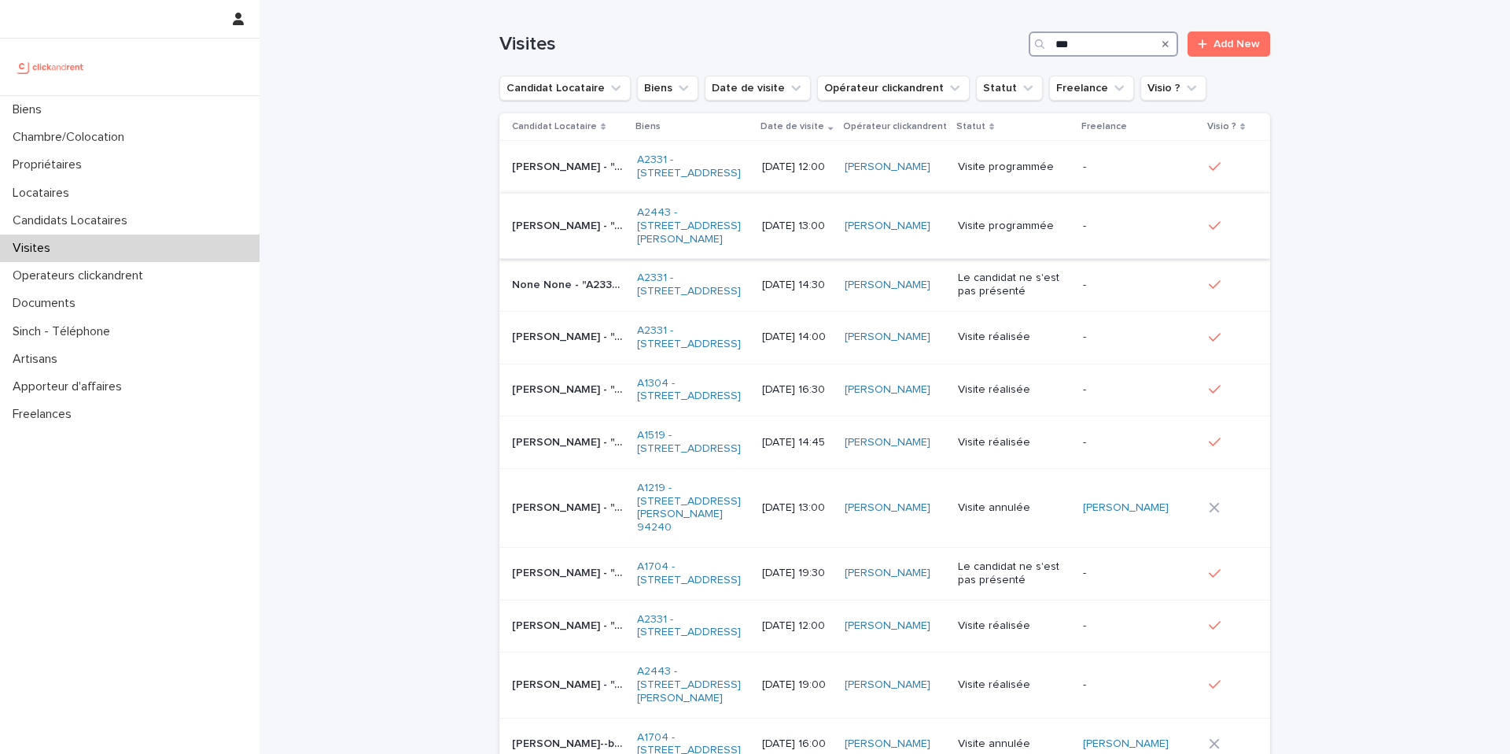
type input "***"
click at [808, 233] on p "15/8/2025 13:00" at bounding box center [796, 225] width 69 height 13
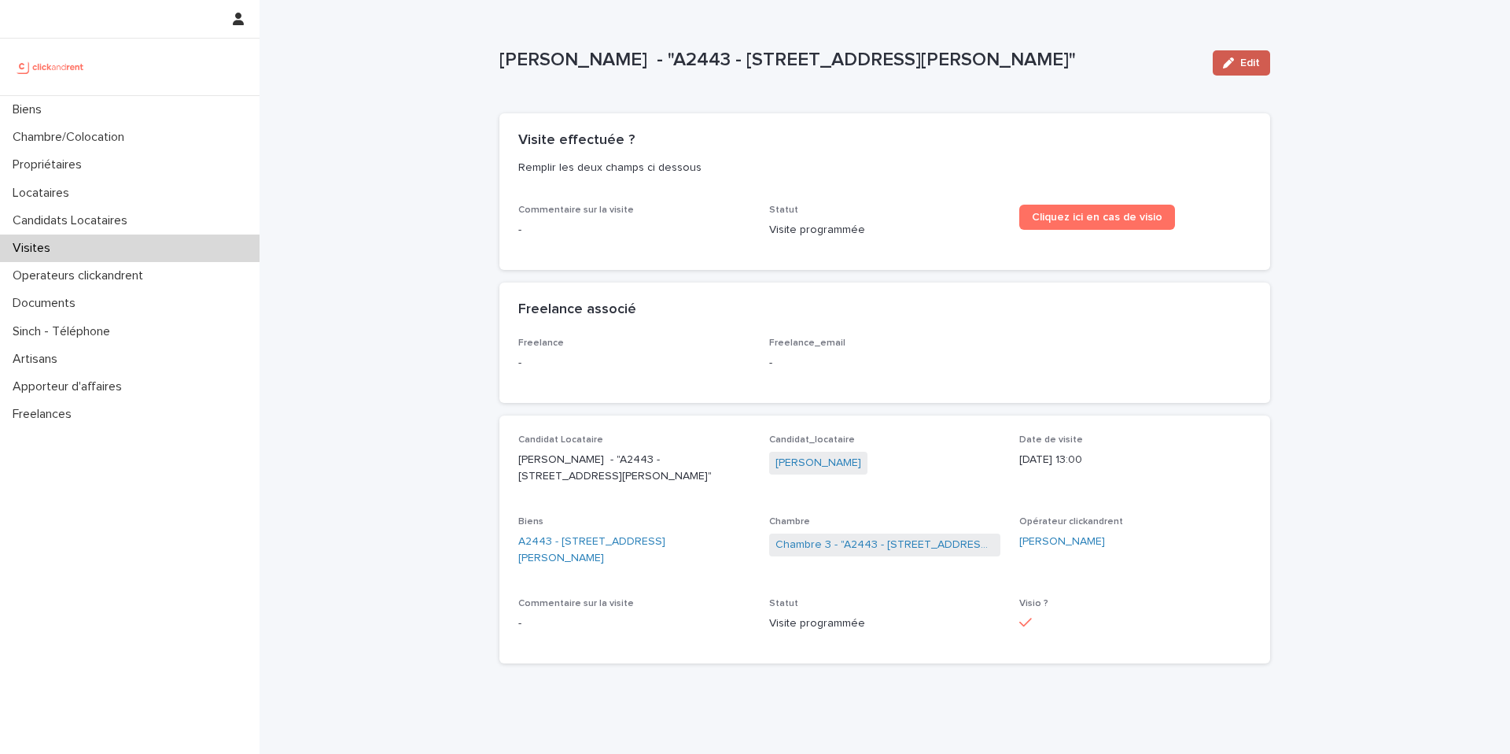
click at [1235, 70] on button "Edit" at bounding box center [1241, 62] width 57 height 25
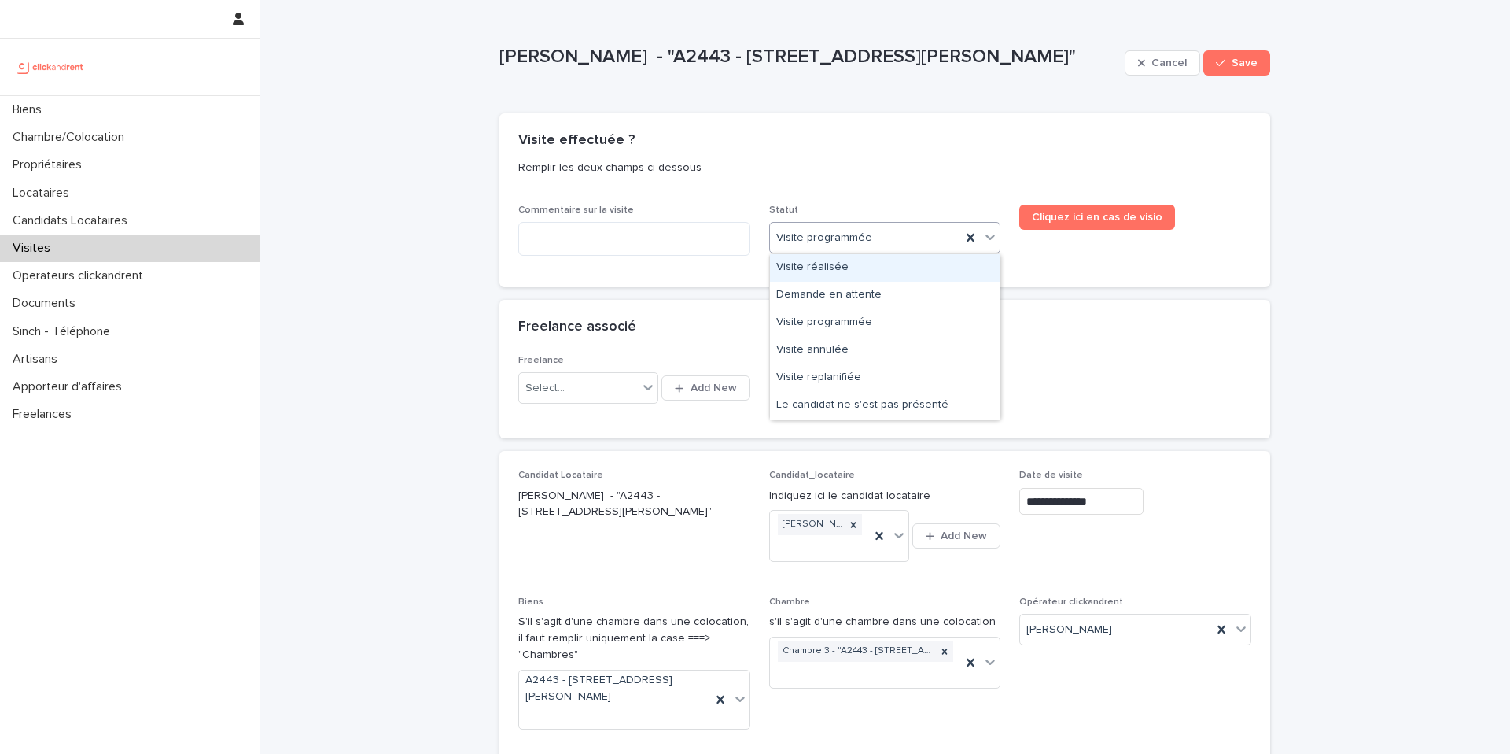
click at [850, 271] on div "Visite réalisée" at bounding box center [885, 268] width 230 height 28
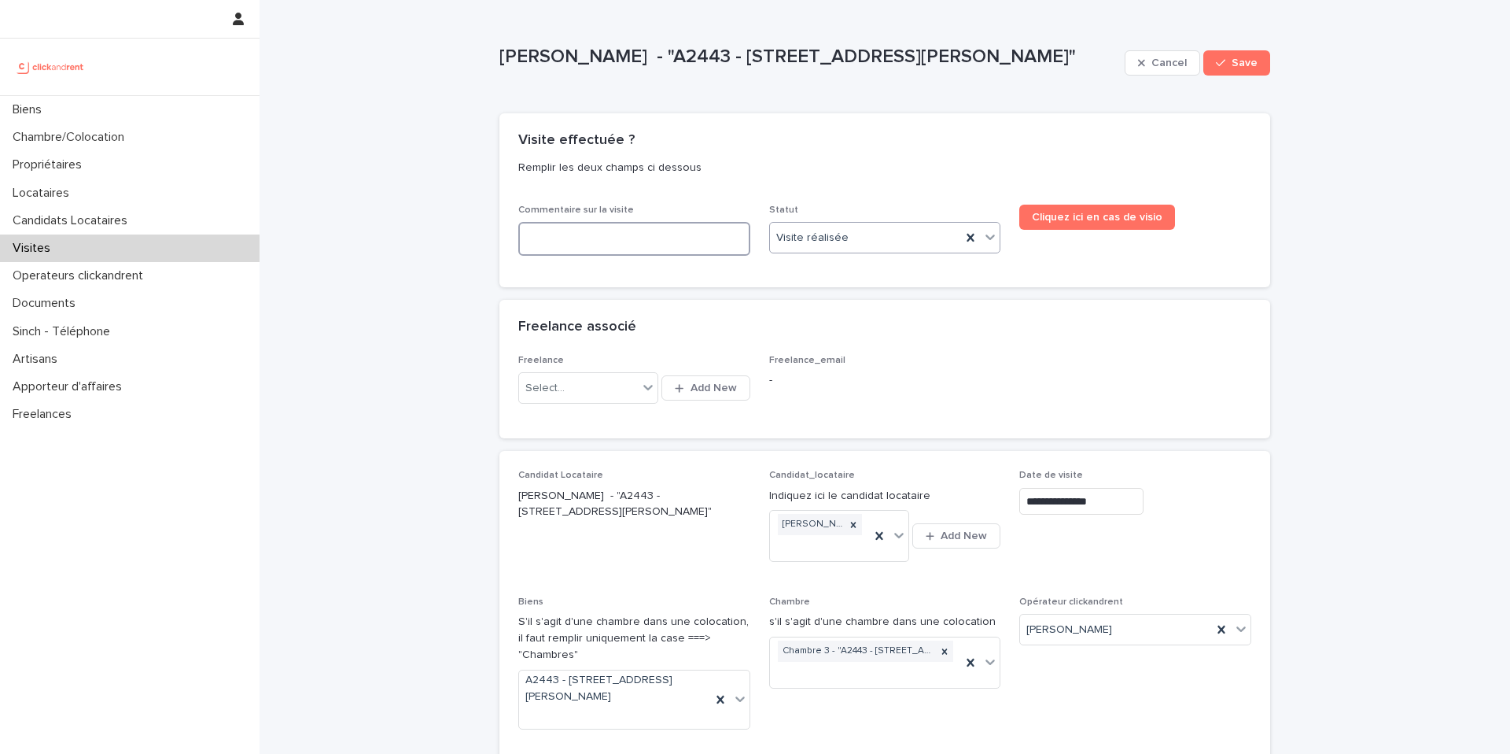
click at [632, 239] on textarea at bounding box center [634, 239] width 232 height 34
paste textarea "**********"
type textarea "**********"
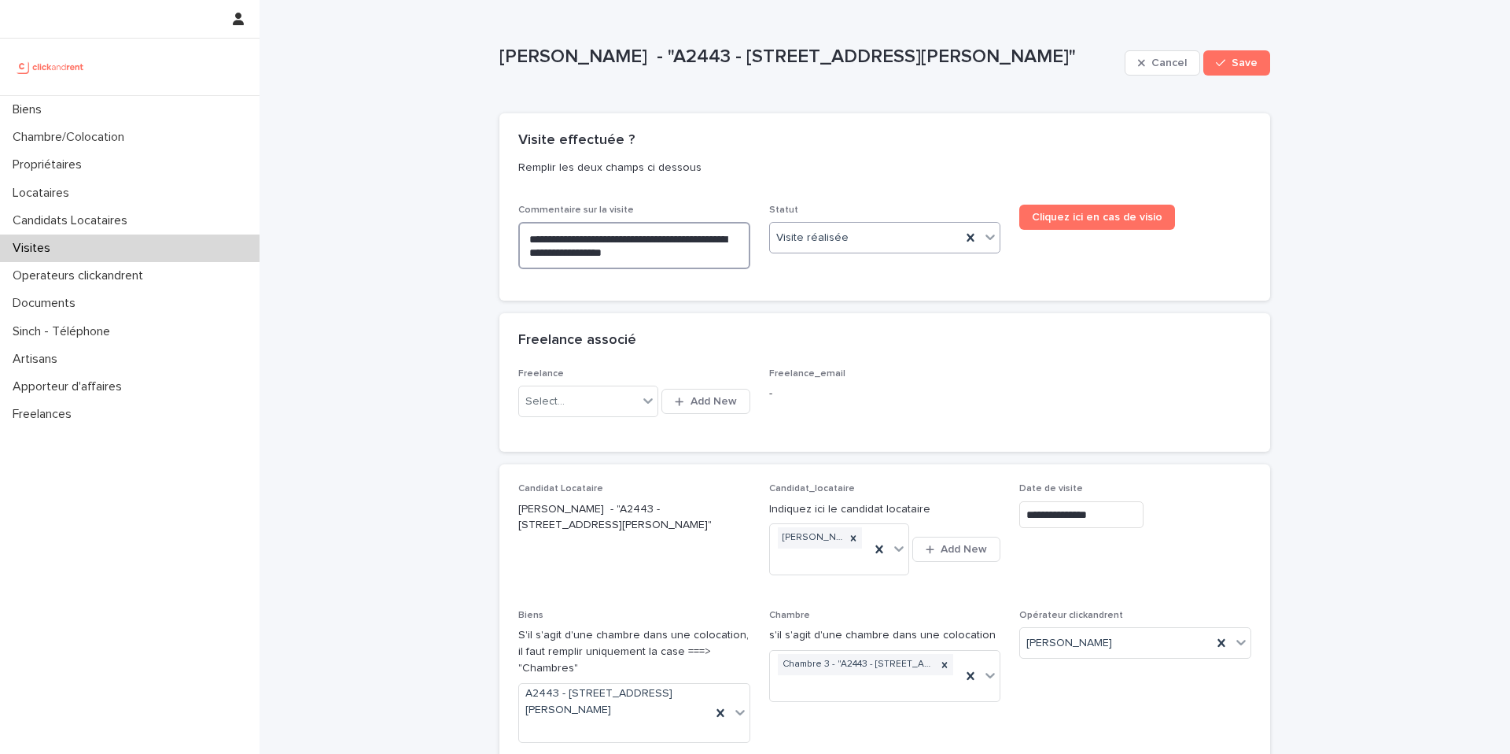
type textarea "**********"
click at [579, 238] on textarea "**********" at bounding box center [634, 245] width 232 height 47
type textarea "**********"
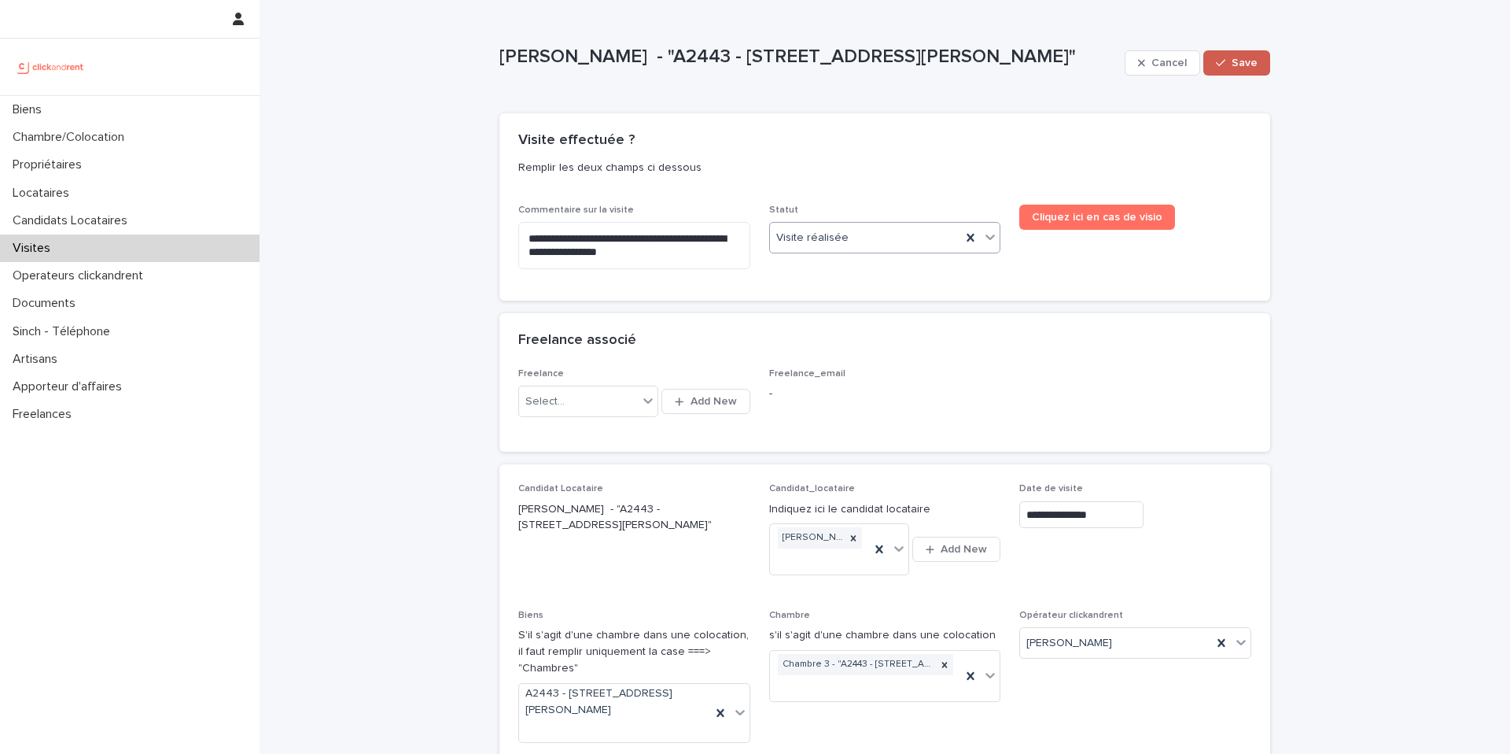
click at [1222, 64] on icon "button" at bounding box center [1220, 62] width 9 height 11
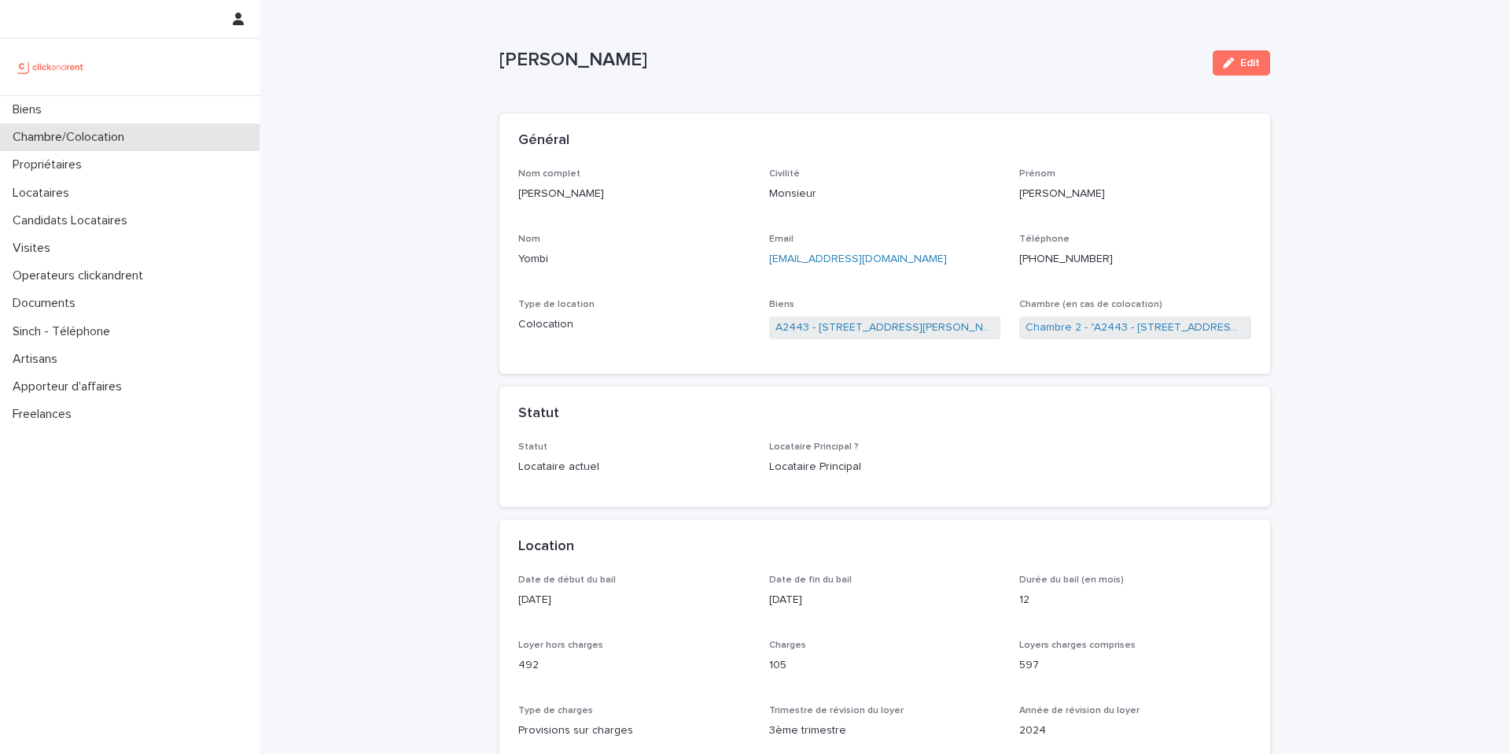
click at [131, 146] on div "Chambre/Colocation" at bounding box center [130, 138] width 260 height 28
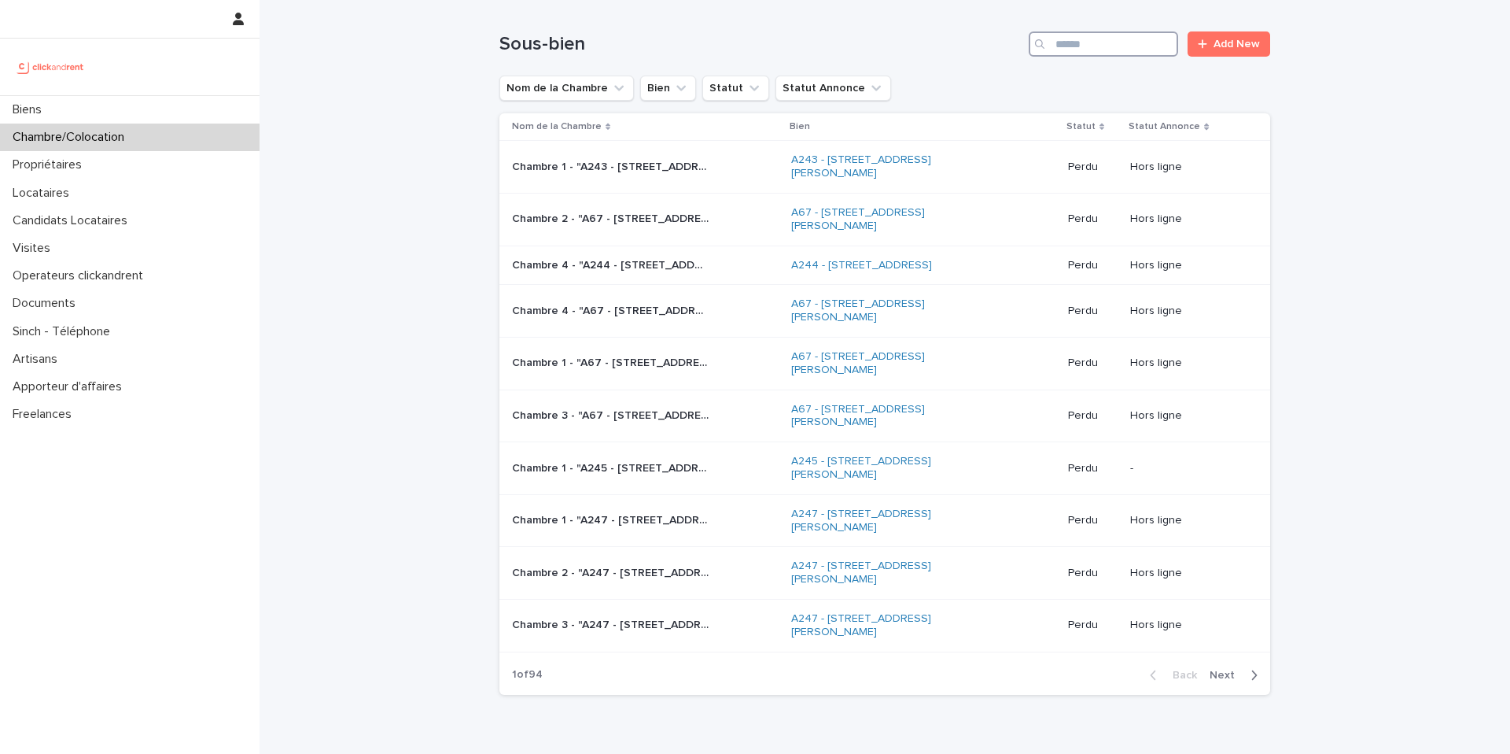
click at [1142, 40] on input "Search" at bounding box center [1103, 43] width 149 height 25
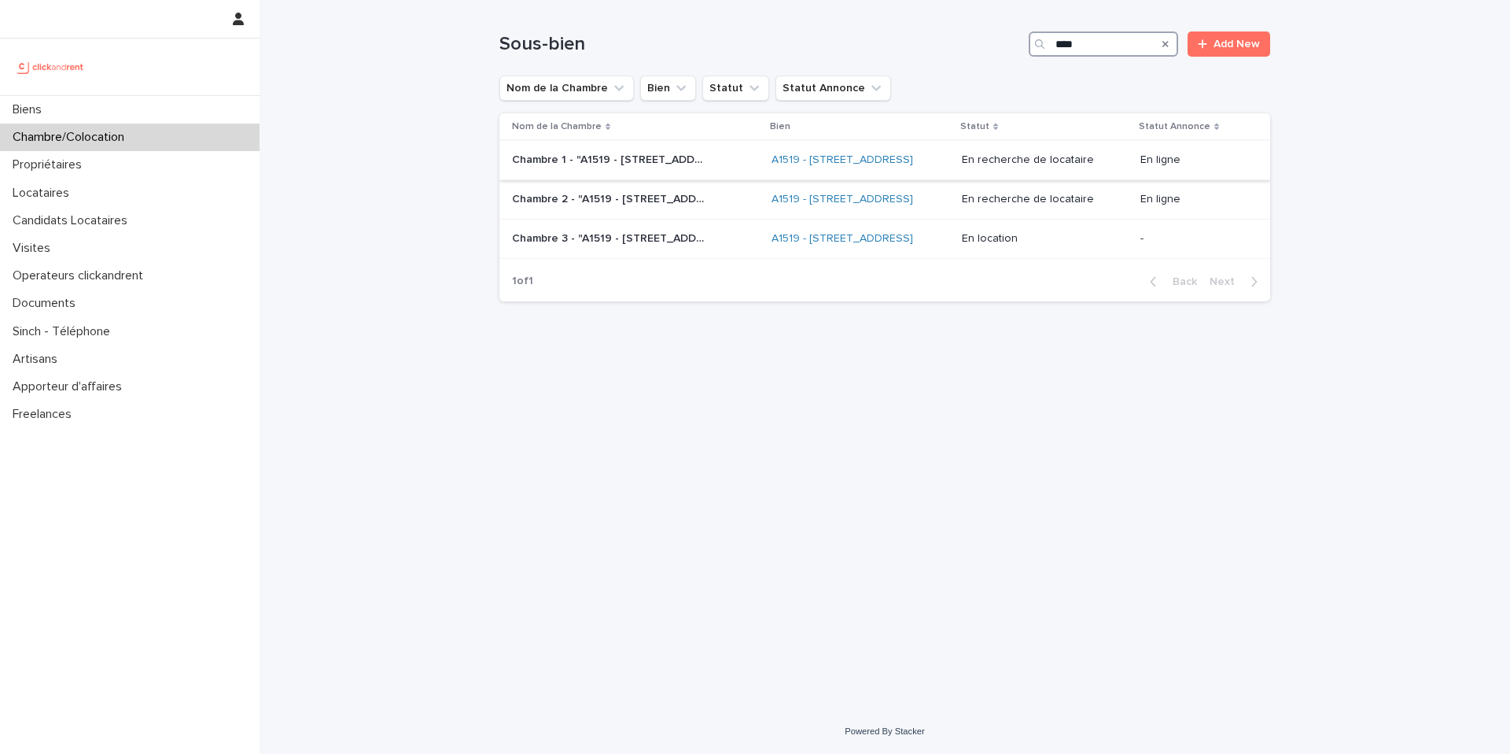
type input "****"
click at [682, 180] on td "Chambre 1 - "A1519 - [STREET_ADDRESS]" Chambre 1 - "A1519 - [STREET_ADDRESS]"" at bounding box center [633, 160] width 266 height 39
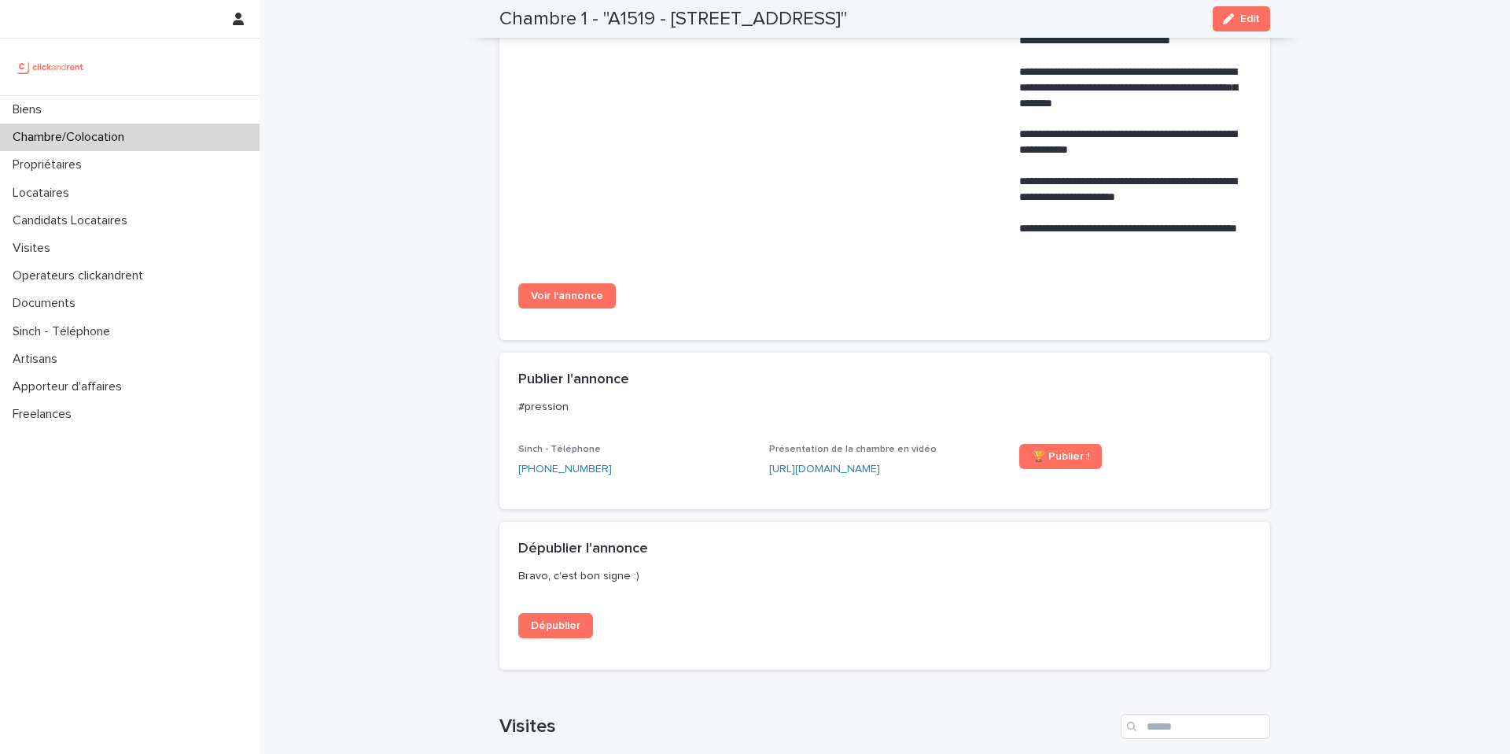
scroll to position [1052, 0]
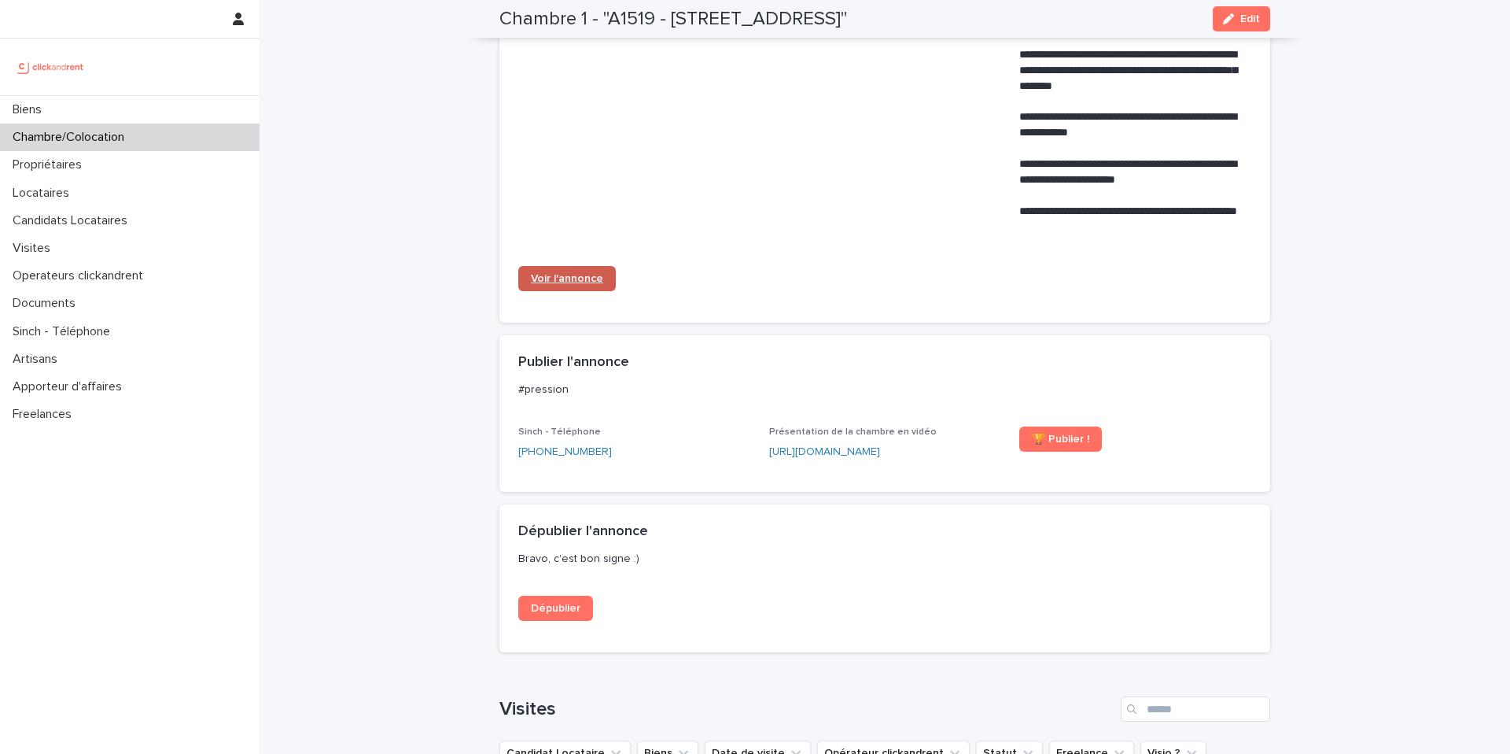
click at [594, 278] on span "Voir l'annonce" at bounding box center [567, 278] width 72 height 11
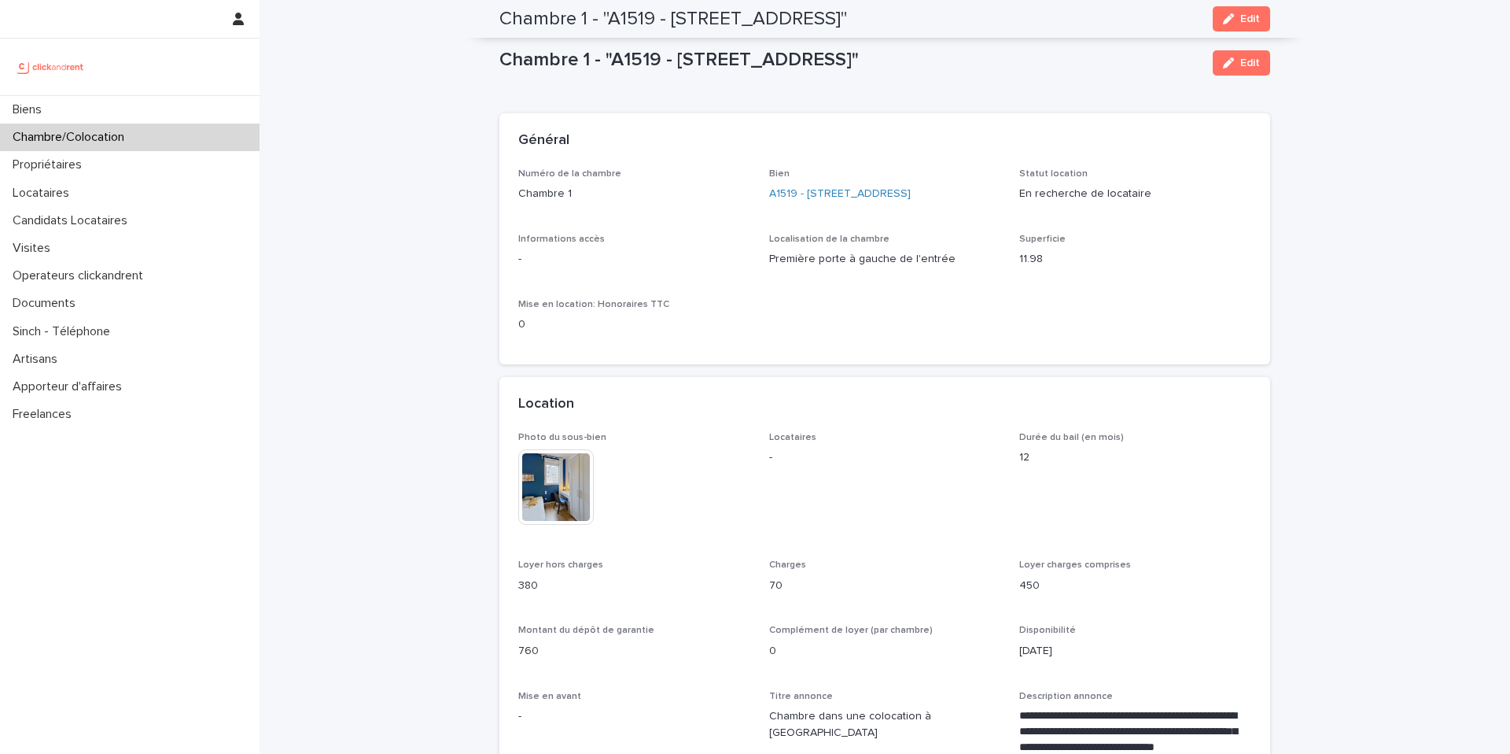
scroll to position [1052, 0]
